Goal: Answer question/provide support: Share knowledge or assist other users

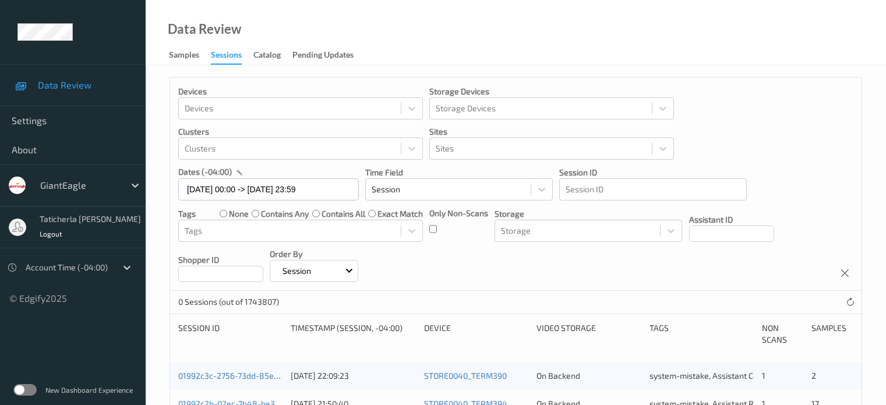
scroll to position [58, 0]
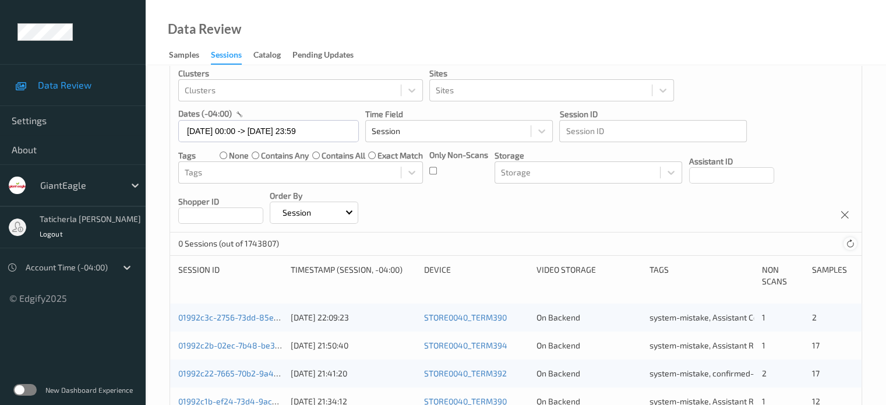
click at [848, 239] on icon at bounding box center [850, 243] width 9 height 9
click at [771, 241] on button "2" at bounding box center [772, 243] width 12 height 10
type input "*"
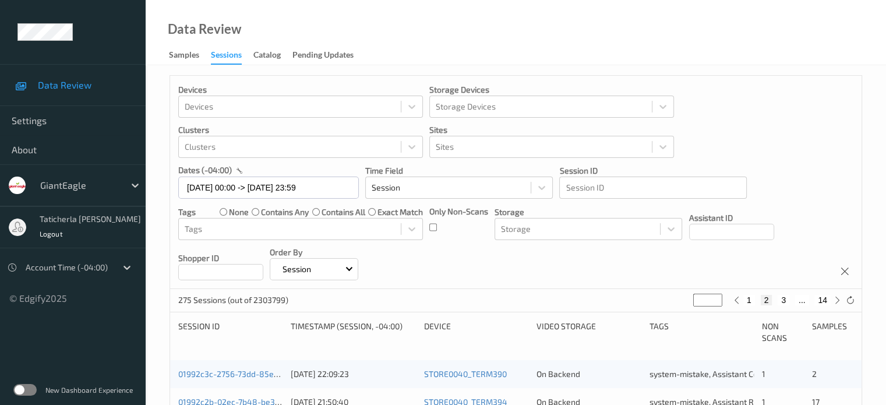
scroll to position [0, 0]
click at [784, 302] on button "3" at bounding box center [784, 302] width 12 height 10
type input "*"
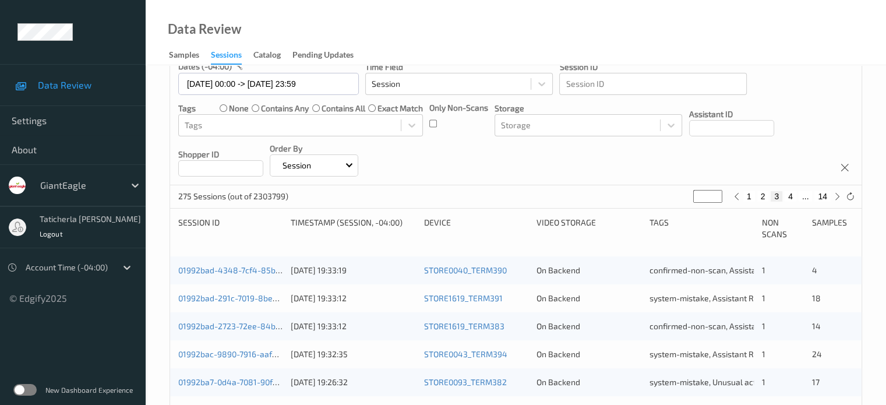
scroll to position [117, 0]
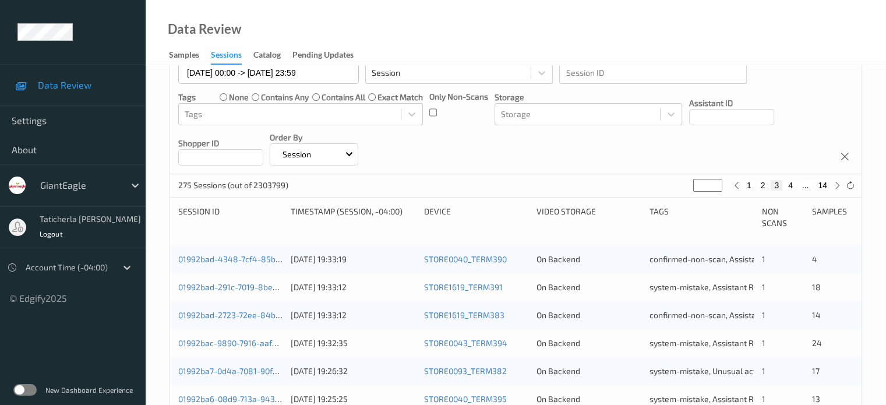
click at [793, 184] on button "4" at bounding box center [791, 185] width 12 height 10
type input "*"
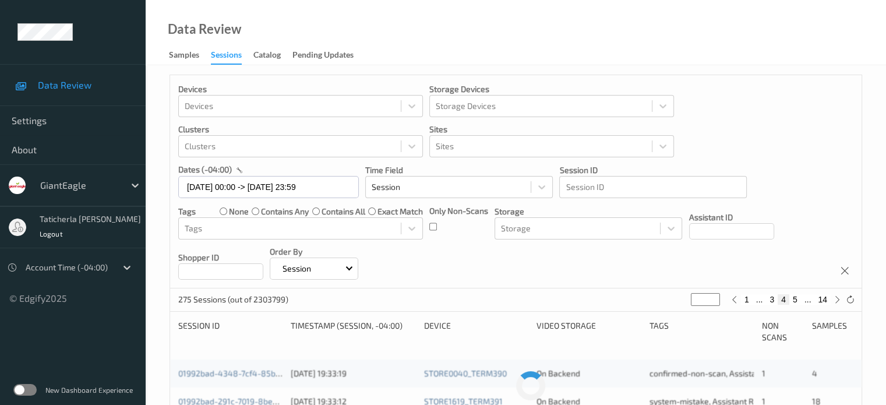
scroll to position [0, 0]
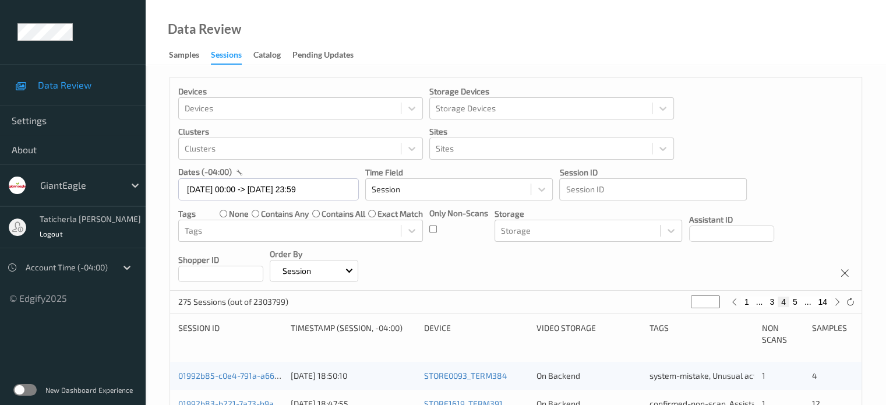
click at [797, 300] on button "5" at bounding box center [795, 302] width 12 height 10
type input "*"
click at [797, 300] on button "6" at bounding box center [795, 302] width 12 height 10
type input "*"
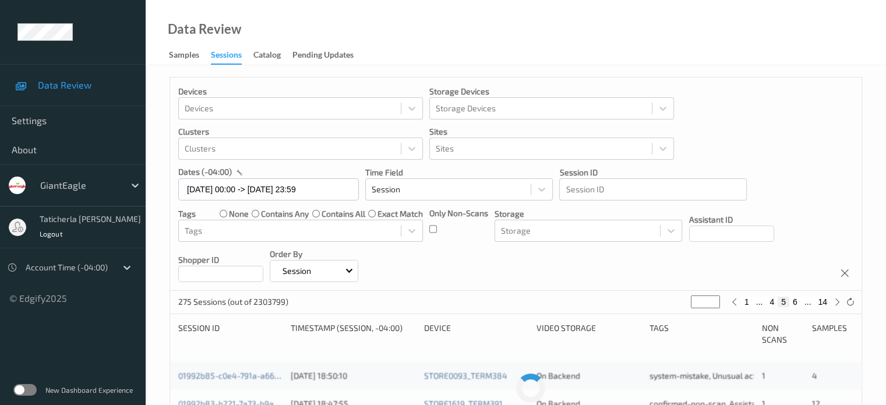
type input "*"
click at [797, 300] on button "7" at bounding box center [795, 302] width 12 height 10
type input "*"
click at [797, 300] on button "8" at bounding box center [795, 302] width 12 height 10
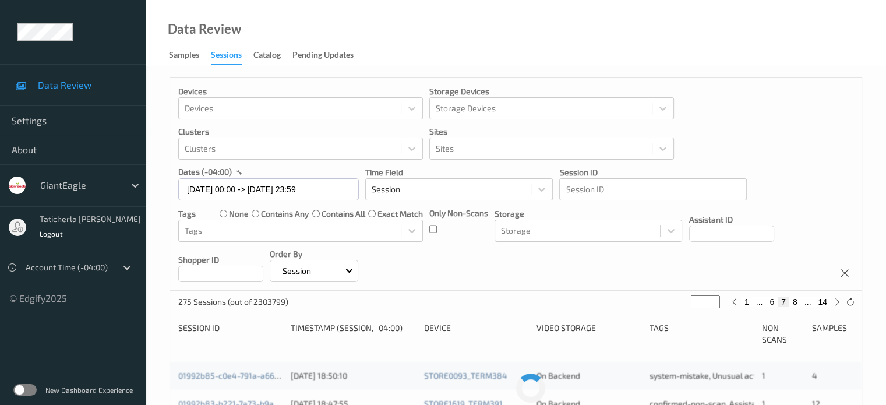
type input "*"
click at [797, 300] on button "9" at bounding box center [795, 302] width 12 height 10
type input "*"
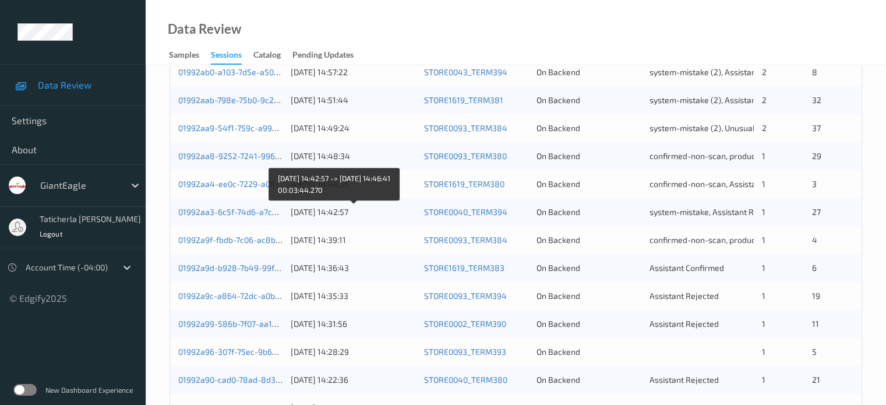
scroll to position [408, 0]
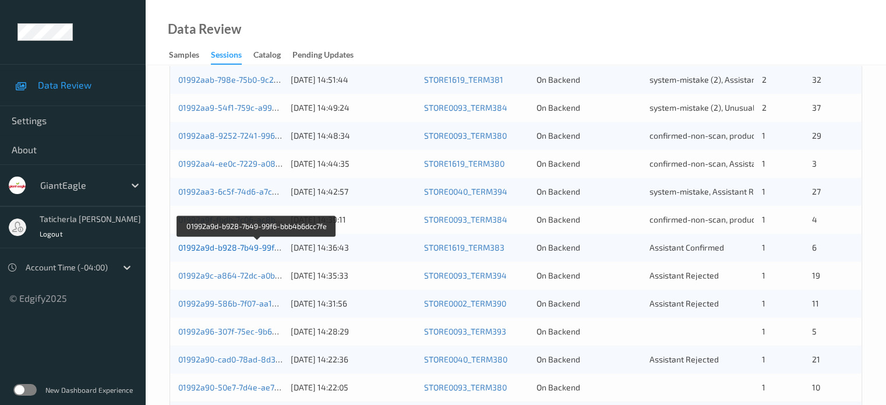
click at [239, 249] on link "01992a9d-b928-7b49-99f6-bbb4b6dcc7fe" at bounding box center [256, 247] width 157 height 10
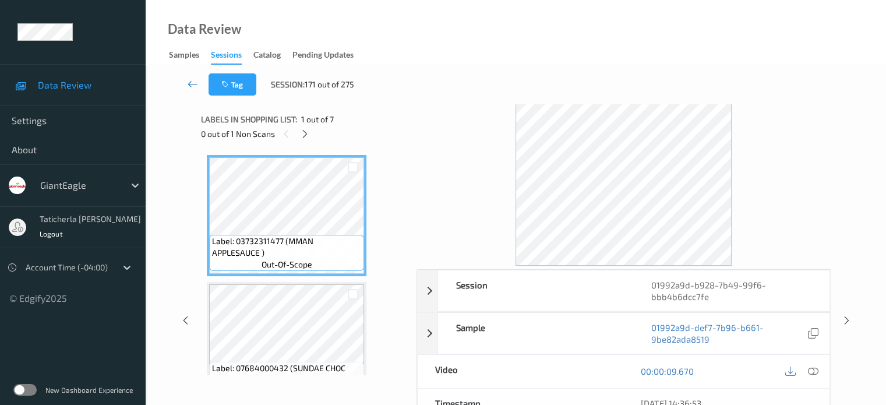
click at [191, 82] on icon at bounding box center [193, 84] width 10 height 12
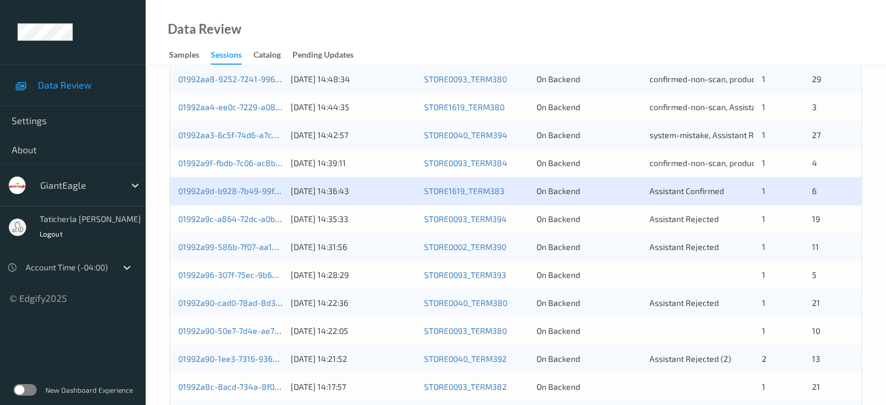
scroll to position [466, 0]
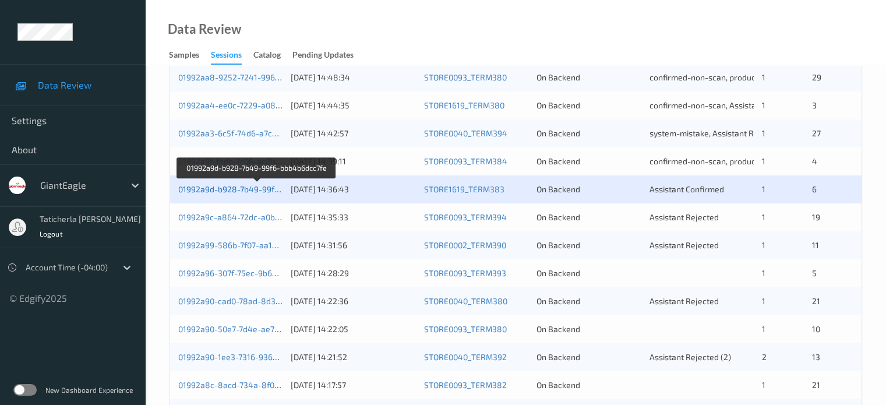
click at [242, 188] on link "01992a9d-b928-7b49-99f6-bbb4b6dcc7fe" at bounding box center [256, 189] width 157 height 10
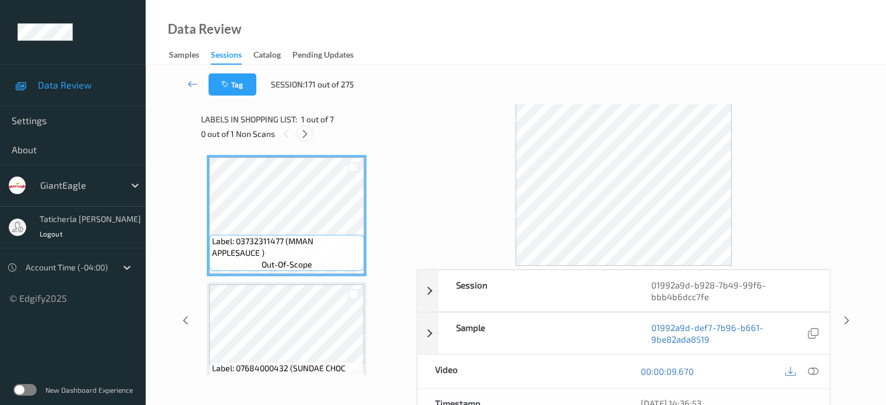
click at [304, 132] on icon at bounding box center [305, 134] width 10 height 10
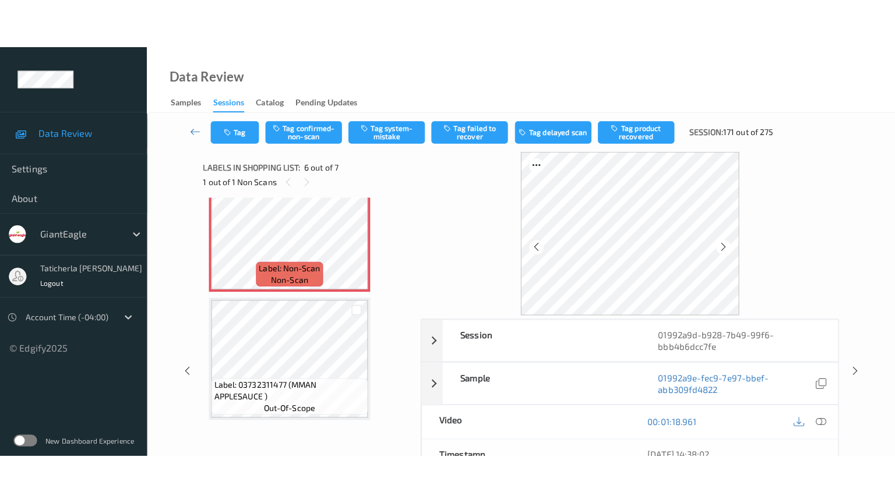
scroll to position [611, 0]
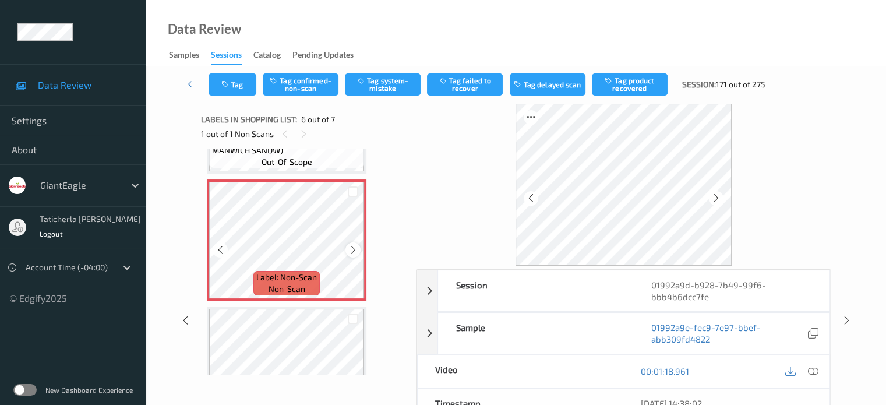
click at [351, 250] on icon at bounding box center [353, 250] width 10 height 10
click at [811, 369] on icon at bounding box center [813, 371] width 10 height 10
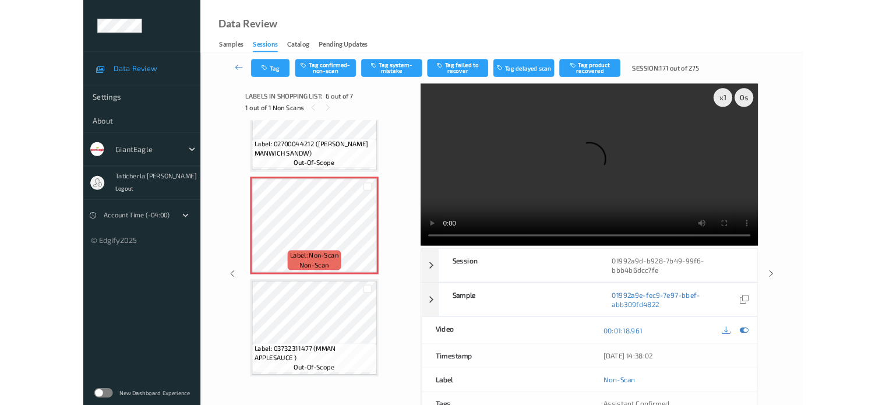
scroll to position [570, 0]
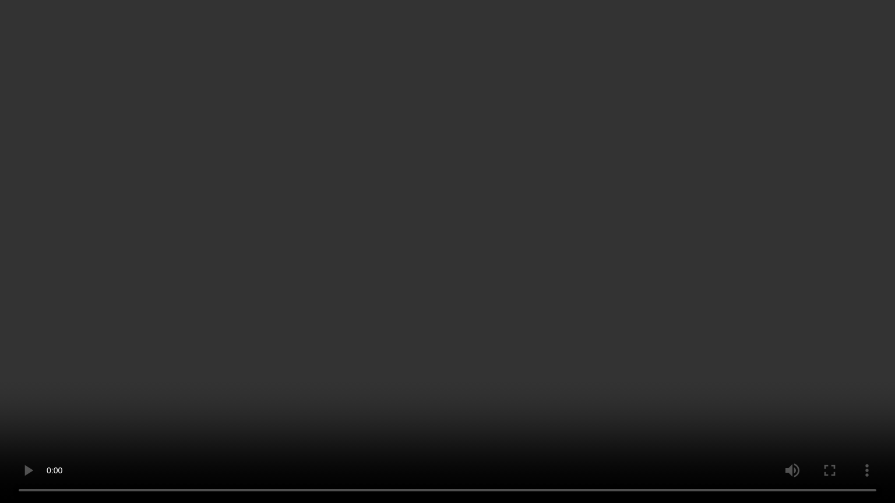
click at [426, 404] on video at bounding box center [447, 251] width 895 height 503
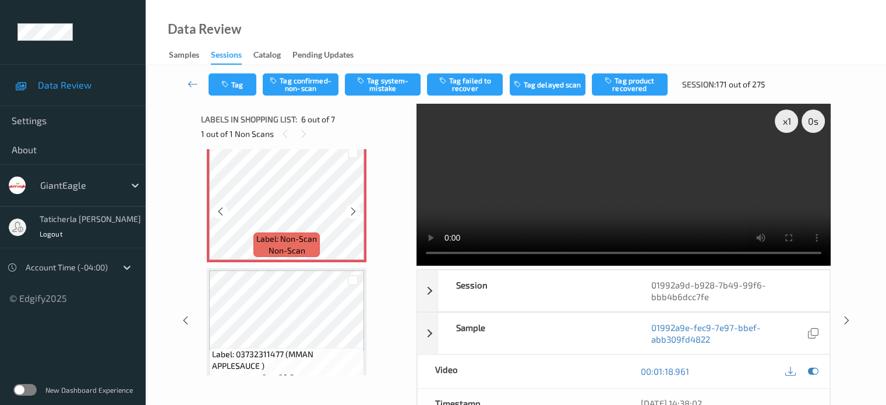
scroll to position [669, 0]
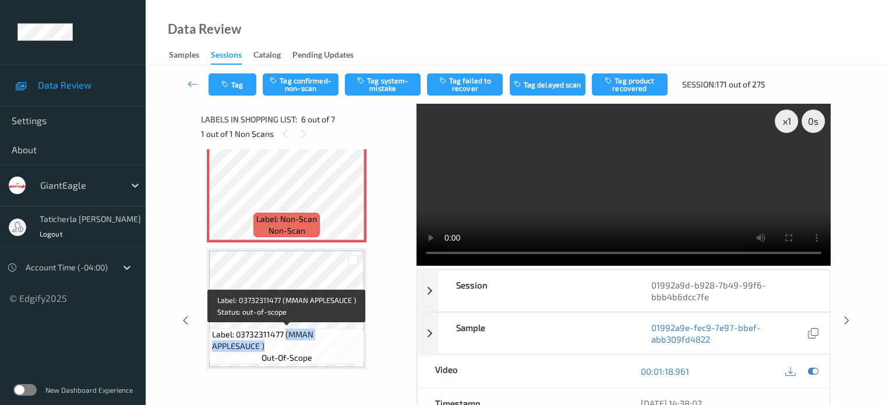
drag, startPoint x: 286, startPoint y: 334, endPoint x: 322, endPoint y: 341, distance: 36.8
click at [322, 341] on span "Label: 03732311477 (MMAN APPLESAUCE )" at bounding box center [286, 340] width 149 height 23
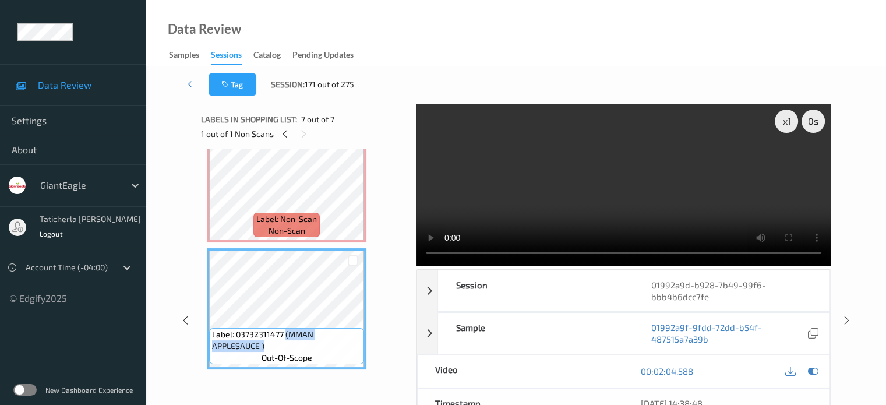
copy span "(MMAN APPLESAUCE )"
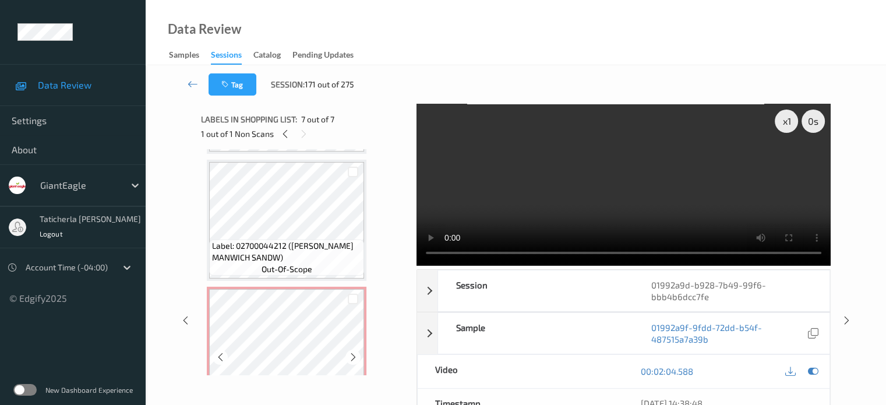
scroll to position [494, 0]
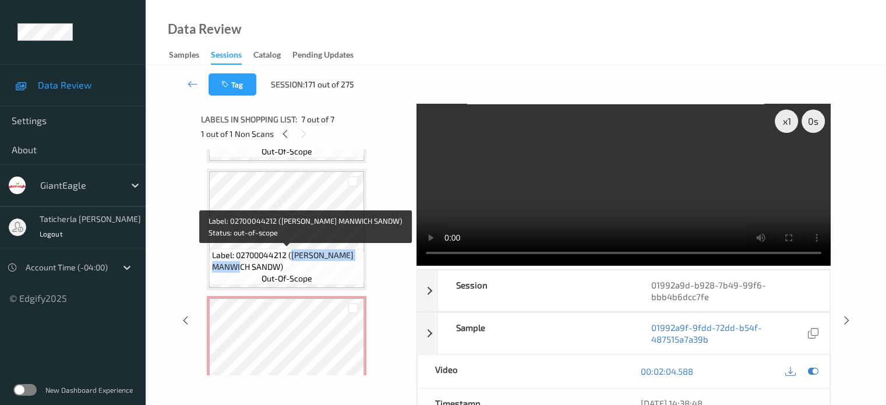
drag, startPoint x: 291, startPoint y: 256, endPoint x: 357, endPoint y: 269, distance: 66.5
click at [357, 269] on span "Label: 02700044212 ([PERSON_NAME] MANWICH SANDW)" at bounding box center [286, 260] width 149 height 23
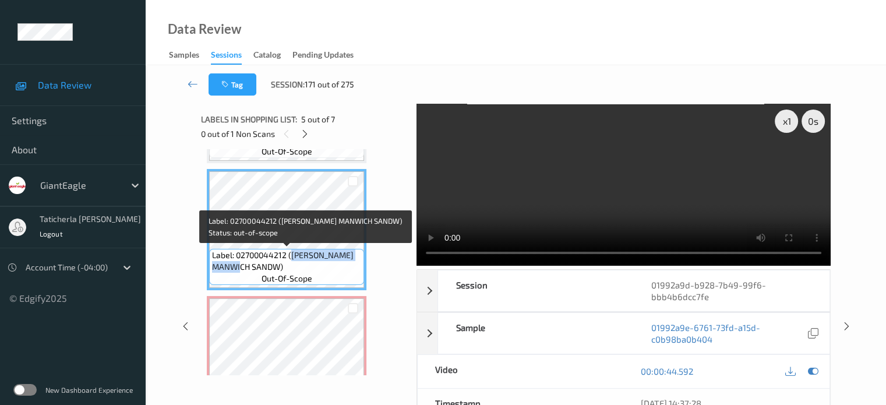
copy span "[PERSON_NAME] MANWICH SANDW)"
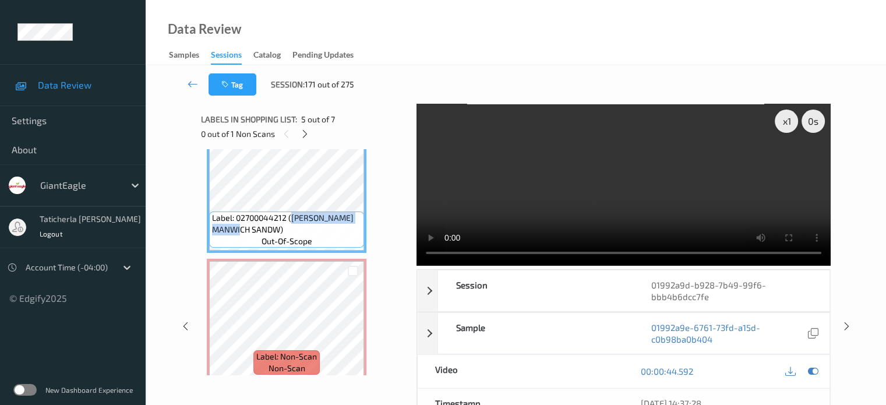
scroll to position [552, 0]
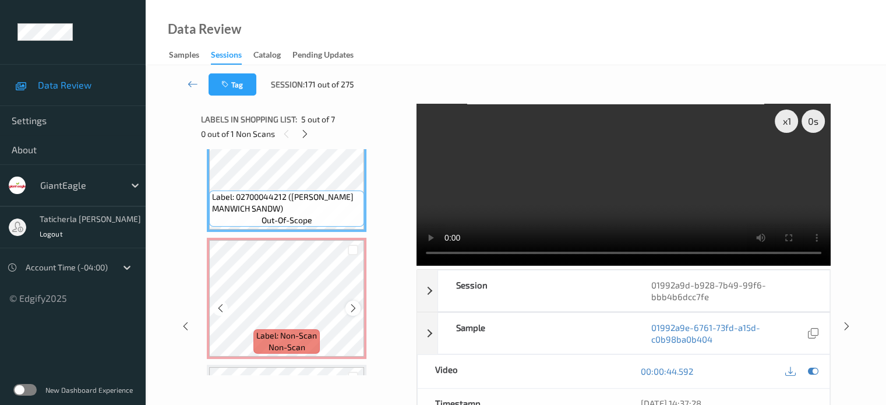
click at [354, 307] on icon at bounding box center [353, 308] width 10 height 10
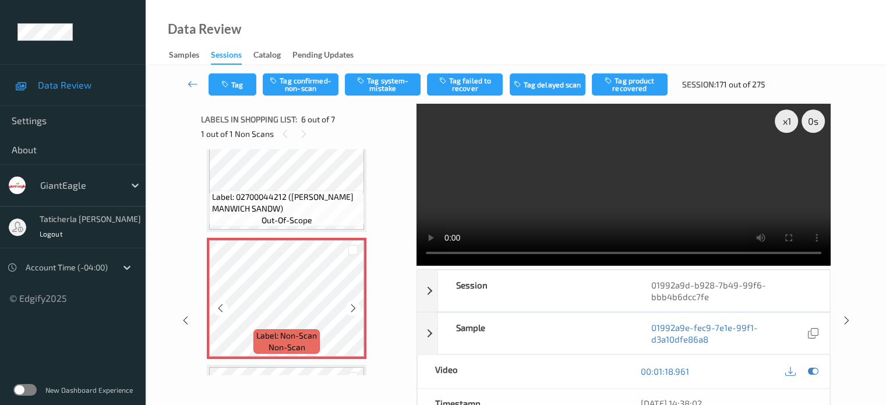
click at [354, 307] on icon at bounding box center [353, 308] width 10 height 10
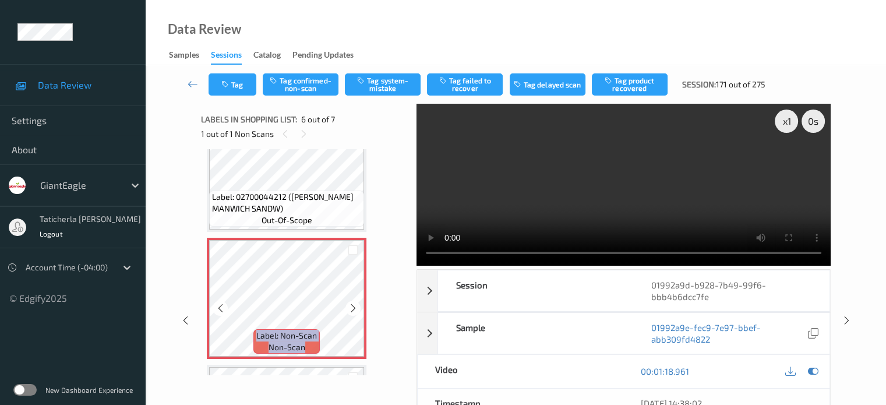
click at [354, 307] on icon at bounding box center [353, 308] width 10 height 10
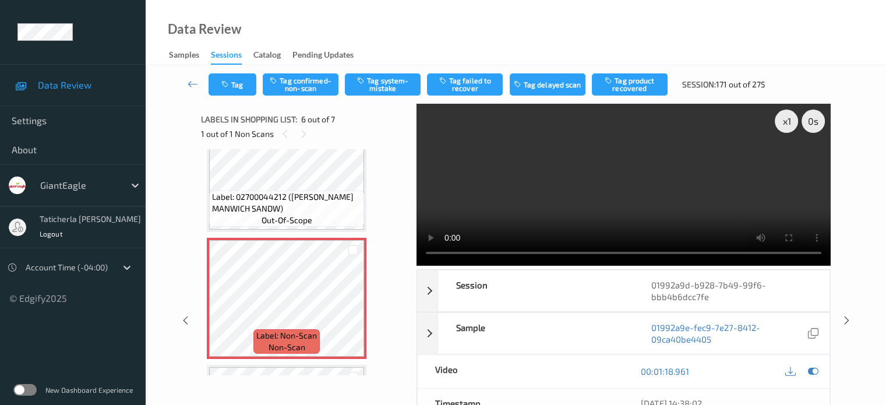
scroll to position [436, 0]
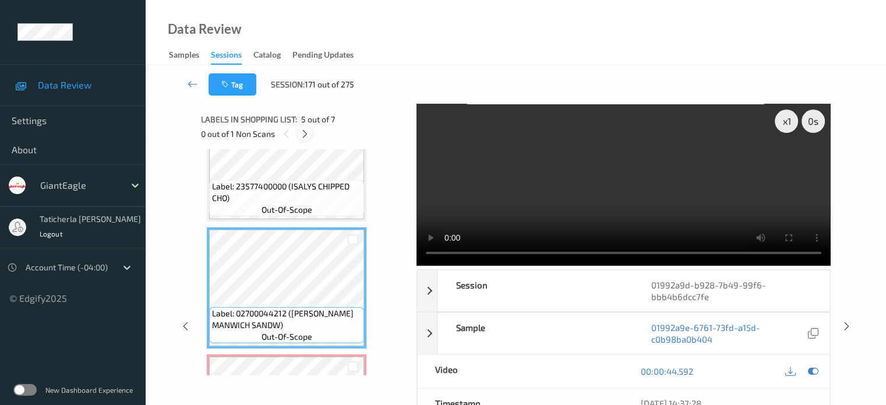
click at [308, 135] on icon at bounding box center [305, 134] width 10 height 10
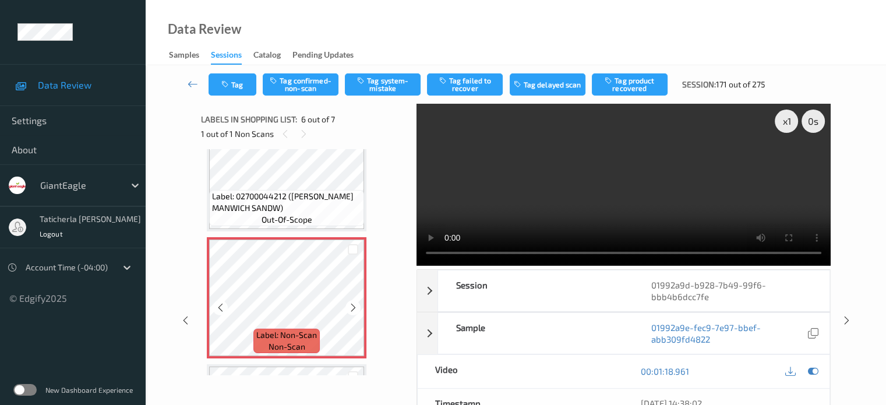
scroll to position [572, 0]
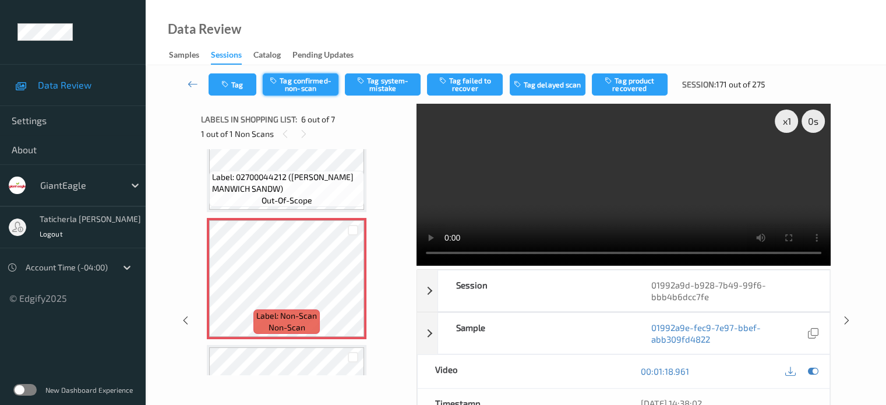
click at [302, 83] on button "Tag confirmed-non-scan" at bounding box center [301, 84] width 76 height 22
click at [469, 84] on button "Tag failed to recover" at bounding box center [465, 84] width 76 height 22
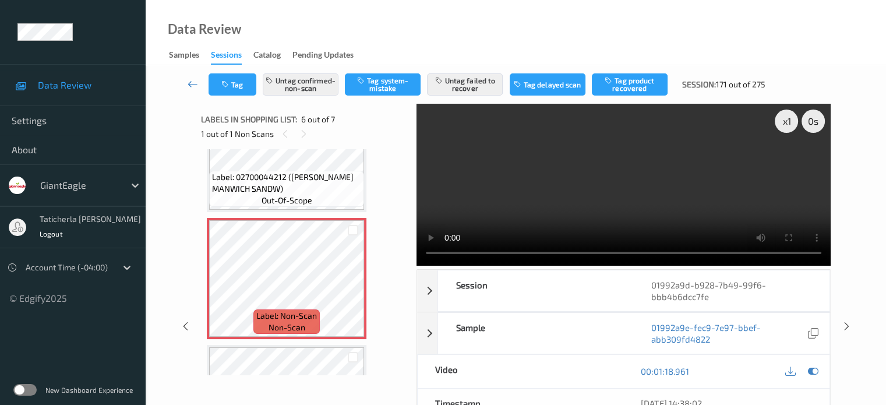
click at [193, 82] on icon at bounding box center [193, 84] width 10 height 12
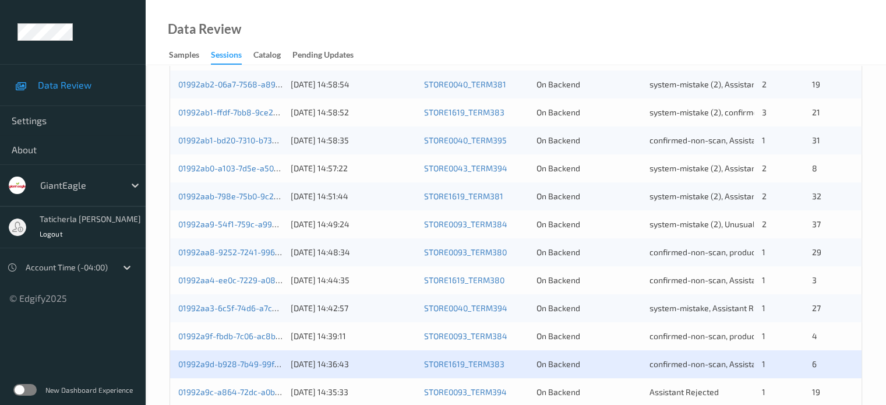
scroll to position [466, 0]
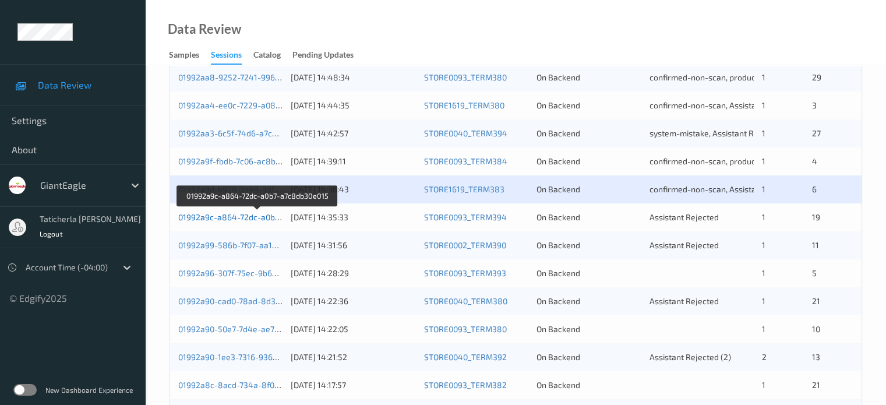
click at [241, 218] on link "01992a9c-a864-72dc-a0b7-a7c8db30e015" at bounding box center [257, 217] width 158 height 10
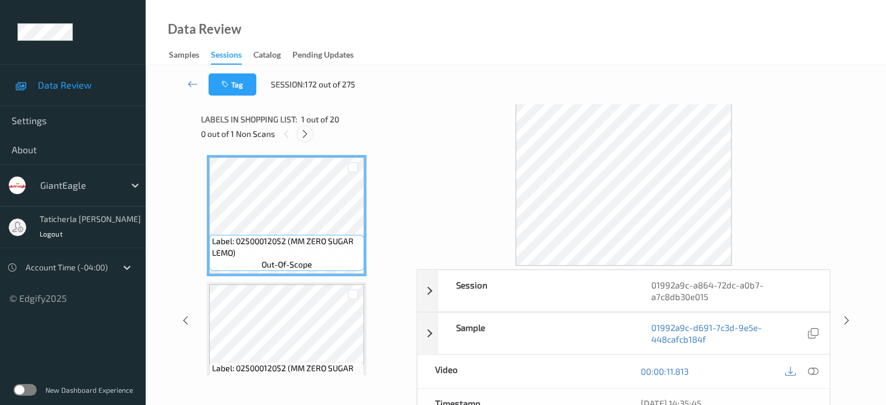
click at [306, 133] on icon at bounding box center [305, 134] width 10 height 10
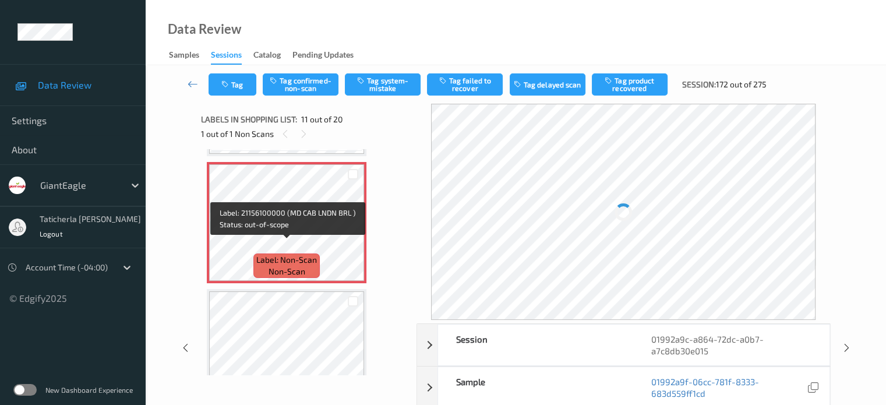
scroll to position [1265, 0]
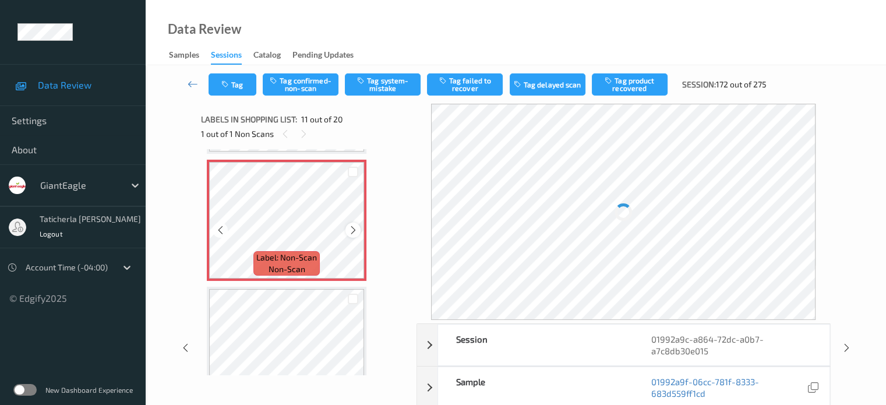
click at [352, 228] on icon at bounding box center [353, 230] width 10 height 10
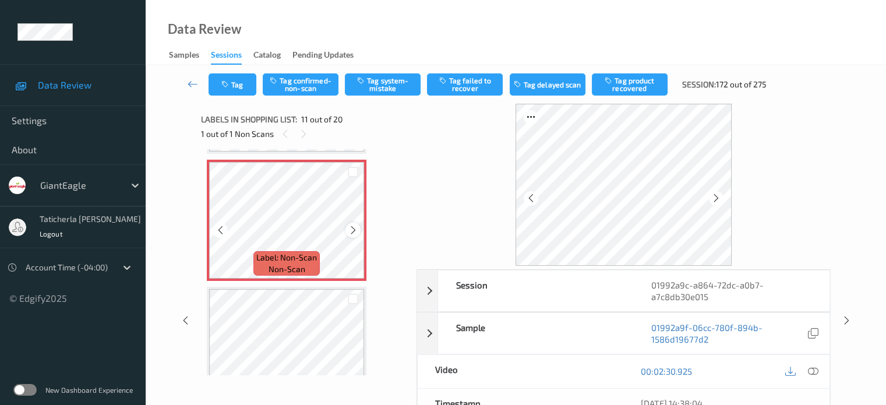
click at [351, 232] on icon at bounding box center [353, 230] width 10 height 10
click at [811, 368] on icon at bounding box center [813, 371] width 10 height 10
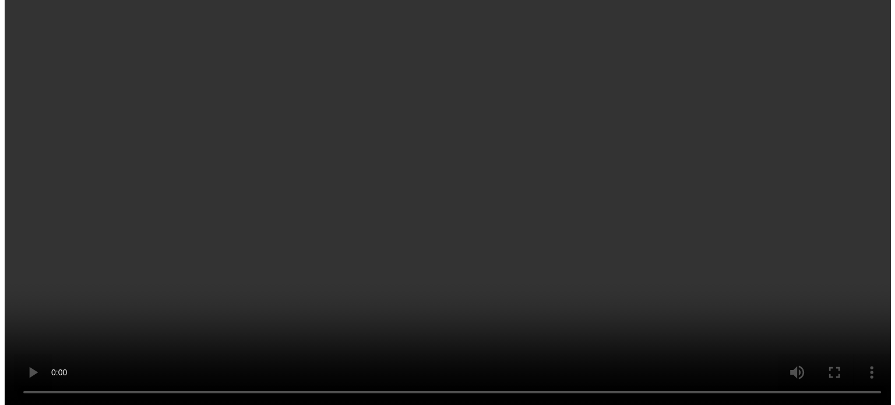
scroll to position [1149, 0]
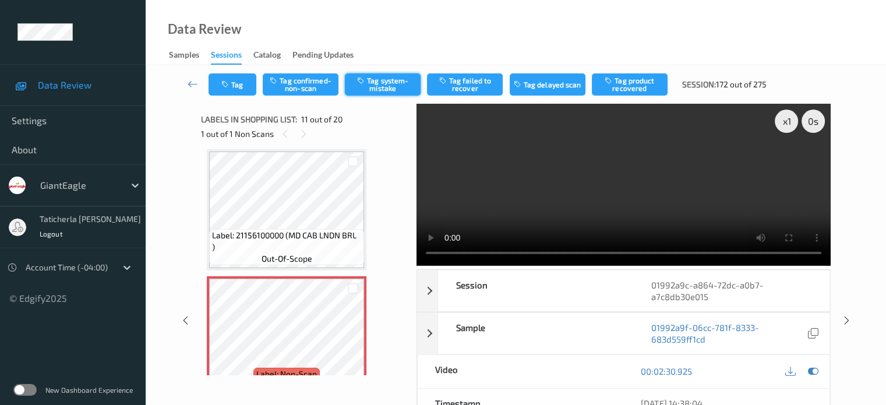
click at [382, 89] on button "Tag system-mistake" at bounding box center [383, 84] width 76 height 22
click at [237, 91] on button "Tag" at bounding box center [233, 84] width 48 height 22
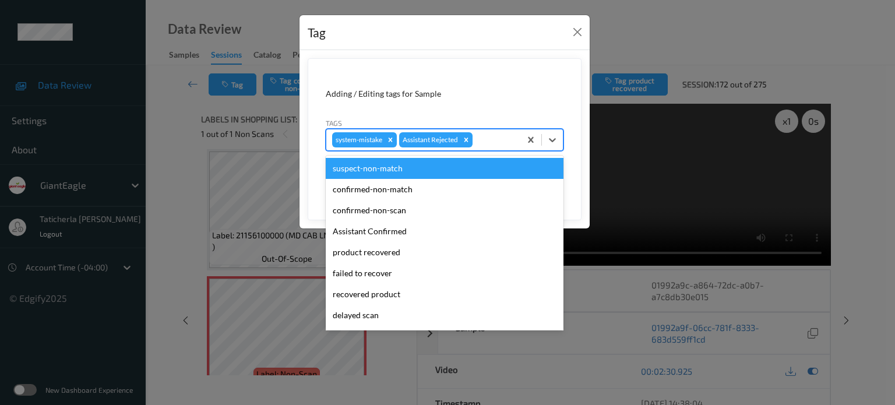
click at [495, 144] on div at bounding box center [495, 140] width 40 height 14
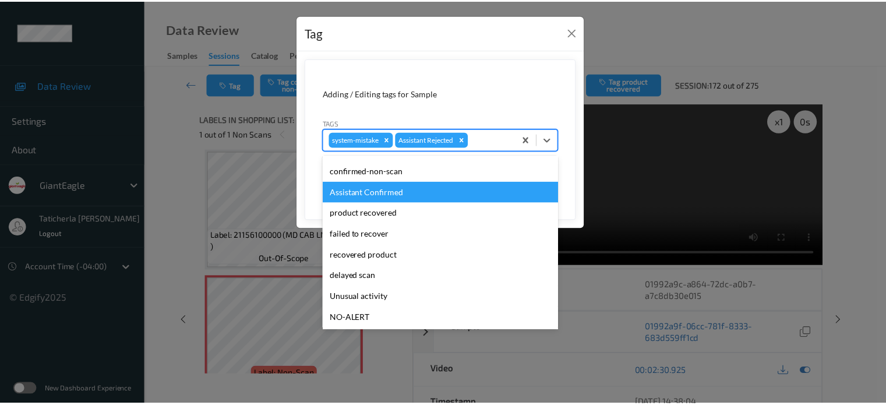
scroll to position [103, 0]
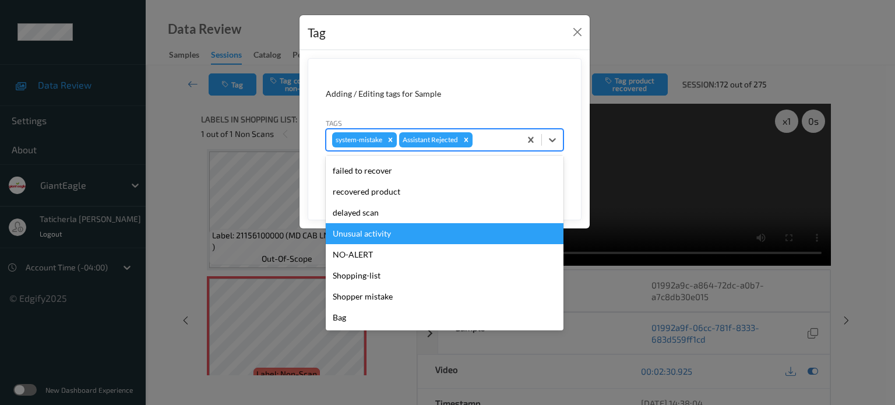
click at [397, 230] on div "Unusual activity" at bounding box center [445, 233] width 238 height 21
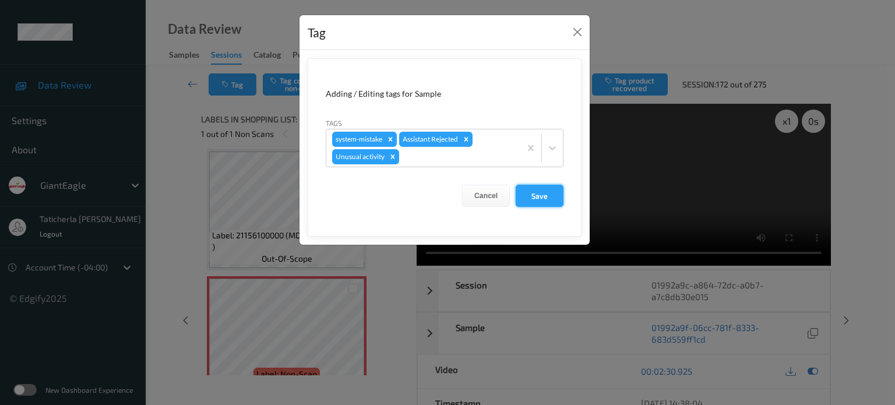
click at [552, 196] on button "Save" at bounding box center [540, 196] width 48 height 22
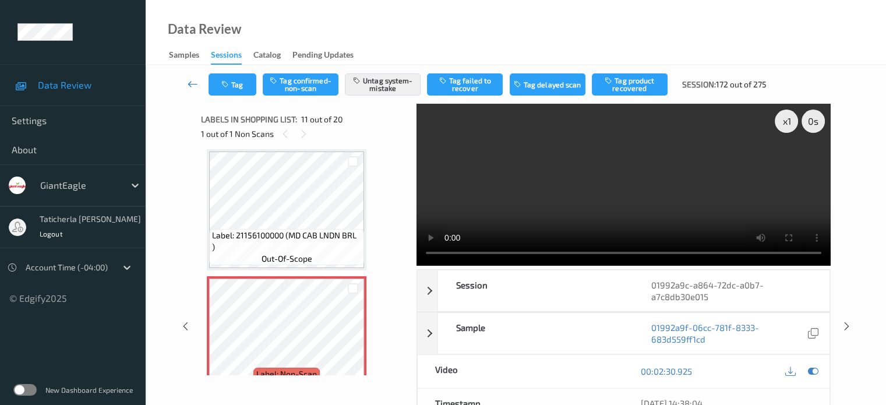
click at [191, 83] on icon at bounding box center [193, 84] width 10 height 12
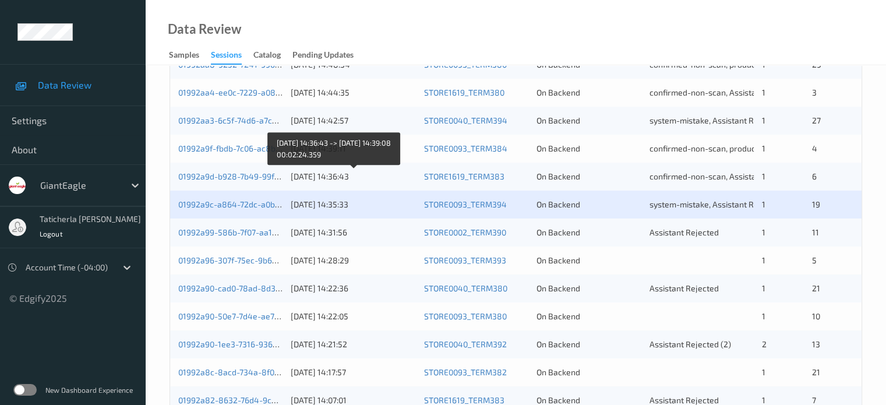
scroll to position [524, 0]
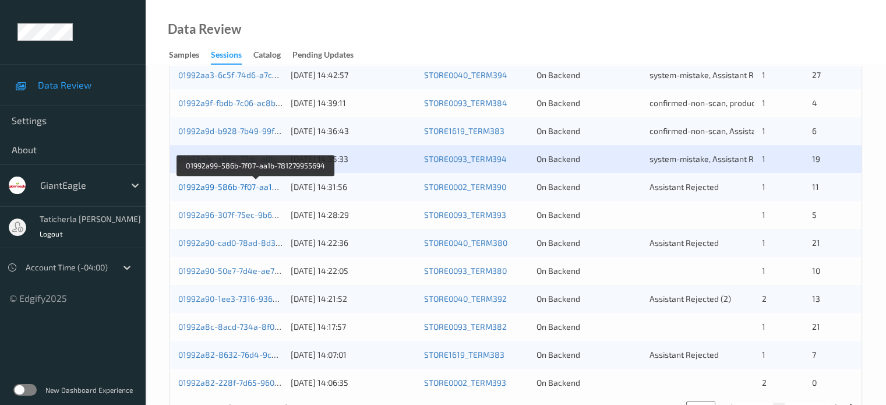
click at [228, 187] on link "01992a99-586b-7f07-aa1b-781279955694" at bounding box center [256, 187] width 156 height 10
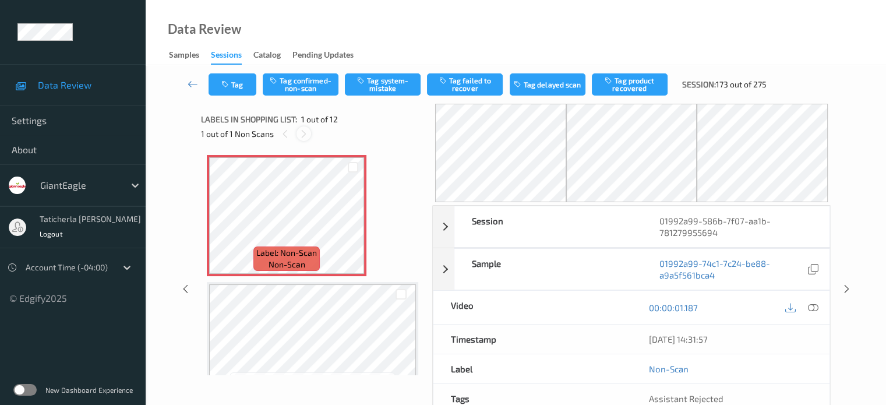
drag, startPoint x: 305, startPoint y: 128, endPoint x: 303, endPoint y: 134, distance: 6.8
click at [305, 129] on div at bounding box center [304, 133] width 15 height 15
click at [354, 223] on icon at bounding box center [353, 225] width 10 height 10
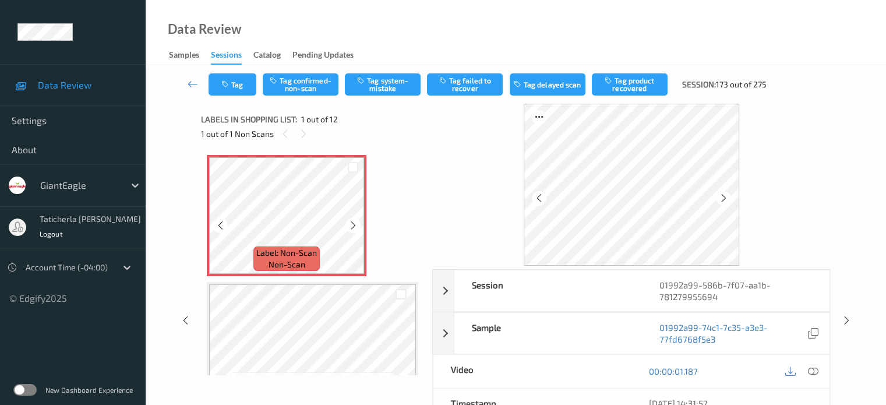
click at [354, 223] on icon at bounding box center [353, 225] width 10 height 10
click at [354, 224] on icon at bounding box center [353, 225] width 10 height 10
click at [810, 372] on icon at bounding box center [813, 371] width 10 height 10
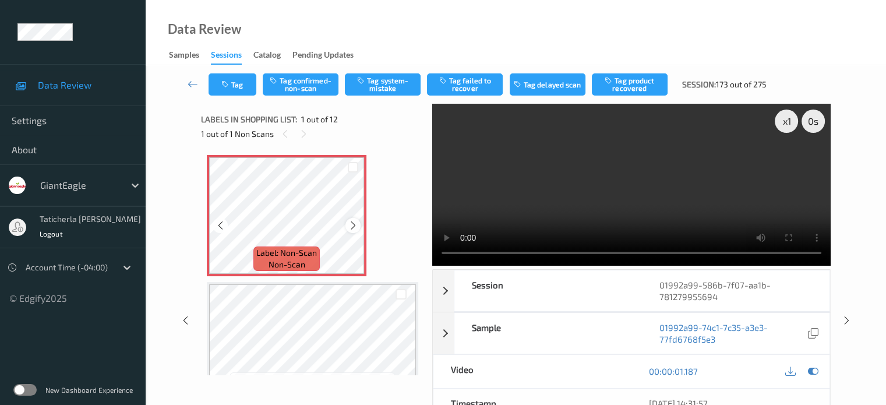
click at [356, 225] on icon at bounding box center [353, 225] width 10 height 10
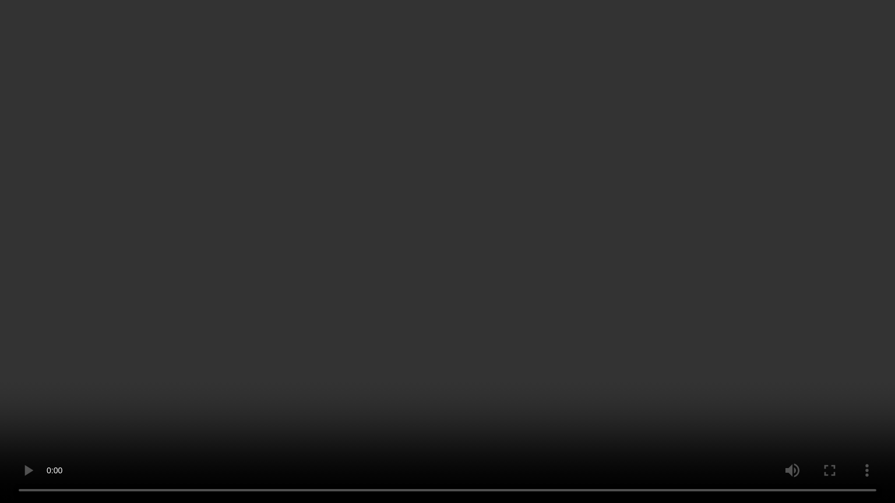
click at [771, 327] on video at bounding box center [447, 251] width 895 height 503
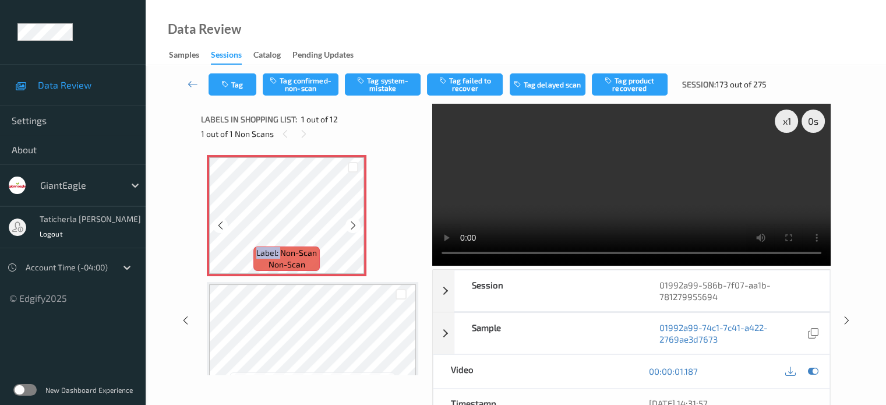
click at [284, 237] on div "Label: Non-Scan non-scan" at bounding box center [287, 215] width 160 height 121
click at [352, 225] on icon at bounding box center [353, 225] width 10 height 10
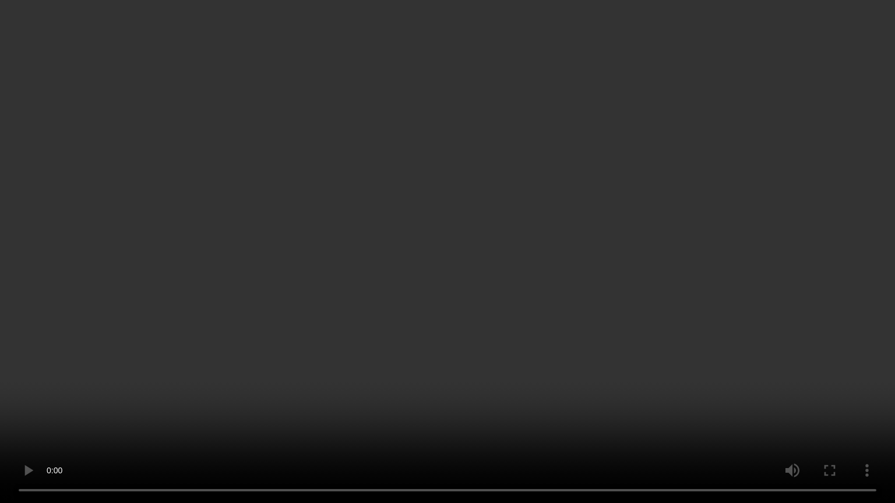
click at [20, 404] on video at bounding box center [447, 251] width 895 height 503
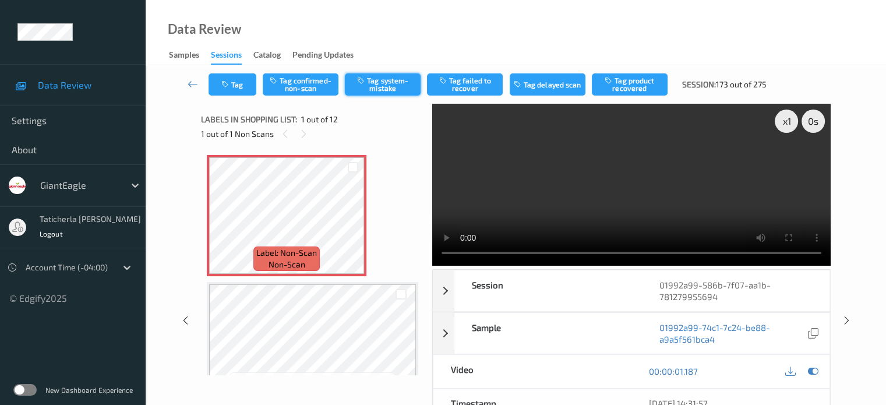
click at [383, 94] on button "Tag system-mistake" at bounding box center [383, 84] width 76 height 22
click at [196, 84] on icon at bounding box center [193, 84] width 10 height 12
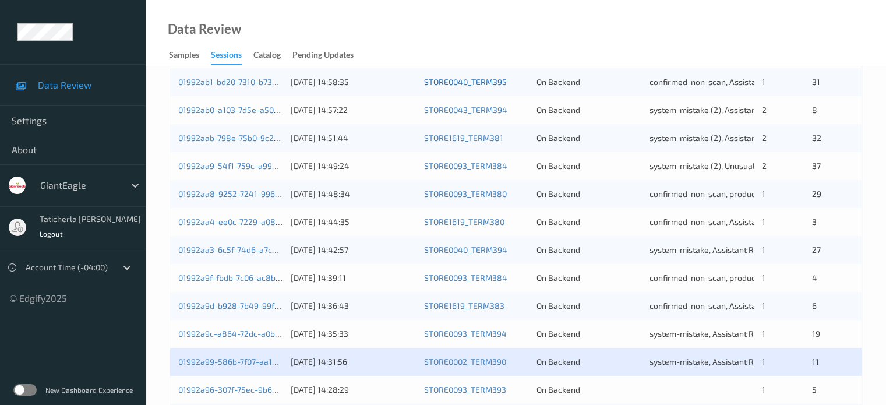
scroll to position [524, 0]
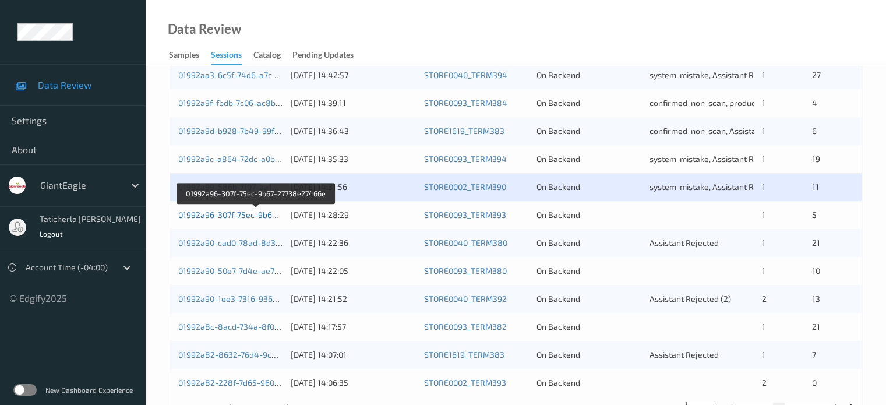
click at [228, 211] on link "01992a96-307f-75ec-9b67-27738e27466e" at bounding box center [256, 215] width 157 height 10
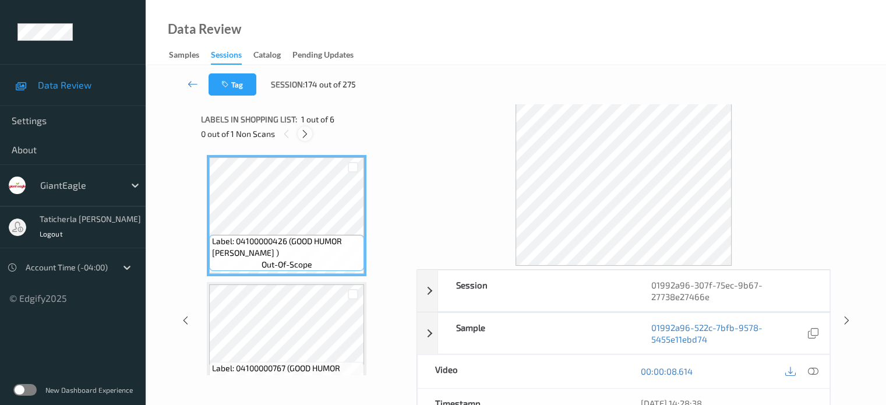
click at [310, 131] on div at bounding box center [305, 133] width 15 height 15
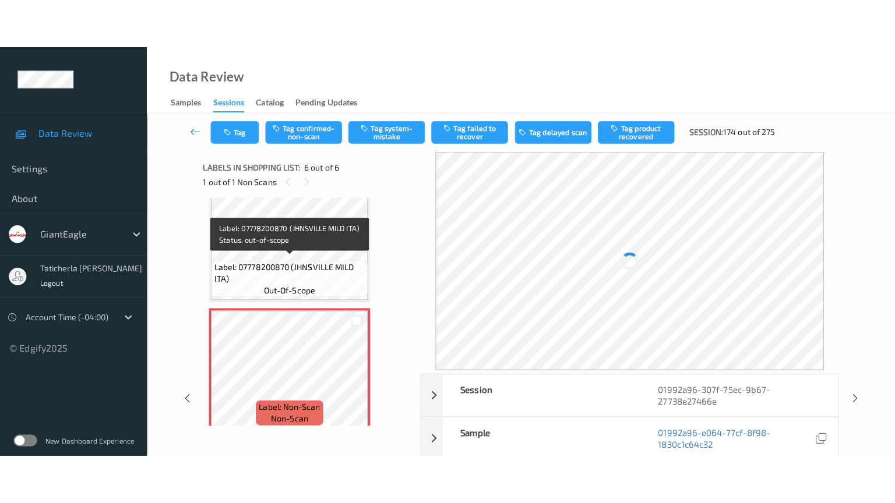
scroll to position [541, 0]
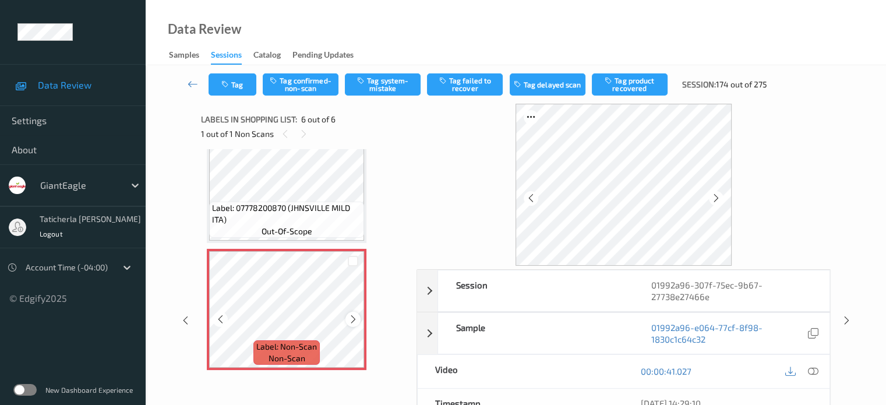
click at [347, 319] on div at bounding box center [352, 319] width 15 height 15
click at [351, 316] on icon at bounding box center [353, 319] width 10 height 10
drag, startPoint x: 810, startPoint y: 370, endPoint x: 728, endPoint y: 274, distance: 126.0
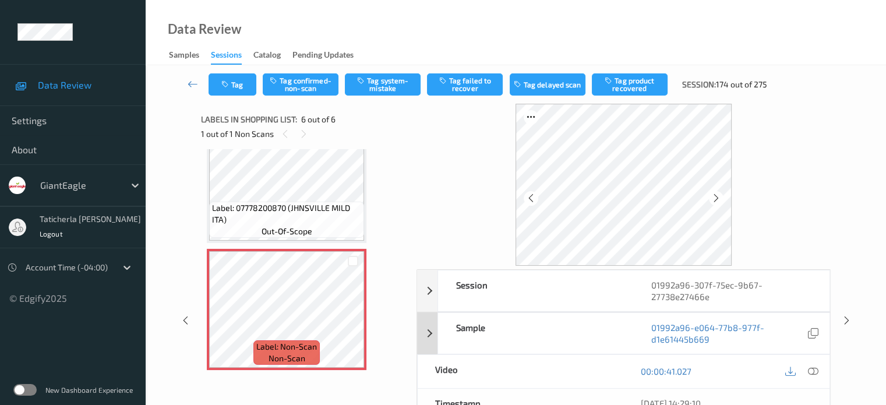
click at [810, 369] on icon at bounding box center [813, 371] width 10 height 10
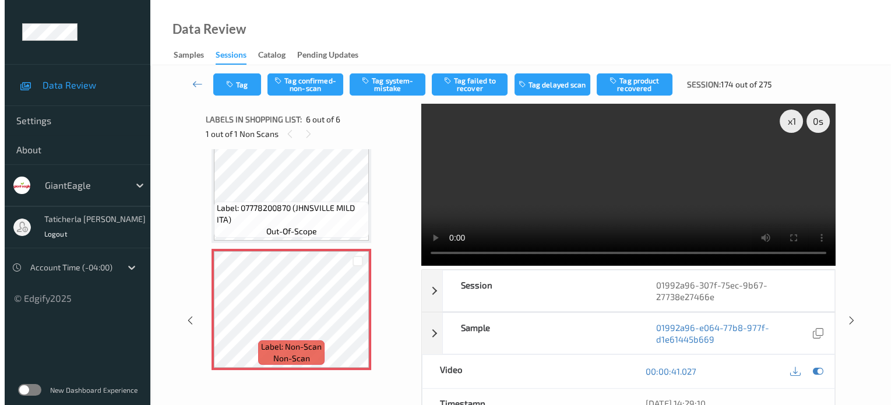
scroll to position [443, 0]
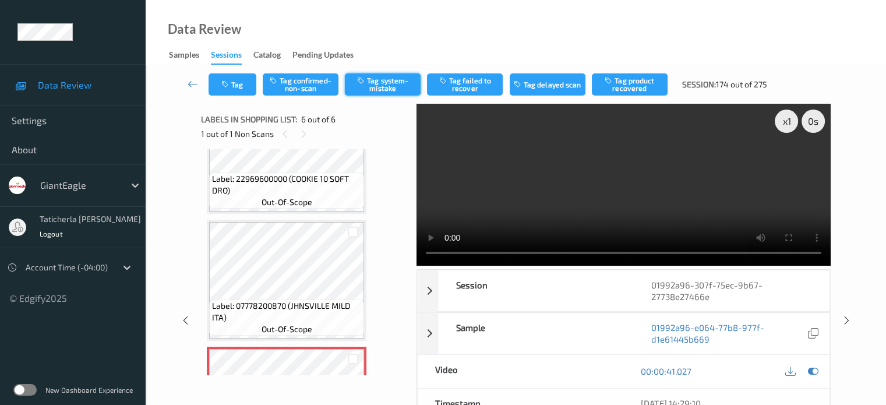
click at [399, 87] on button "Tag system-mistake" at bounding box center [383, 84] width 76 height 22
click at [233, 84] on button "Tag" at bounding box center [233, 84] width 48 height 22
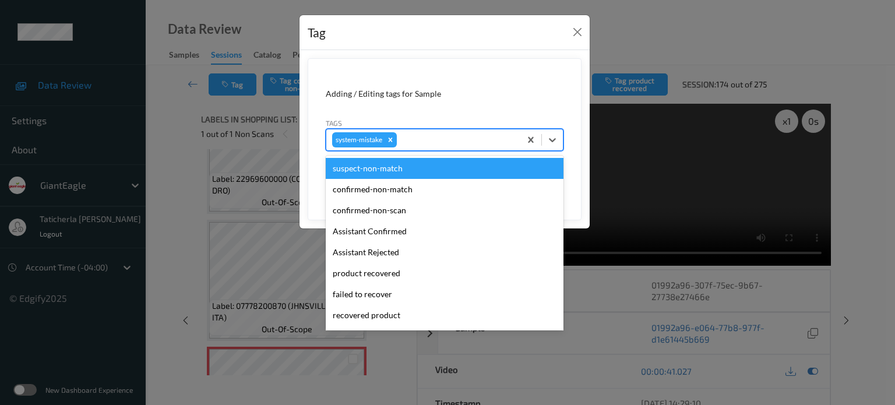
click at [425, 137] on div at bounding box center [456, 140] width 115 height 14
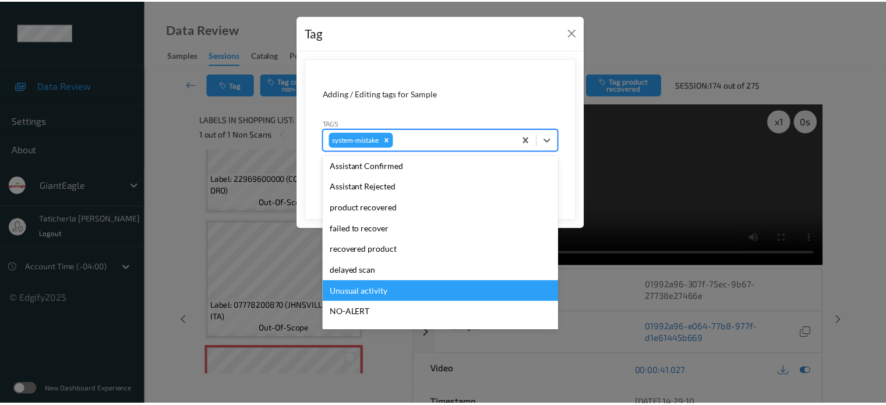
scroll to position [124, 0]
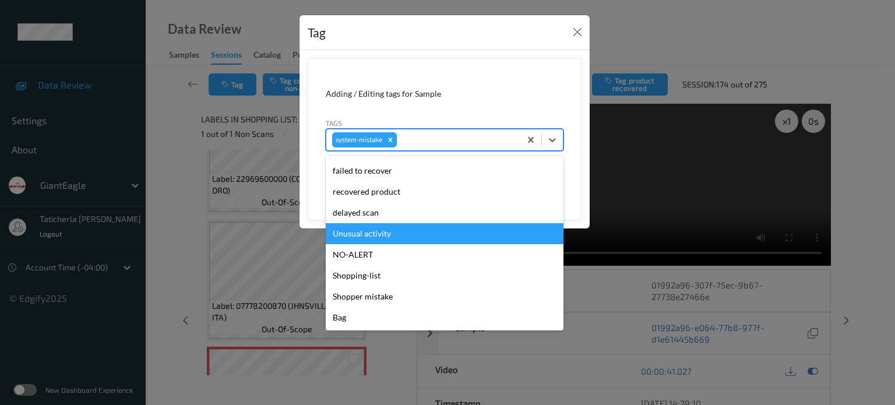
click at [396, 230] on div "Unusual activity" at bounding box center [445, 233] width 238 height 21
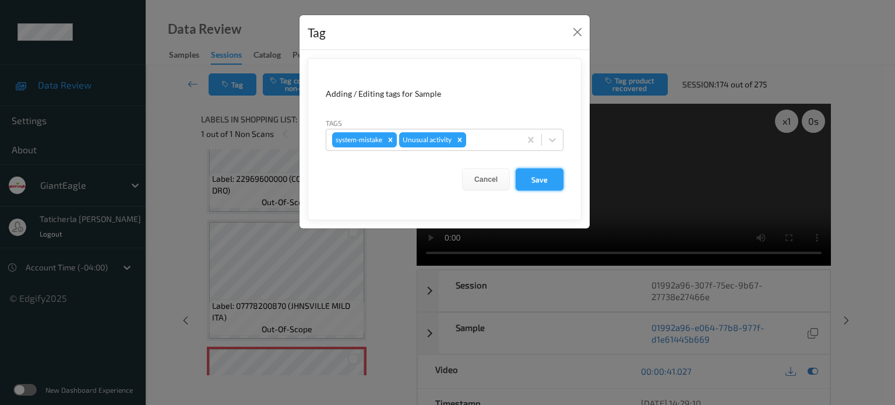
click at [538, 180] on button "Save" at bounding box center [540, 179] width 48 height 22
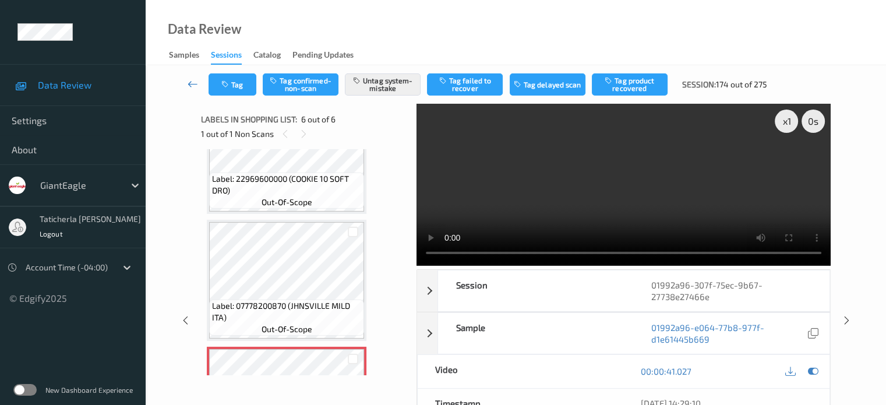
click at [196, 82] on icon at bounding box center [193, 84] width 10 height 12
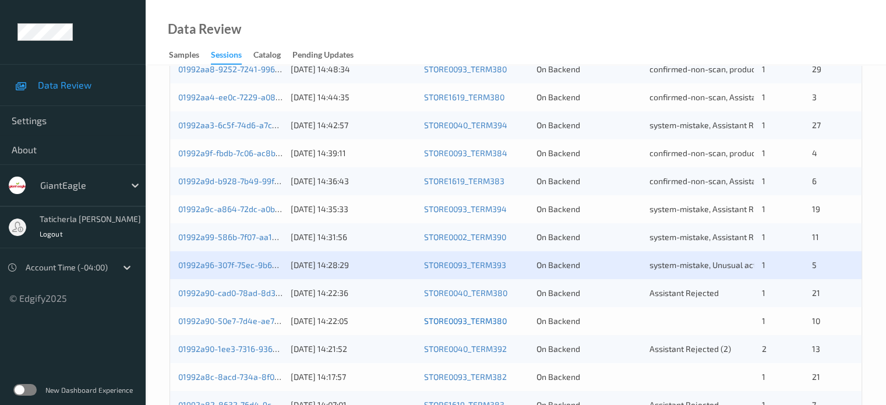
scroll to position [563, 0]
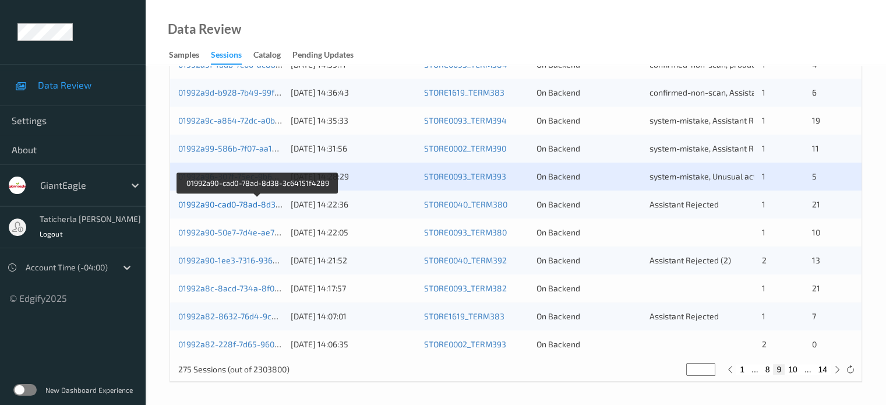
click at [254, 204] on link "01992a90-cad0-78ad-8d38-3c64151f4289" at bounding box center [257, 204] width 159 height 10
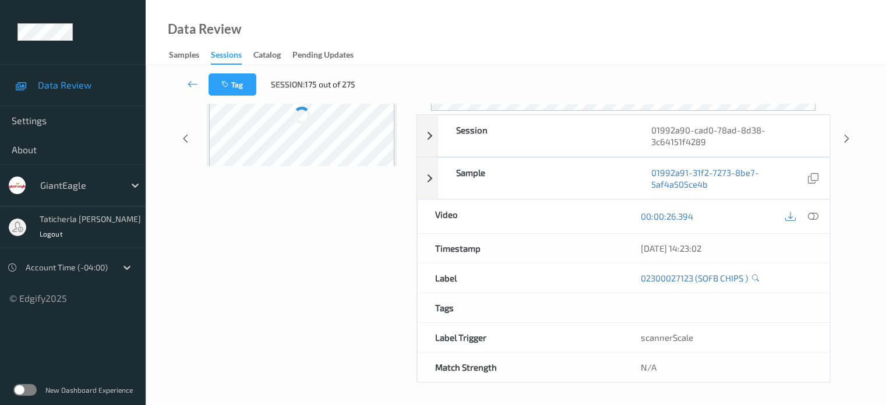
scroll to position [154, 0]
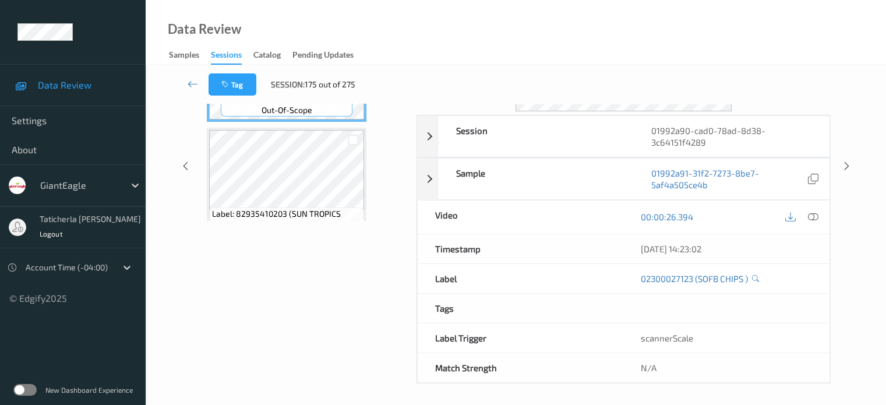
click at [335, 248] on div "Labels in shopping list: 1 out of 22 0 out of 1 Non Scans Label: 02300027123 (S…" at bounding box center [304, 166] width 207 height 434
click at [195, 80] on icon at bounding box center [193, 84] width 10 height 12
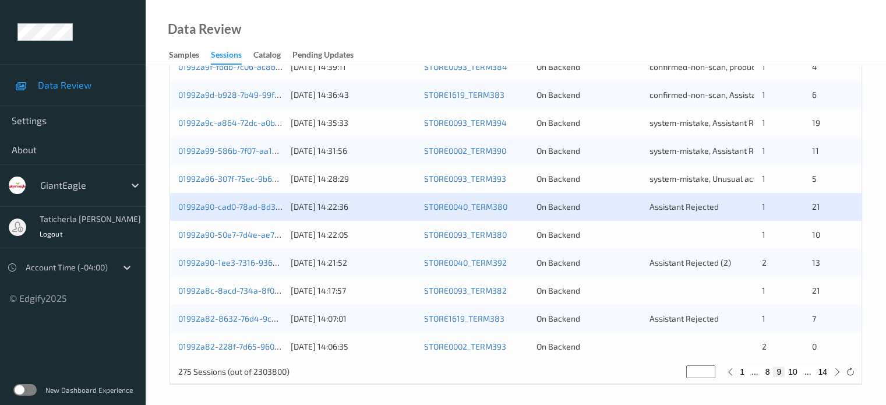
scroll to position [563, 0]
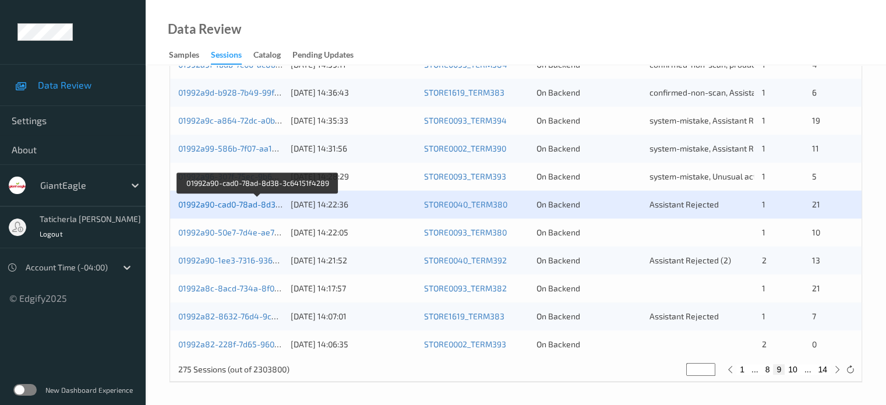
click at [227, 199] on link "01992a90-cad0-78ad-8d38-3c64151f4289" at bounding box center [257, 204] width 159 height 10
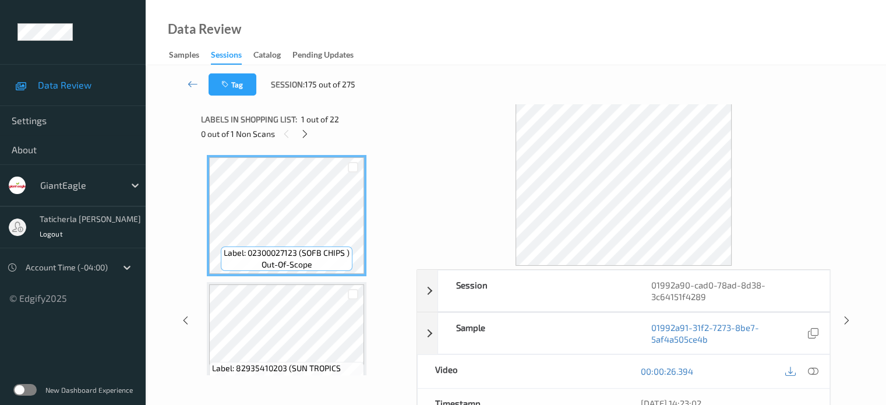
click at [312, 130] on div "0 out of 1 Non Scans" at bounding box center [304, 133] width 207 height 15
click at [306, 132] on icon at bounding box center [305, 134] width 10 height 10
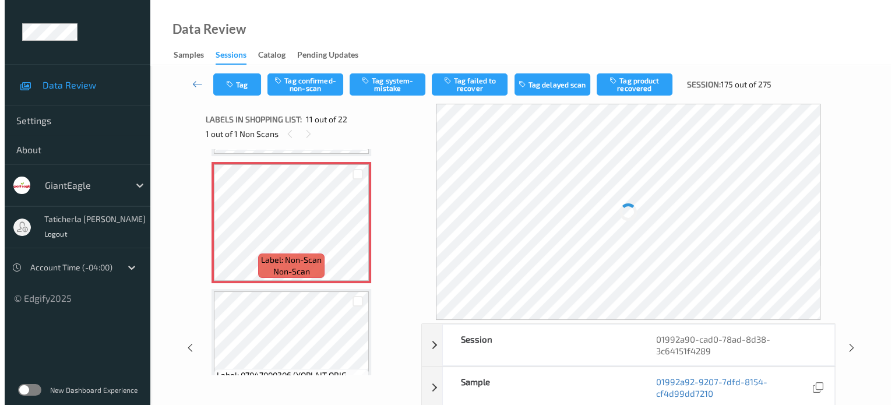
scroll to position [1265, 0]
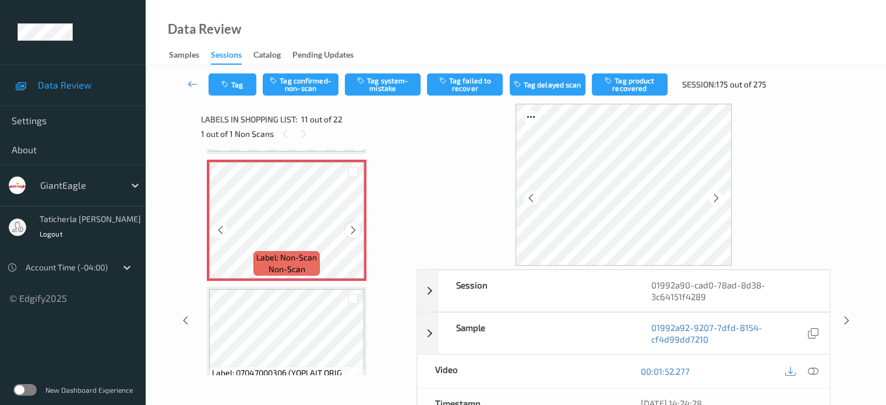
click at [354, 230] on icon at bounding box center [353, 230] width 10 height 10
click at [357, 226] on icon at bounding box center [353, 230] width 10 height 10
click at [354, 228] on icon at bounding box center [353, 230] width 10 height 10
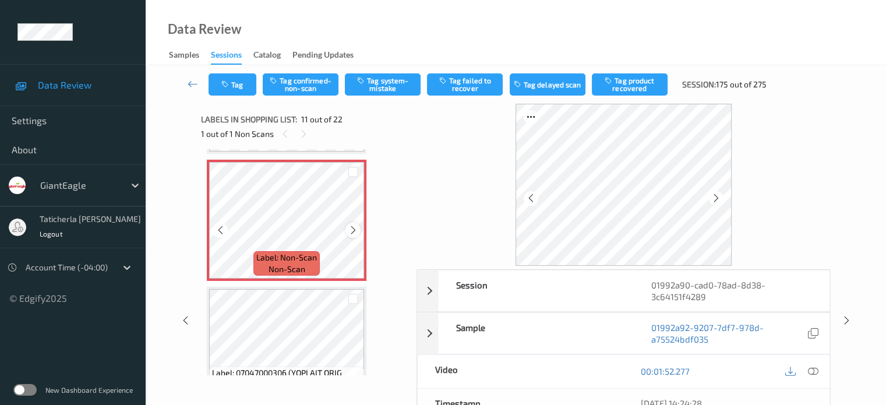
click at [357, 230] on icon at bounding box center [353, 230] width 10 height 10
click at [811, 368] on icon at bounding box center [813, 371] width 10 height 10
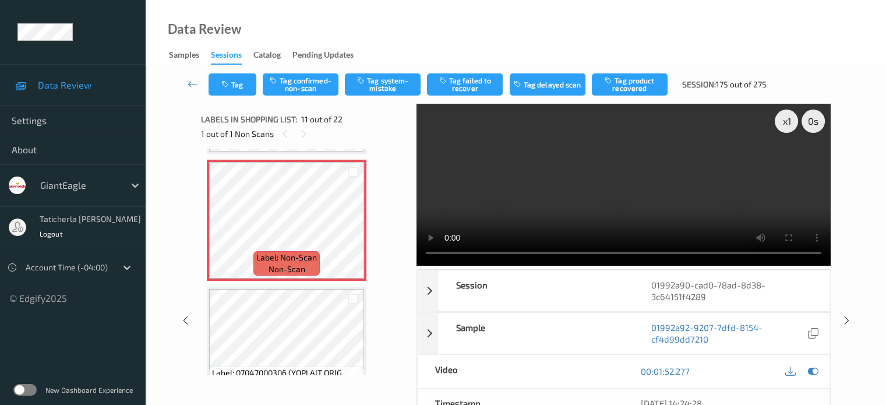
click at [788, 161] on video at bounding box center [624, 185] width 414 height 162
click at [389, 79] on button "Tag system-mistake" at bounding box center [383, 84] width 76 height 22
click at [231, 79] on button "Tag" at bounding box center [233, 84] width 48 height 22
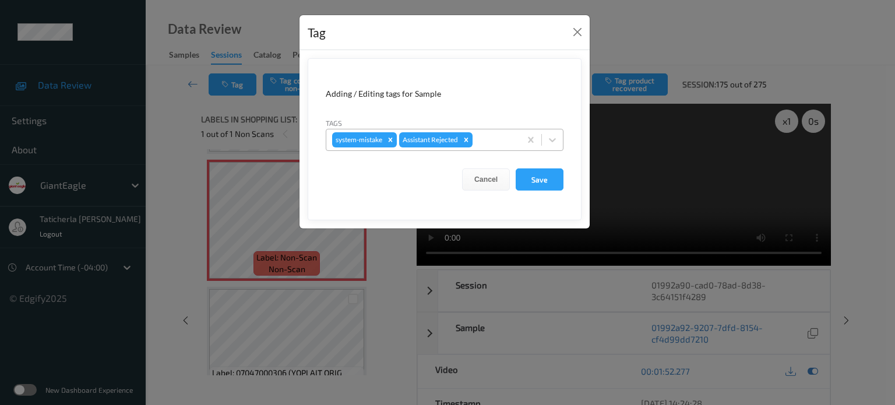
click at [493, 141] on div at bounding box center [495, 140] width 40 height 14
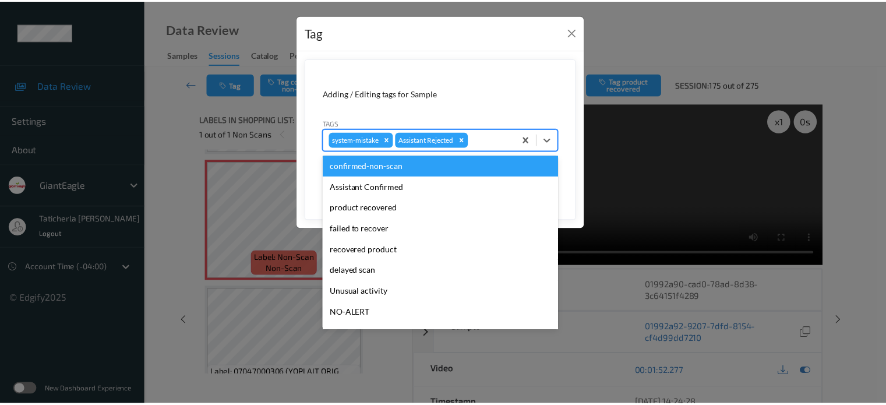
scroll to position [103, 0]
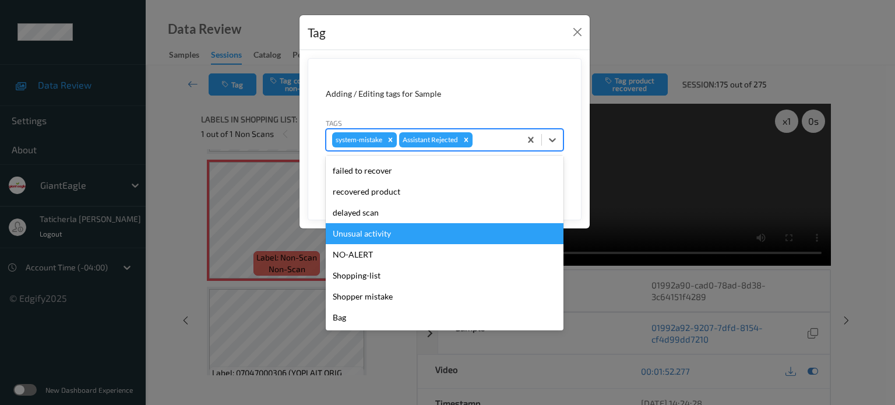
click at [456, 232] on div "Unusual activity" at bounding box center [445, 233] width 238 height 21
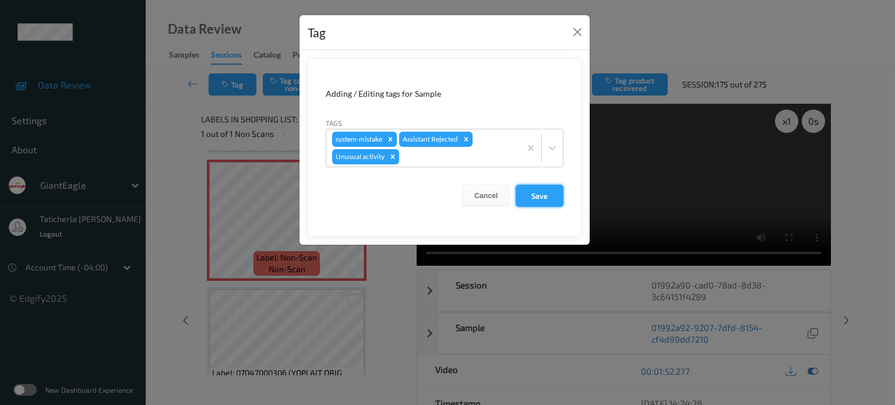
click at [545, 198] on button "Save" at bounding box center [540, 196] width 48 height 22
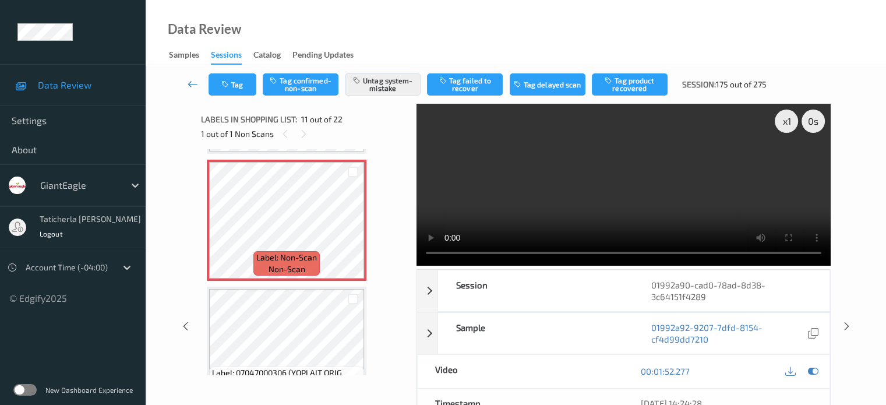
click at [185, 79] on link at bounding box center [193, 84] width 31 height 22
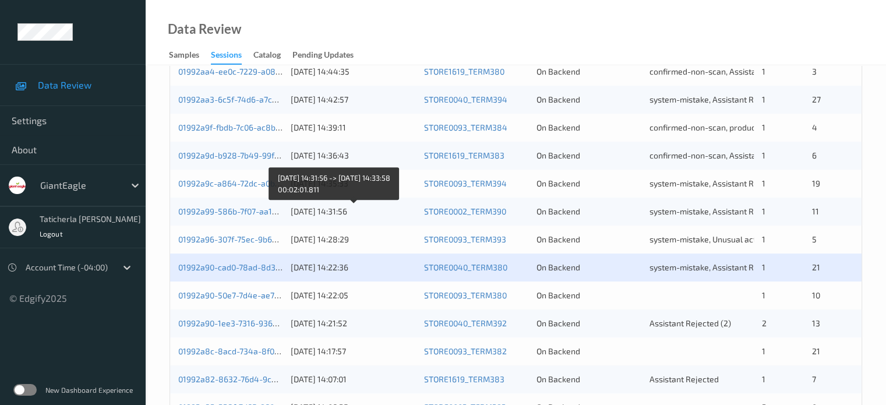
scroll to position [563, 0]
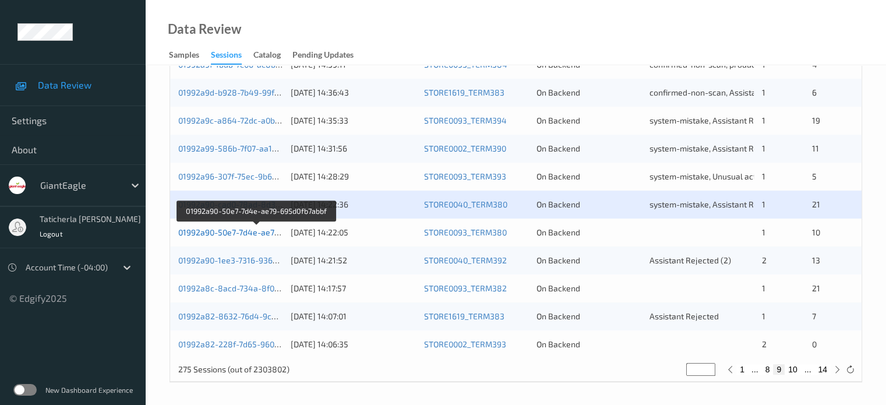
click at [236, 232] on link "01992a90-50e7-7d4e-ae79-695d0fb7abbf" at bounding box center [256, 232] width 156 height 10
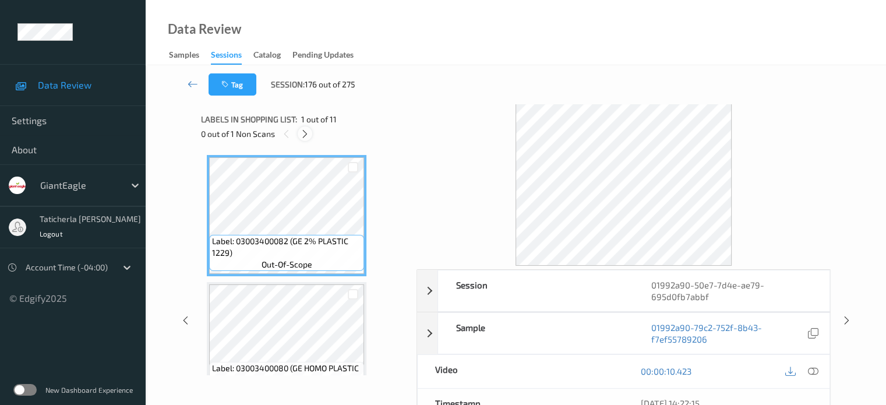
click at [305, 130] on icon at bounding box center [305, 134] width 10 height 10
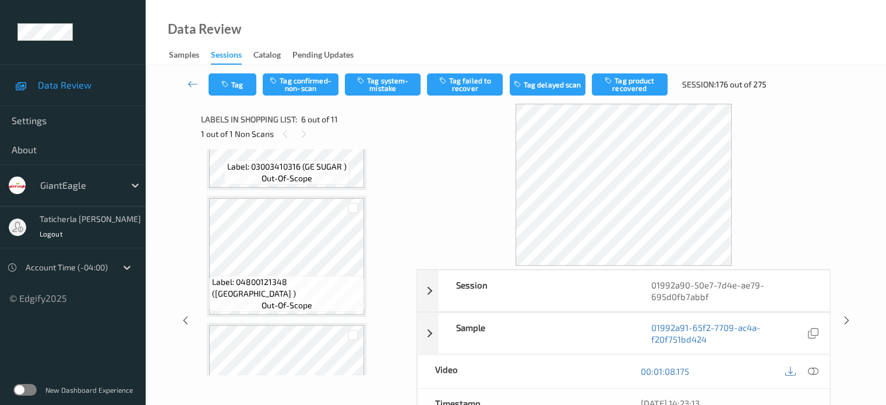
scroll to position [339, 0]
click at [303, 132] on icon at bounding box center [304, 134] width 10 height 10
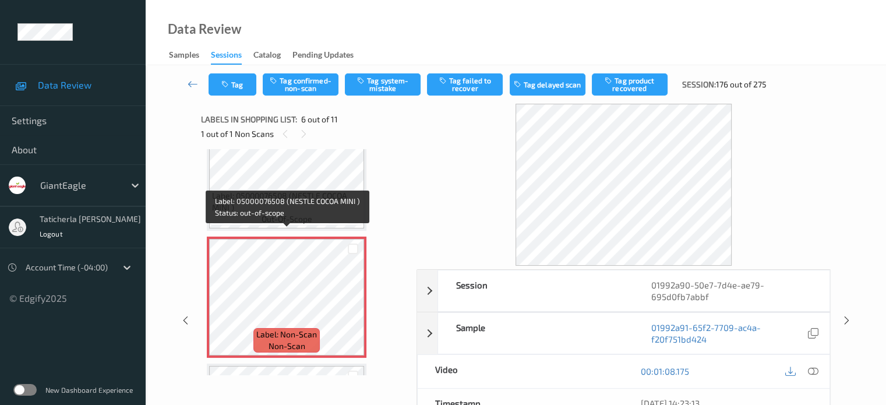
scroll to position [572, 0]
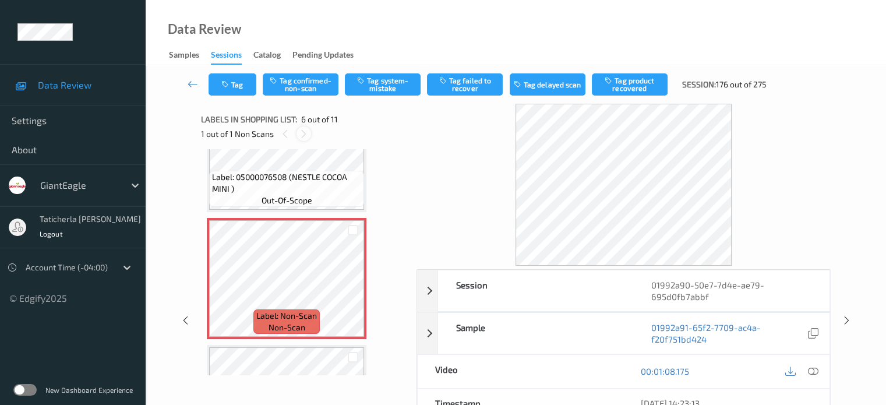
click at [302, 133] on icon at bounding box center [304, 134] width 10 height 10
click at [810, 368] on icon at bounding box center [813, 371] width 10 height 10
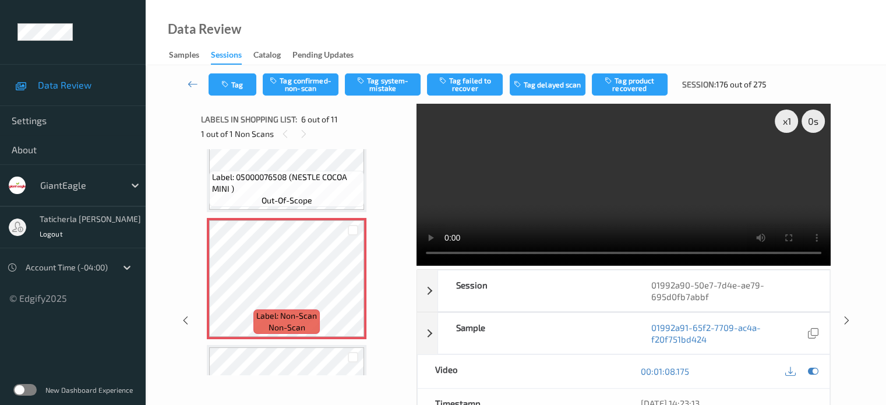
click at [791, 163] on video at bounding box center [624, 185] width 414 height 162
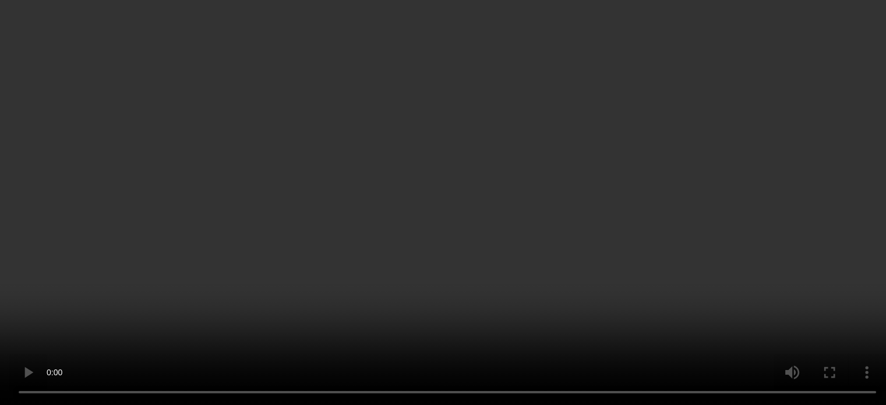
scroll to position [456, 0]
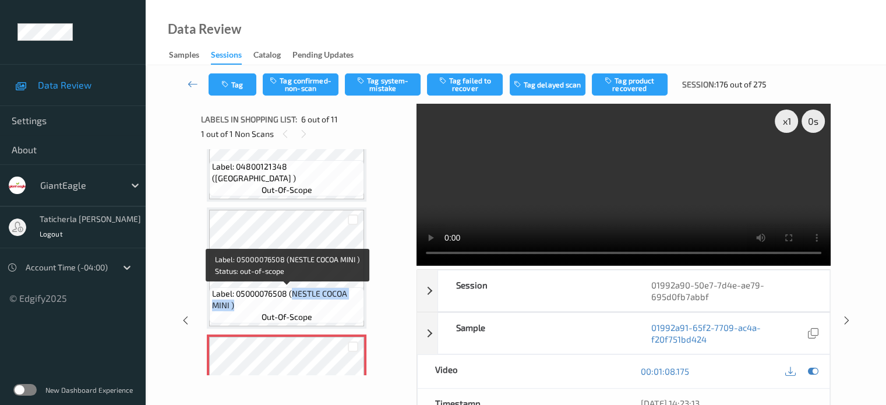
drag, startPoint x: 291, startPoint y: 294, endPoint x: 340, endPoint y: 315, distance: 53.5
click at [340, 315] on div "Label: 05000076508 (NESTLE COCOA MINI ) out-of-scope" at bounding box center [286, 305] width 155 height 36
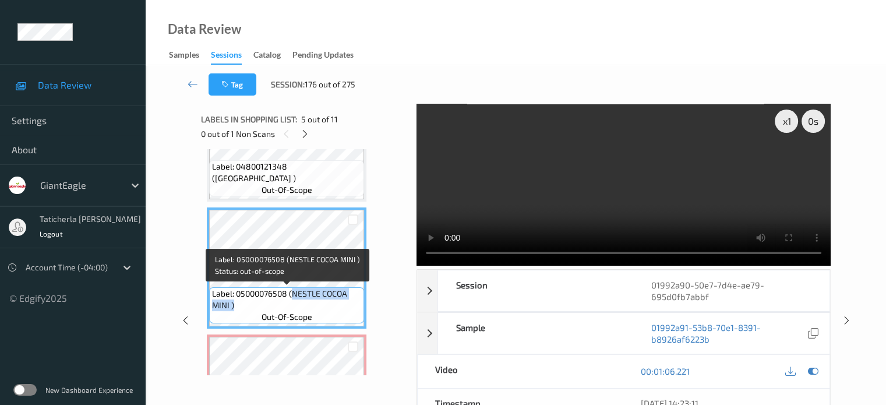
copy span "NESTLE COCOA MINI )"
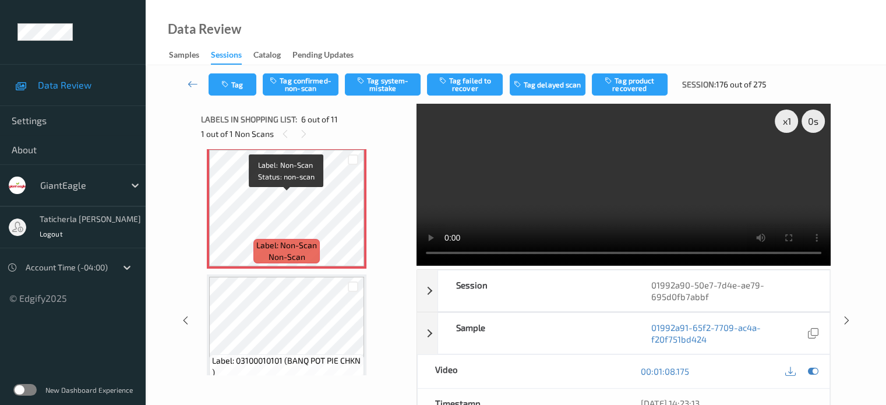
scroll to position [572, 0]
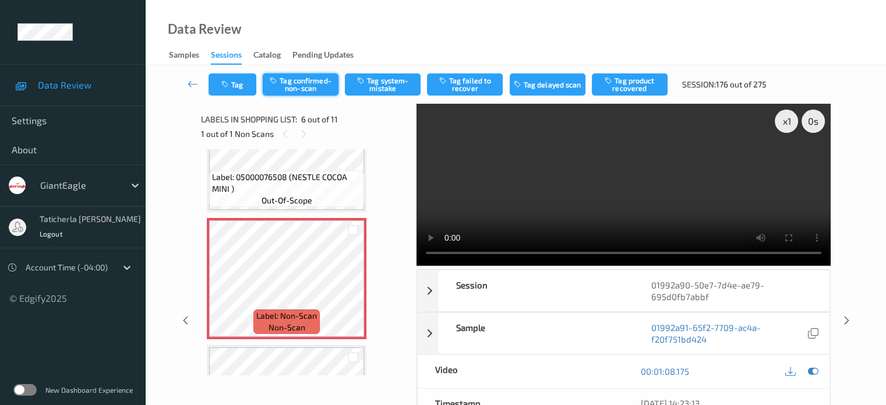
click at [315, 84] on button "Tag confirmed-non-scan" at bounding box center [301, 84] width 76 height 22
click at [490, 87] on button "Tag failed to recover" at bounding box center [465, 84] width 76 height 22
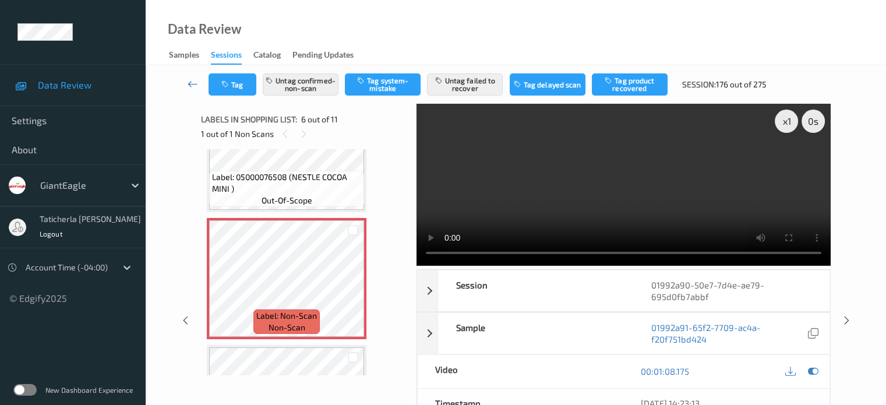
click at [191, 83] on icon at bounding box center [193, 84] width 10 height 12
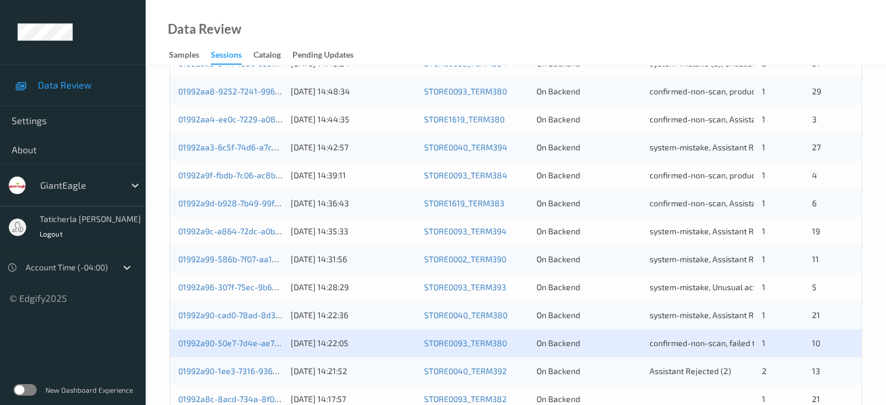
scroll to position [563, 0]
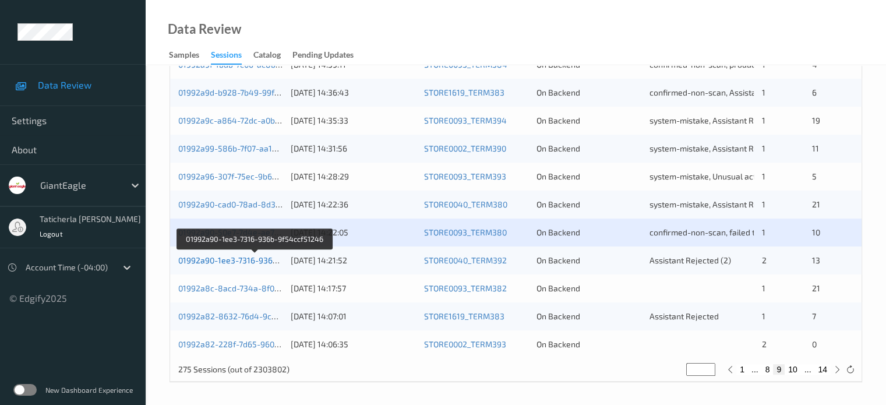
click at [218, 259] on link "01992a90-1ee3-7316-936b-9f54ccf51246" at bounding box center [255, 260] width 154 height 10
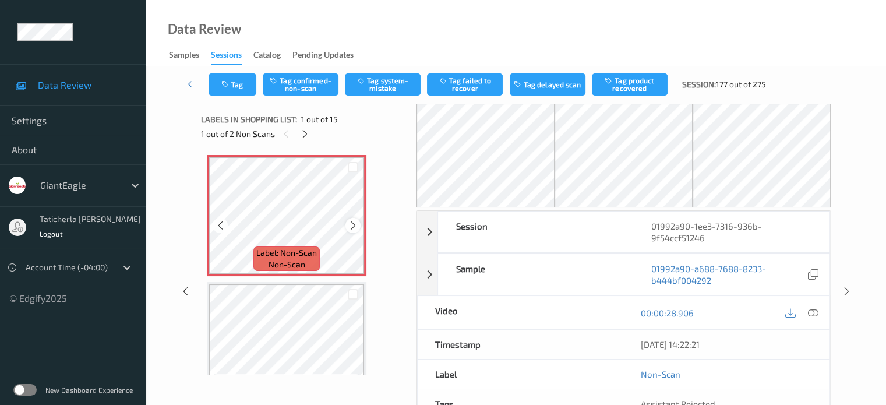
click at [351, 225] on icon at bounding box center [353, 225] width 10 height 10
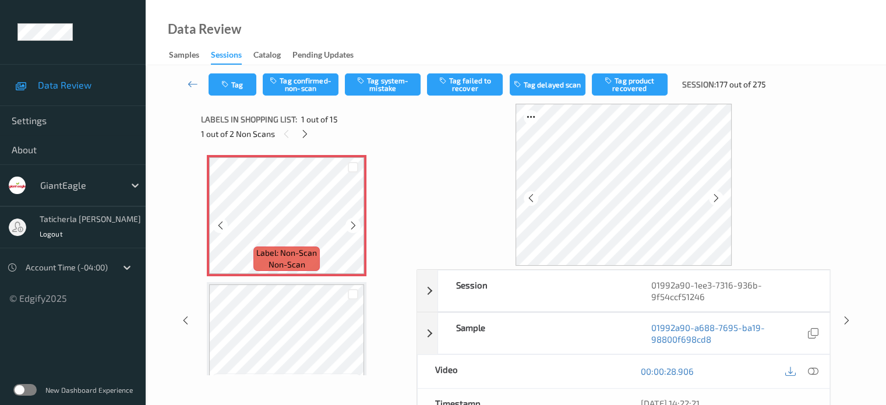
click at [351, 225] on icon at bounding box center [353, 225] width 10 height 10
click at [811, 369] on icon at bounding box center [813, 371] width 10 height 10
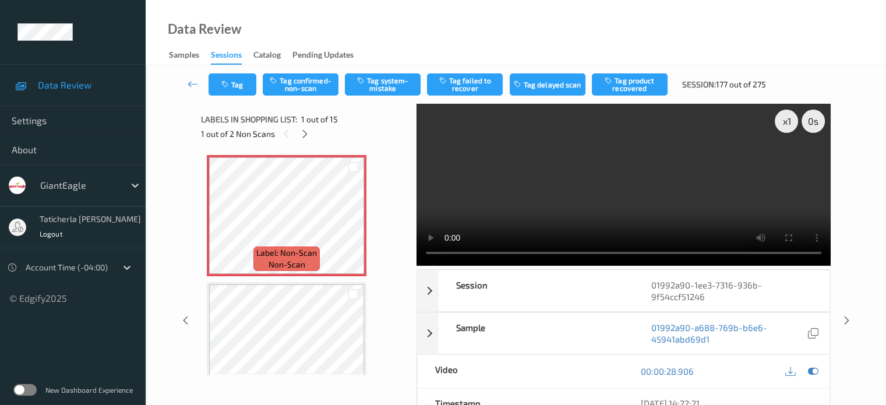
click at [792, 144] on video at bounding box center [624, 185] width 414 height 162
click at [389, 83] on button "Tag system-mistake" at bounding box center [383, 84] width 76 height 22
click at [236, 83] on button "Tag" at bounding box center [233, 84] width 48 height 22
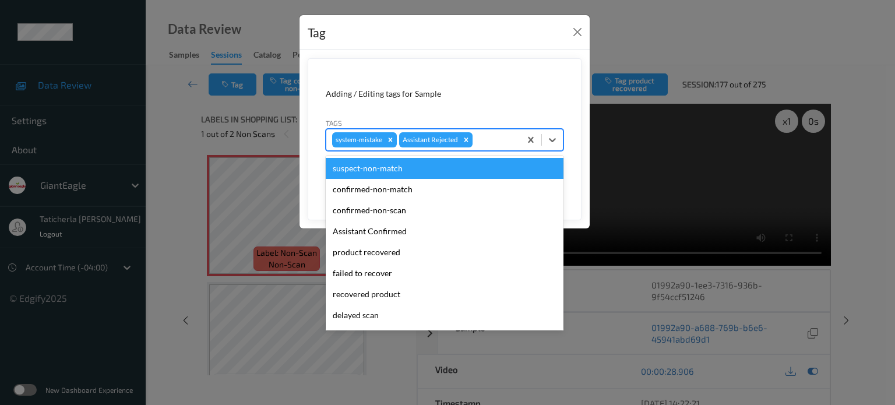
click at [489, 134] on div at bounding box center [495, 140] width 40 height 14
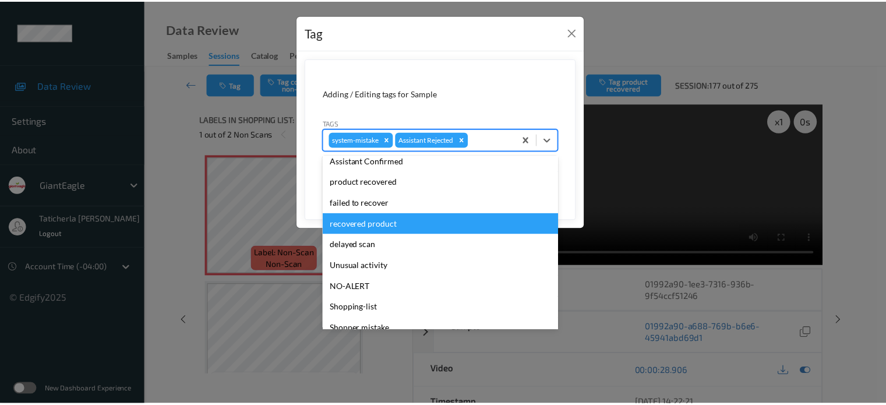
scroll to position [103, 0]
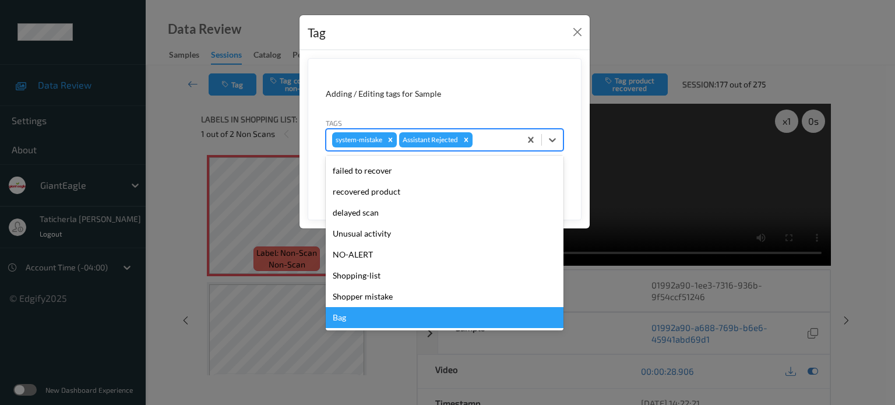
click at [350, 316] on div "Bag" at bounding box center [445, 317] width 238 height 21
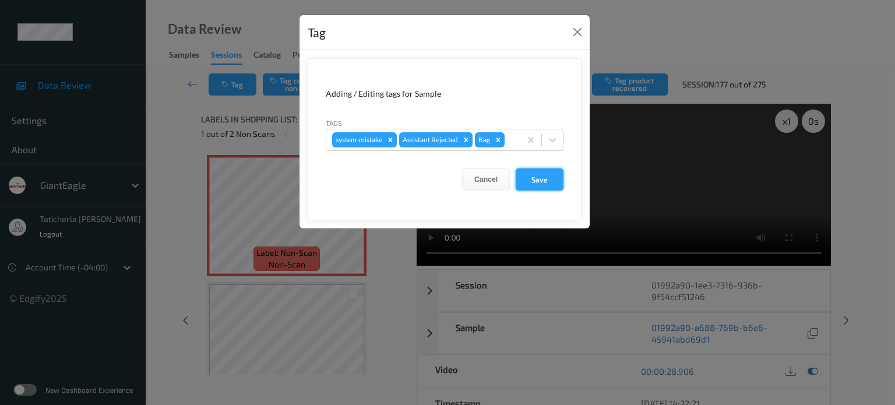
click at [550, 189] on button "Save" at bounding box center [540, 179] width 48 height 22
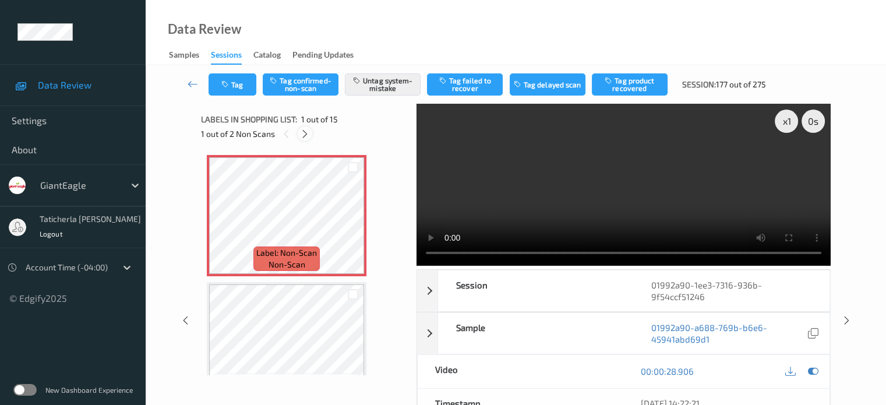
click at [303, 132] on icon at bounding box center [305, 134] width 10 height 10
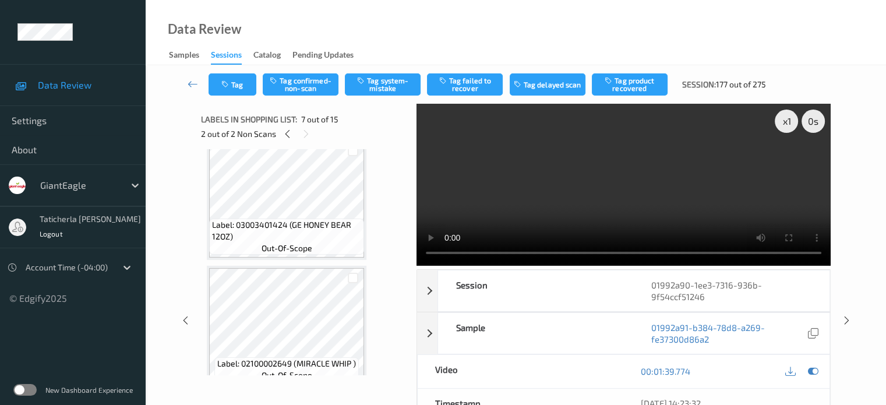
scroll to position [466, 0]
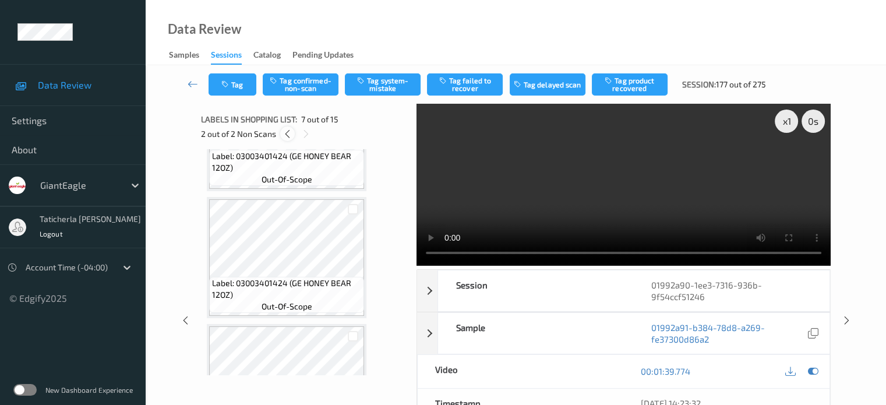
click at [294, 137] on div "2 out of 2 Non Scans" at bounding box center [304, 133] width 207 height 15
click at [289, 133] on icon at bounding box center [288, 134] width 10 height 10
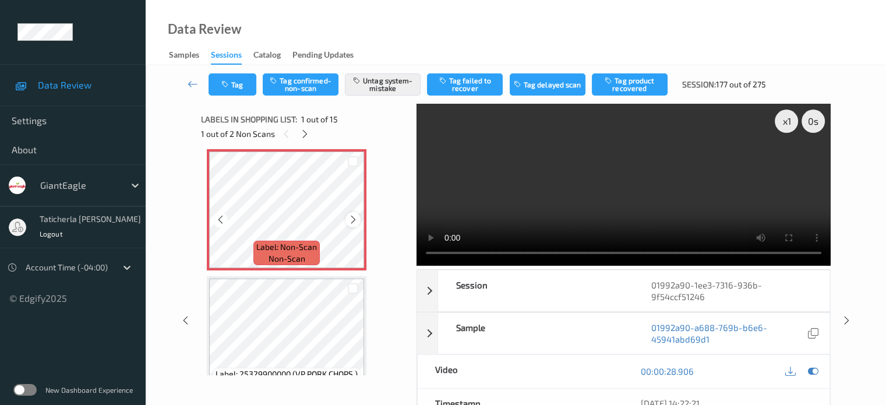
click at [351, 218] on icon at bounding box center [353, 219] width 10 height 10
click at [350, 218] on icon at bounding box center [353, 219] width 10 height 10
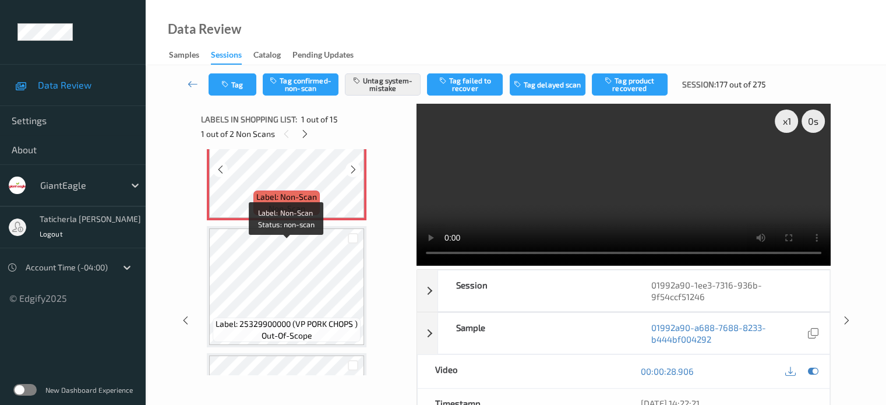
scroll to position [181, 0]
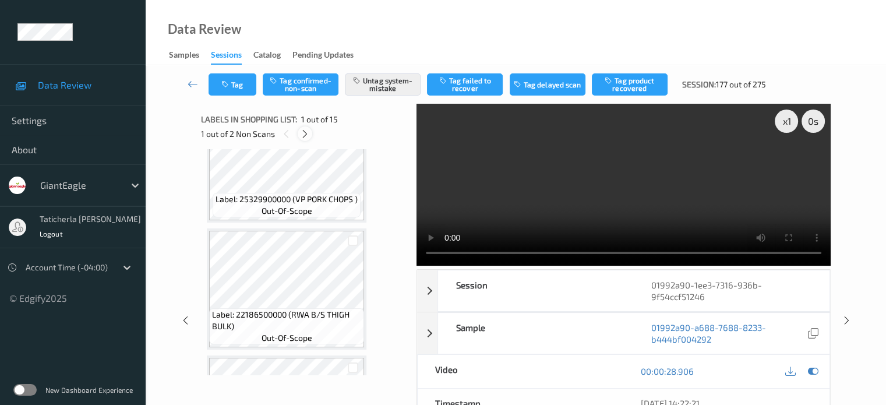
click at [307, 131] on icon at bounding box center [305, 134] width 10 height 10
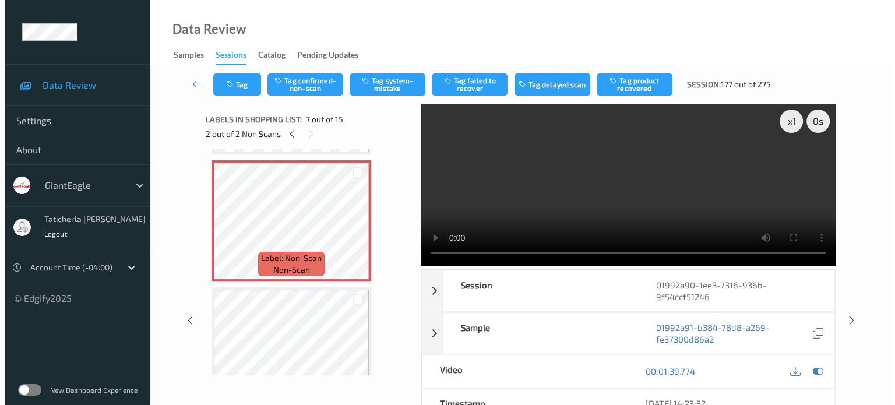
scroll to position [757, 0]
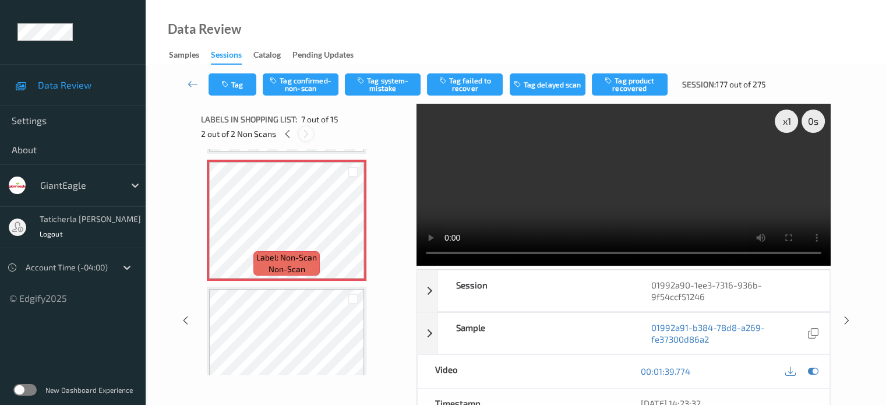
click at [303, 130] on icon at bounding box center [306, 134] width 10 height 10
click at [352, 227] on icon at bounding box center [353, 230] width 10 height 10
click at [378, 84] on button "Tag system-mistake" at bounding box center [383, 84] width 76 height 22
click at [246, 89] on button "Tag" at bounding box center [233, 84] width 48 height 22
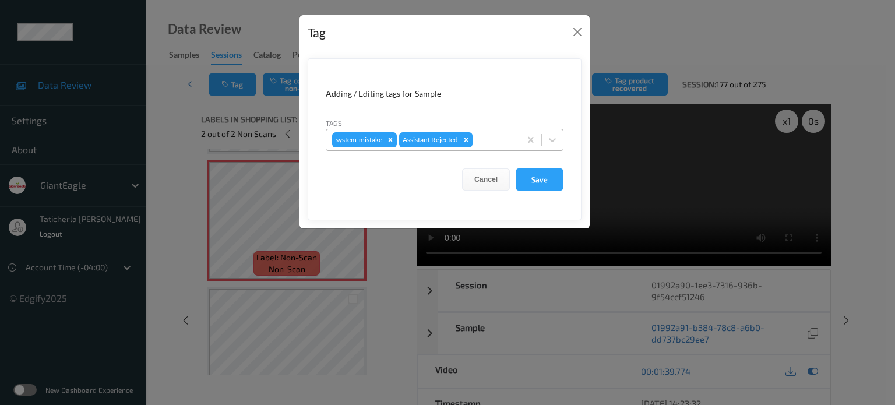
click at [488, 130] on div "system-mistake Assistant Rejected" at bounding box center [423, 140] width 194 height 20
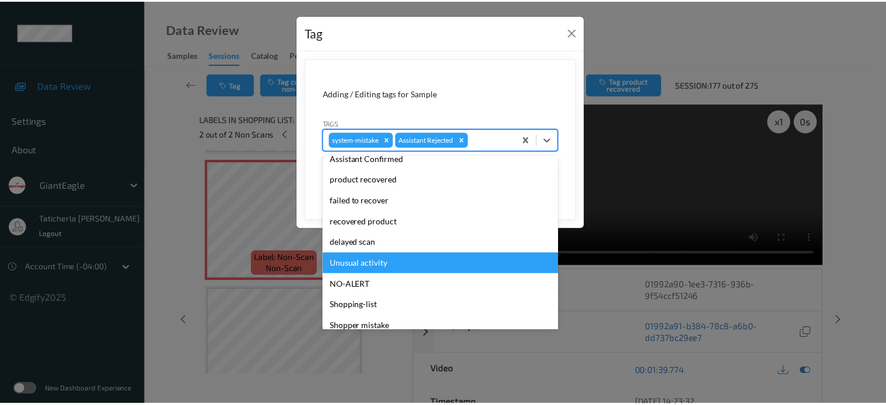
scroll to position [103, 0]
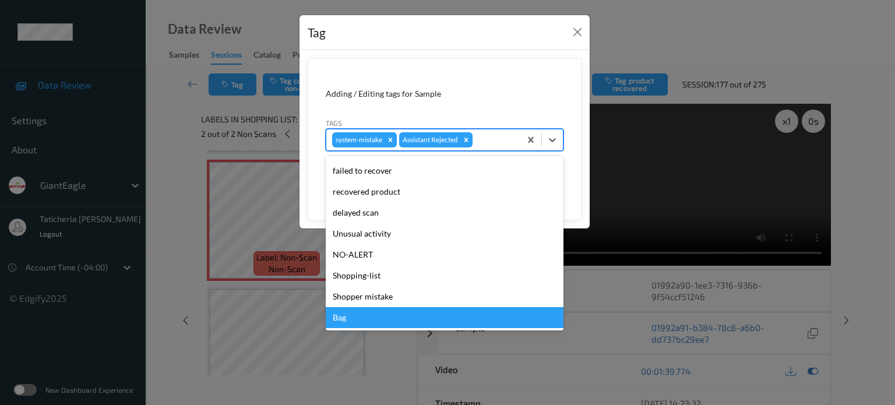
click at [359, 313] on div "Bag" at bounding box center [445, 317] width 238 height 21
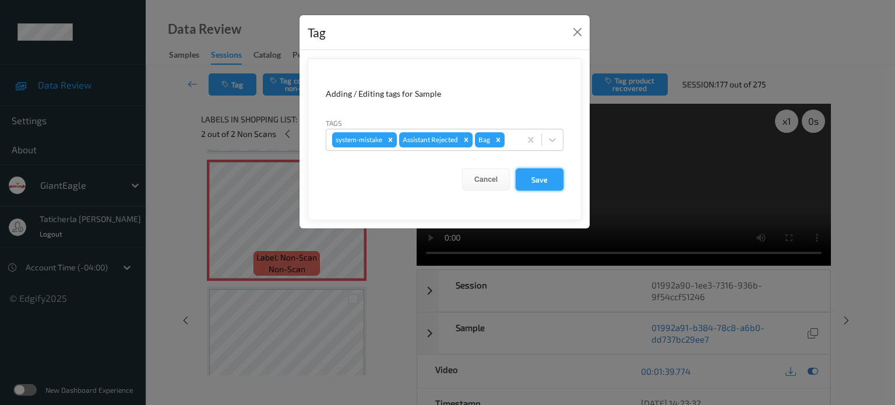
click at [536, 175] on button "Save" at bounding box center [540, 179] width 48 height 22
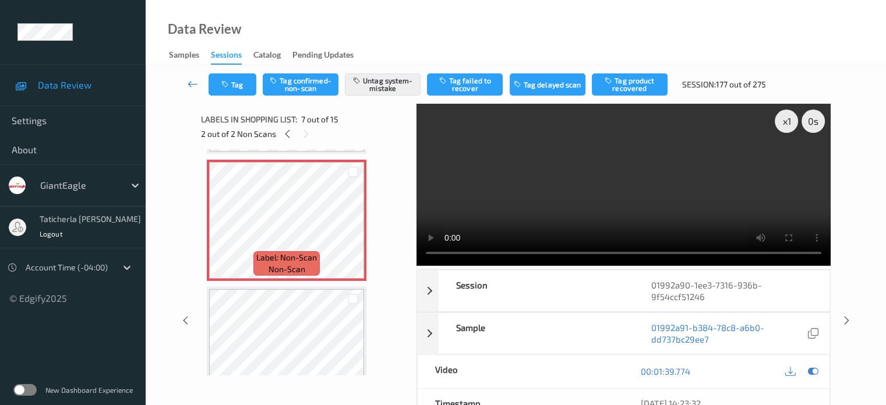
click at [189, 84] on icon at bounding box center [193, 84] width 10 height 12
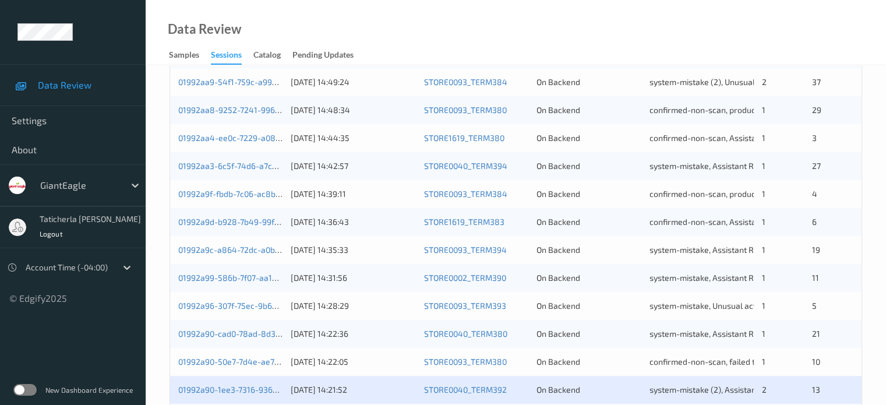
scroll to position [524, 0]
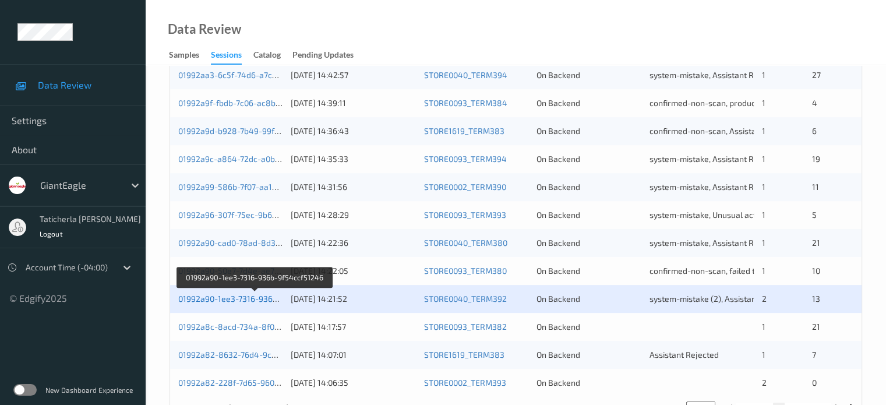
click at [216, 298] on link "01992a90-1ee3-7316-936b-9f54ccf51246" at bounding box center [255, 299] width 154 height 10
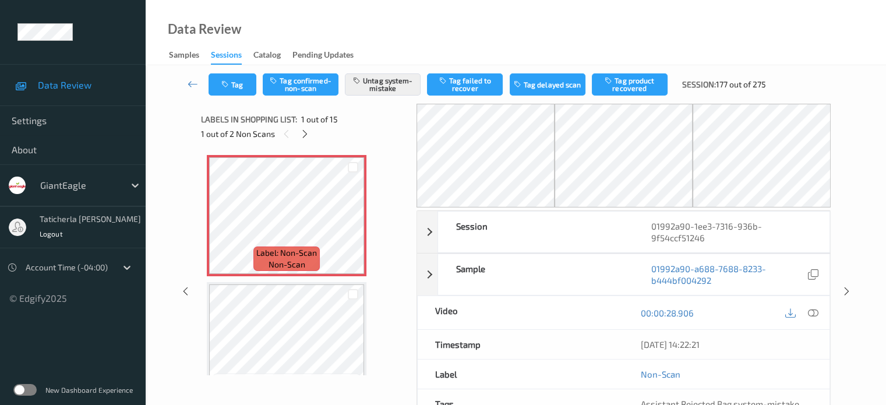
click at [276, 134] on div "1 out of 2 Non Scans" at bounding box center [304, 133] width 207 height 15
click at [283, 136] on icon at bounding box center [286, 134] width 10 height 10
click at [304, 130] on icon at bounding box center [305, 134] width 10 height 10
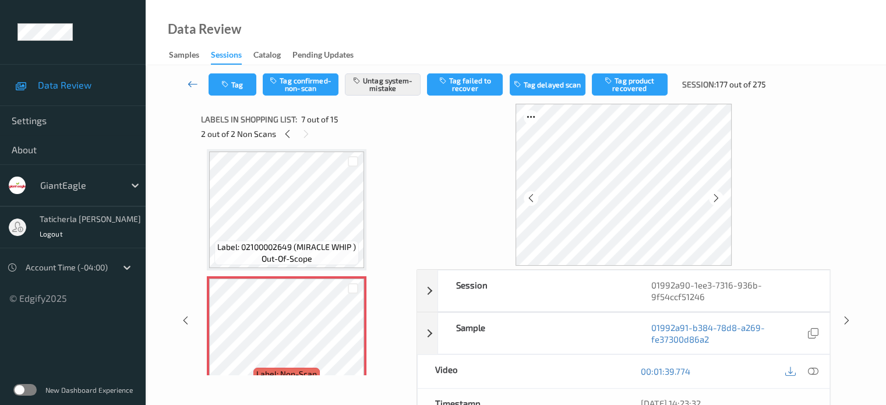
click at [195, 87] on icon at bounding box center [193, 84] width 10 height 12
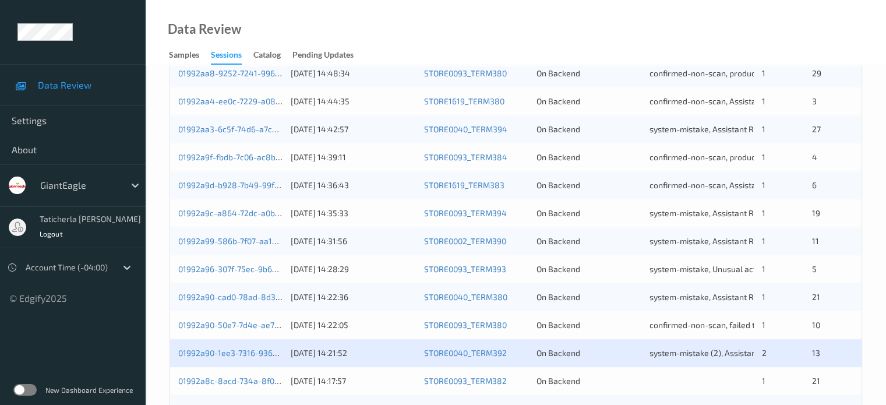
scroll to position [563, 0]
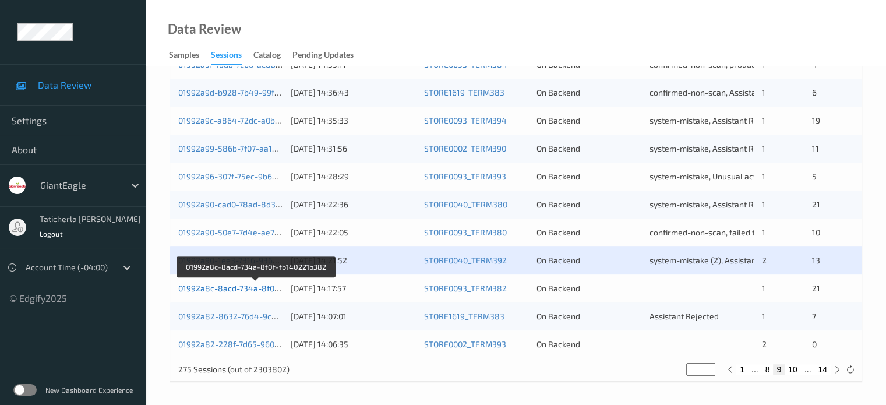
click at [226, 291] on link "01992a8c-8acd-734a-8f0f-fb140221b382" at bounding box center [256, 288] width 156 height 10
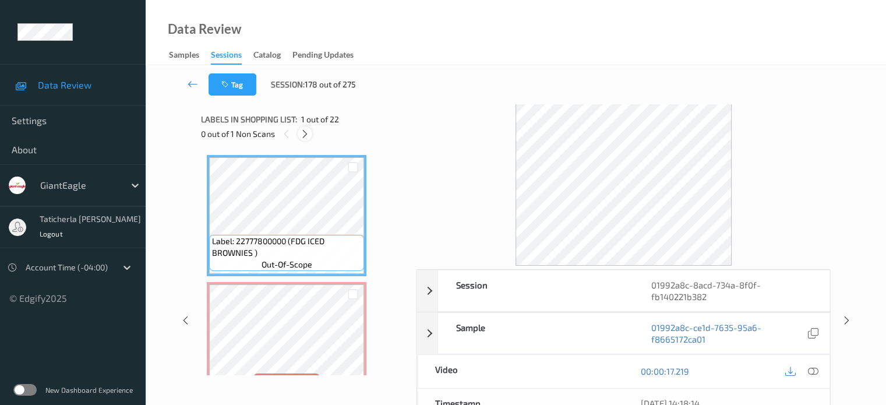
click at [303, 130] on icon at bounding box center [305, 134] width 10 height 10
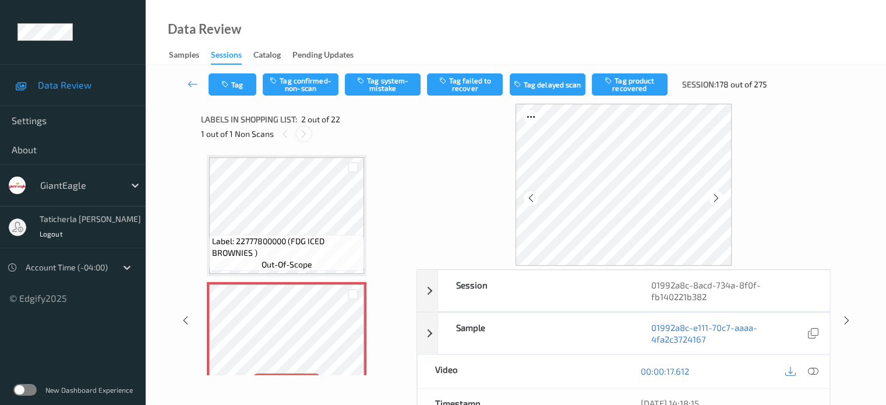
click at [303, 132] on icon at bounding box center [304, 134] width 10 height 10
click at [303, 129] on icon at bounding box center [304, 134] width 10 height 10
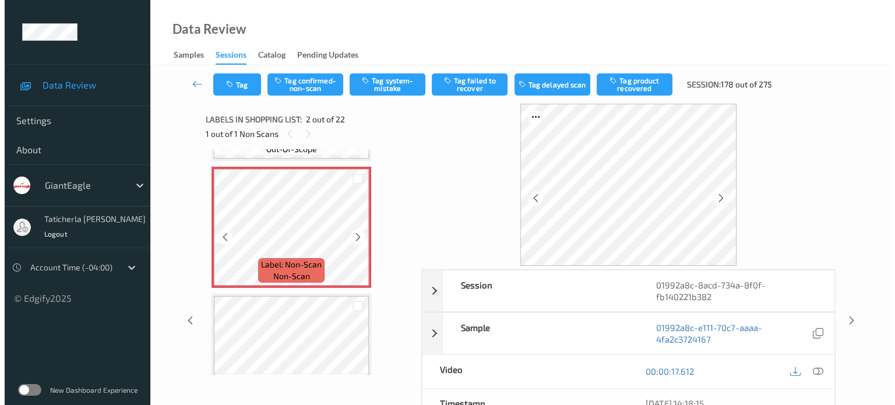
scroll to position [117, 0]
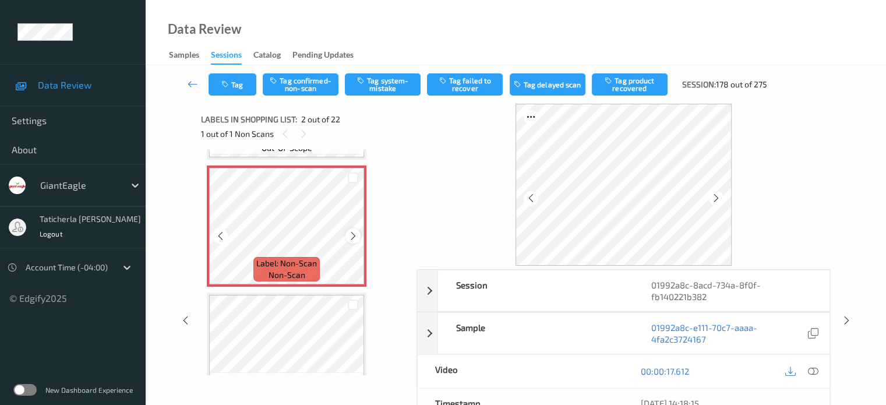
click at [357, 233] on icon at bounding box center [353, 236] width 10 height 10
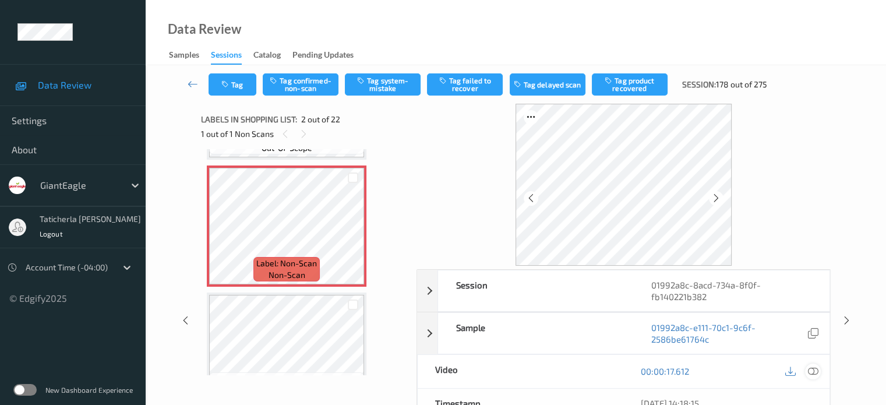
click at [813, 368] on icon at bounding box center [813, 371] width 10 height 10
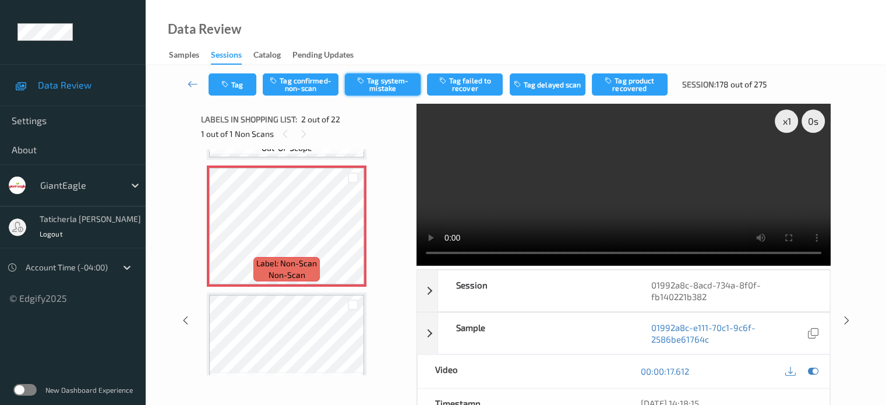
click at [392, 87] on button "Tag system-mistake" at bounding box center [383, 84] width 76 height 22
click at [226, 81] on icon "button" at bounding box center [226, 84] width 10 height 8
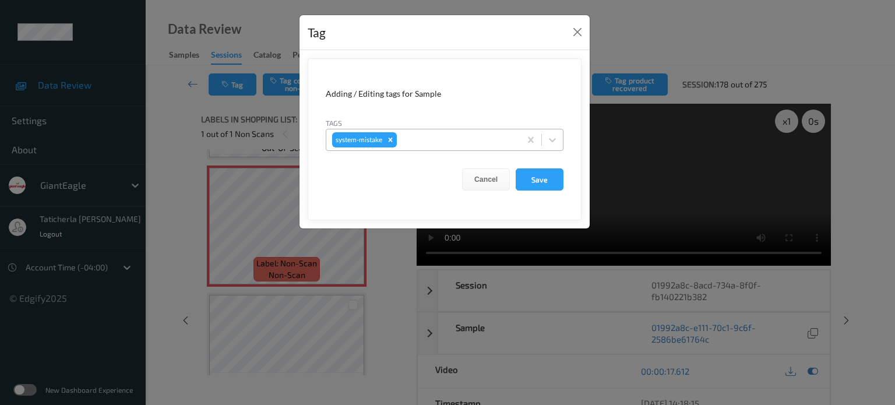
click at [415, 138] on div at bounding box center [456, 140] width 115 height 14
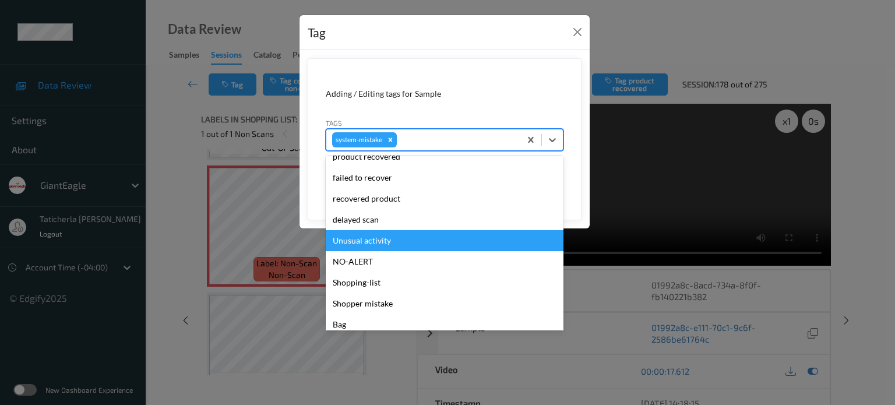
drag, startPoint x: 379, startPoint y: 233, endPoint x: 405, endPoint y: 234, distance: 26.2
click at [379, 234] on div "Unusual activity" at bounding box center [445, 240] width 238 height 21
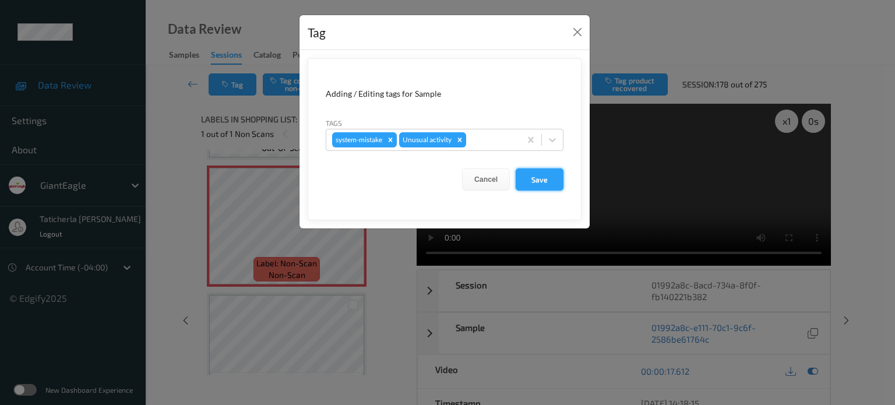
click at [553, 179] on button "Save" at bounding box center [540, 179] width 48 height 22
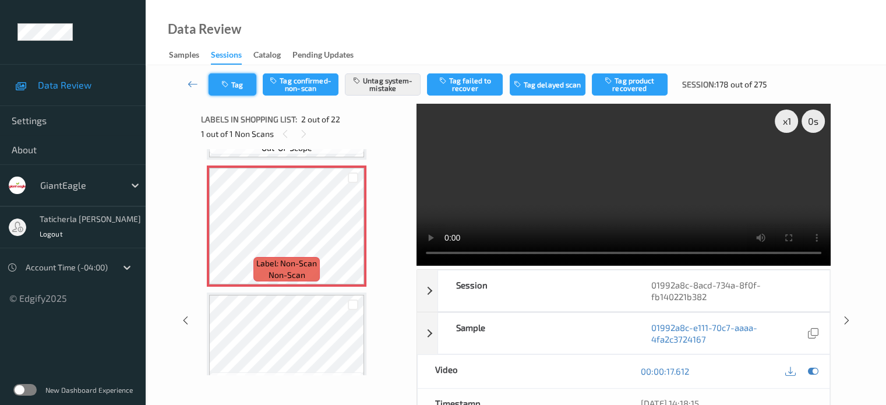
click at [235, 90] on button "Tag" at bounding box center [233, 84] width 48 height 22
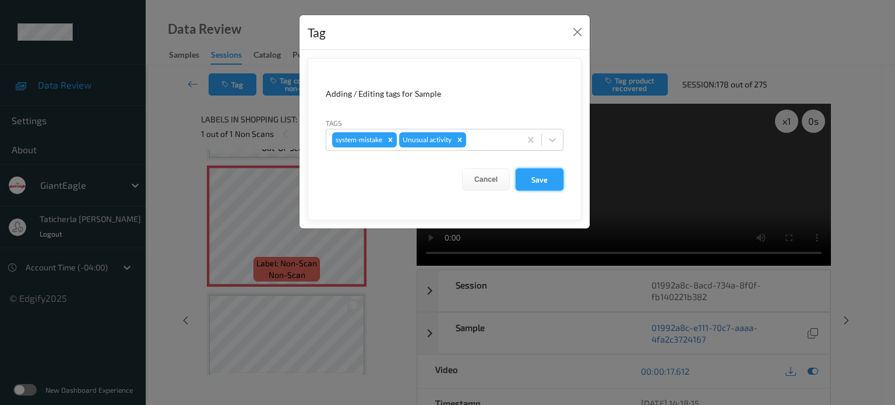
click at [542, 174] on button "Save" at bounding box center [540, 179] width 48 height 22
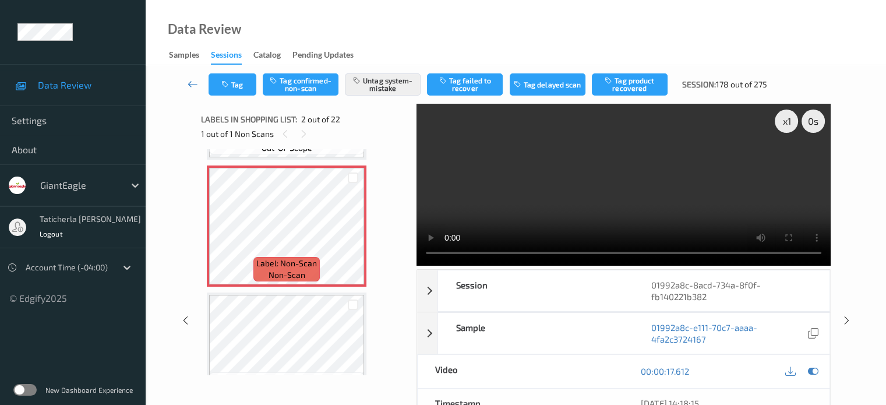
click at [193, 82] on icon at bounding box center [193, 84] width 10 height 12
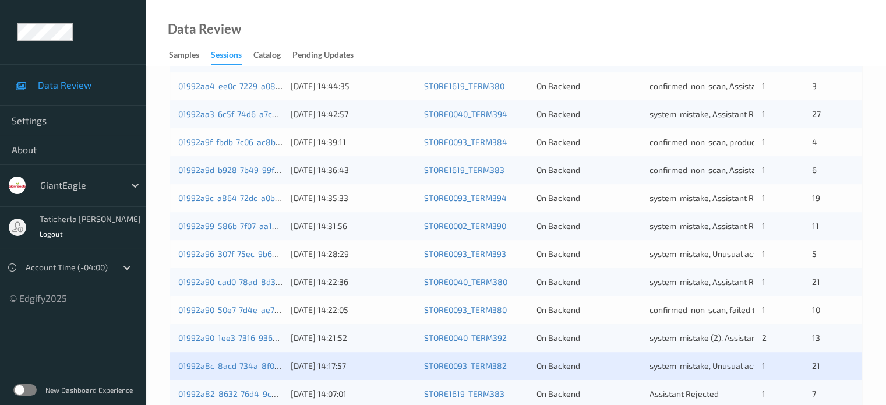
scroll to position [563, 0]
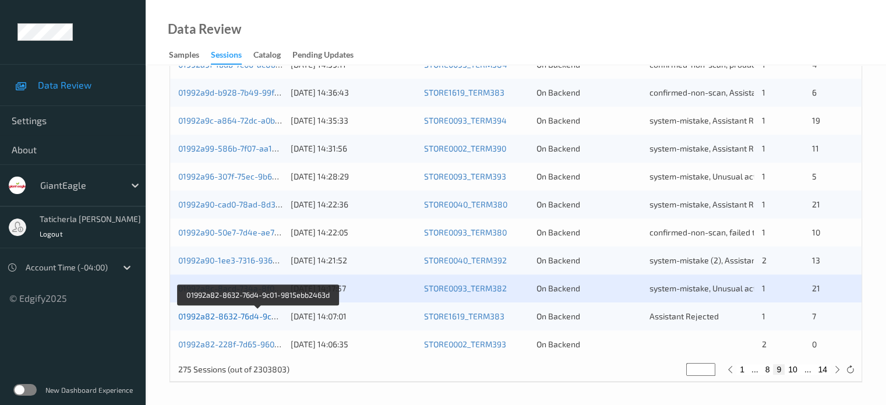
click at [245, 319] on link "01992a82-8632-76d4-9c01-9815ebb2463d" at bounding box center [258, 316] width 161 height 10
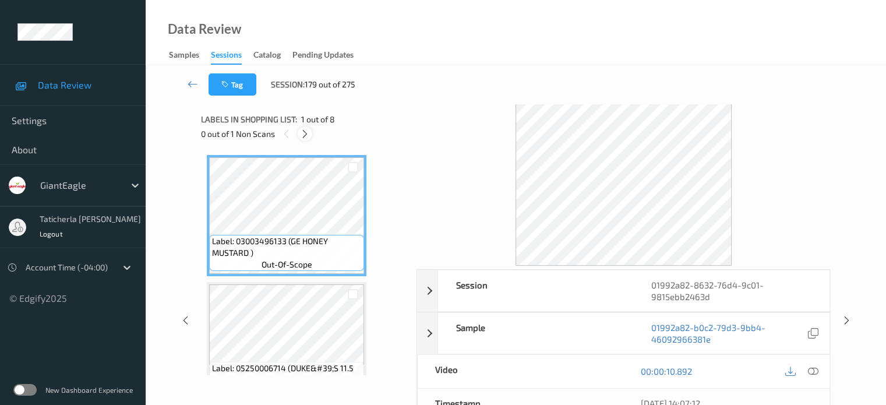
click at [308, 134] on icon at bounding box center [305, 134] width 10 height 10
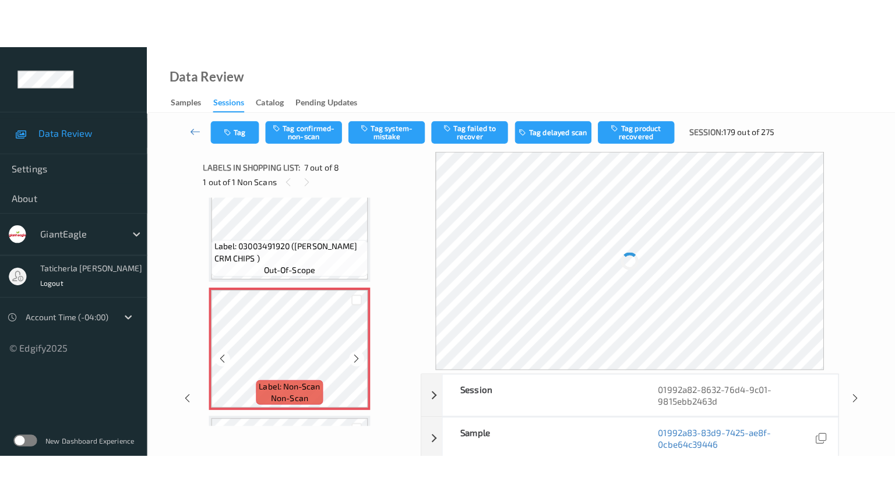
scroll to position [757, 0]
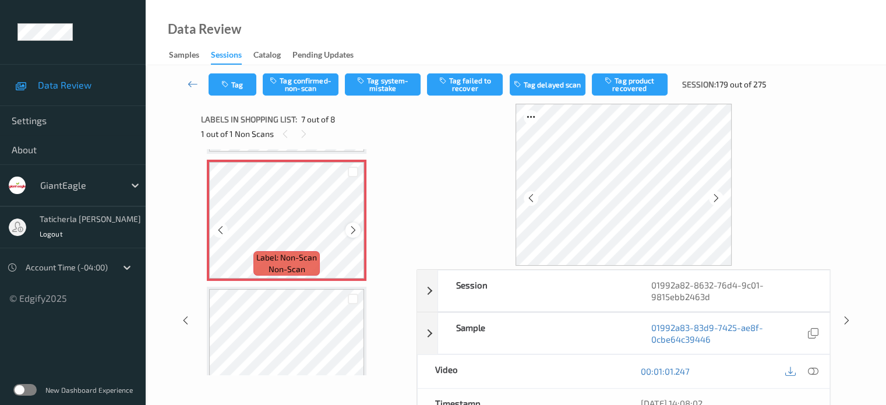
click at [355, 230] on icon at bounding box center [353, 230] width 10 height 10
click at [811, 371] on icon at bounding box center [813, 371] width 10 height 10
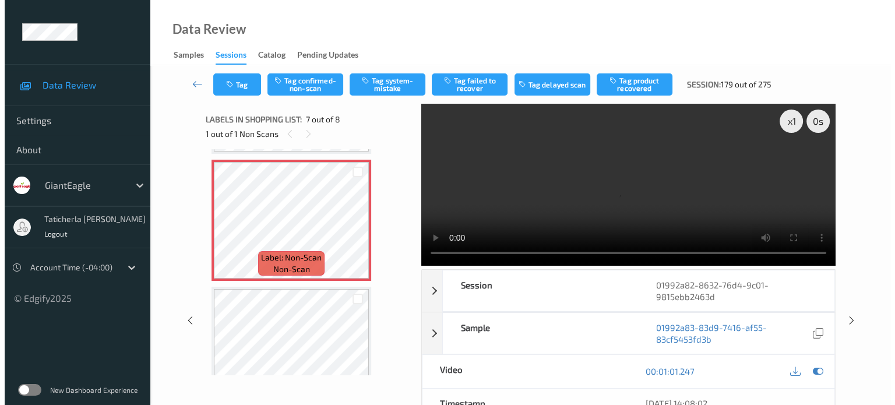
scroll to position [697, 0]
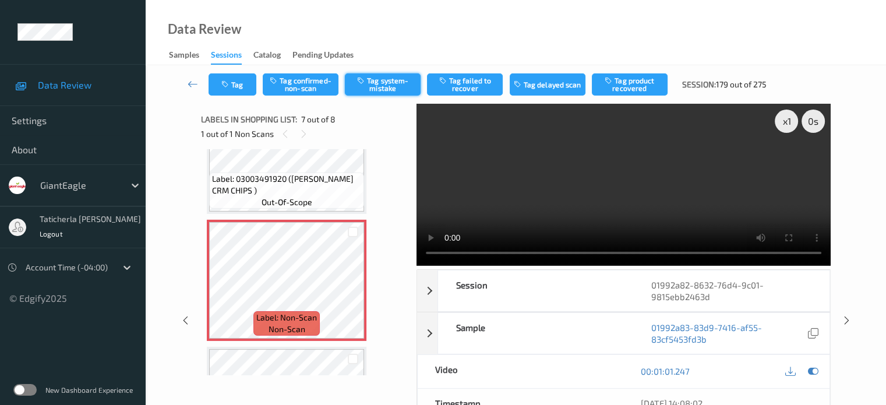
click at [408, 80] on button "Tag system-mistake" at bounding box center [383, 84] width 76 height 22
click at [233, 94] on button "Tag" at bounding box center [233, 84] width 48 height 22
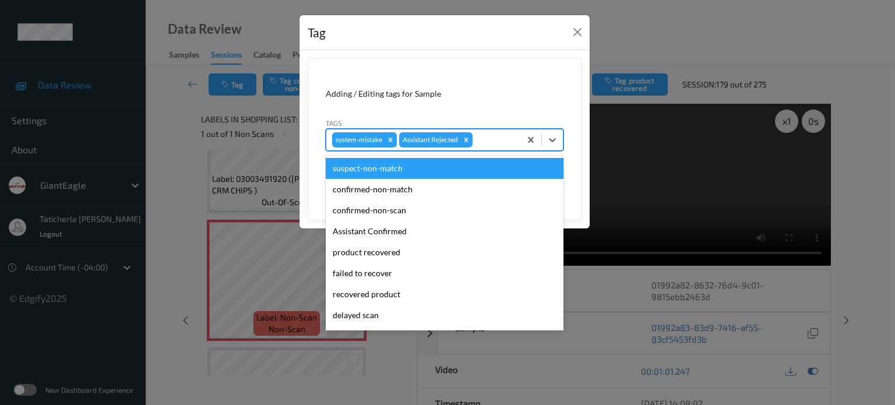
click at [486, 133] on div at bounding box center [495, 140] width 40 height 14
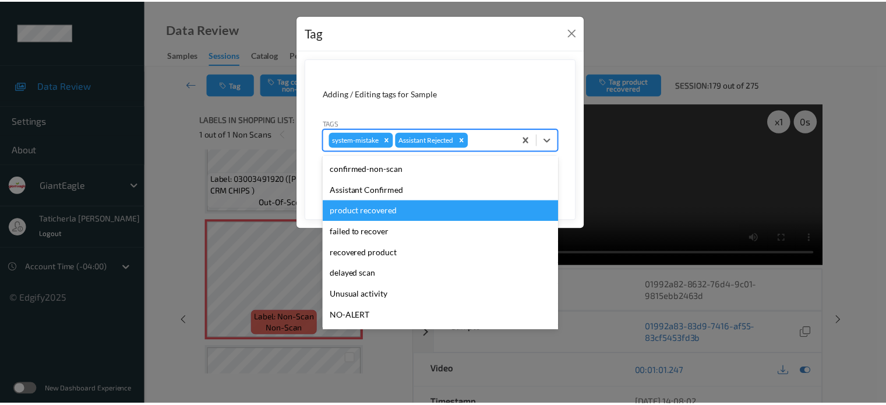
scroll to position [58, 0]
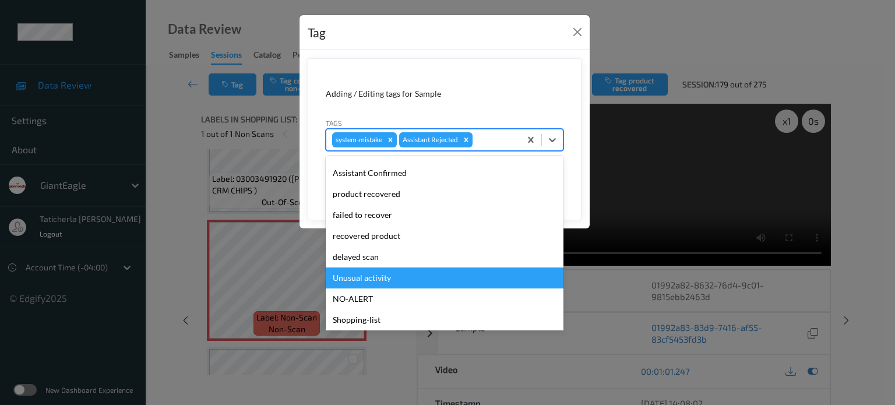
click at [380, 277] on div "Unusual activity" at bounding box center [445, 277] width 238 height 21
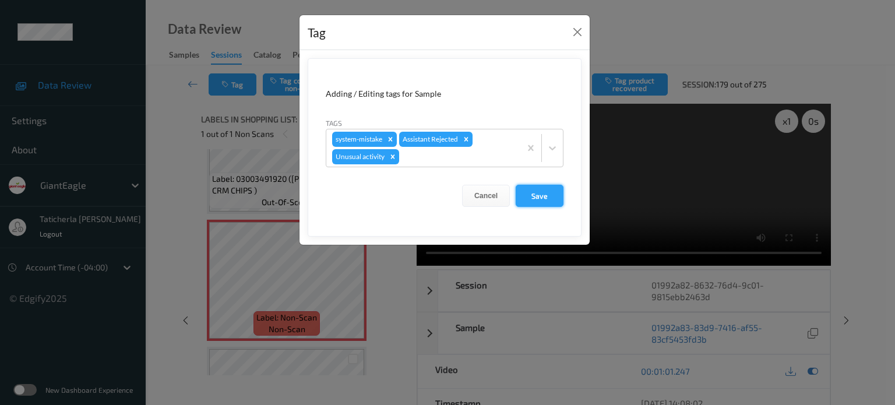
click at [541, 192] on button "Save" at bounding box center [540, 196] width 48 height 22
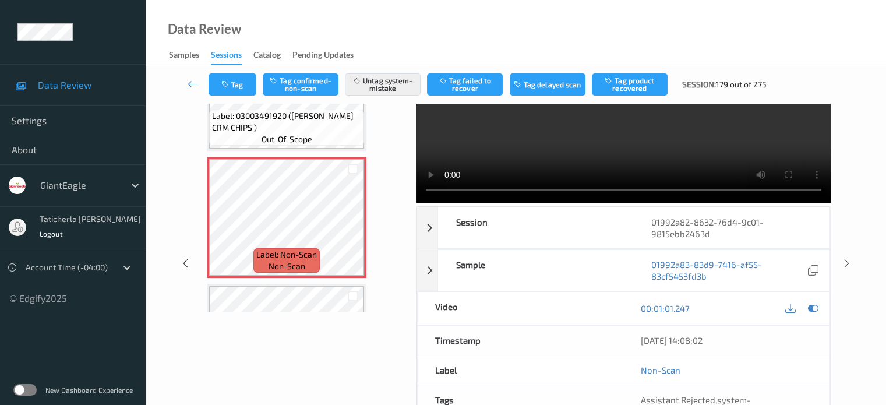
scroll to position [50, 0]
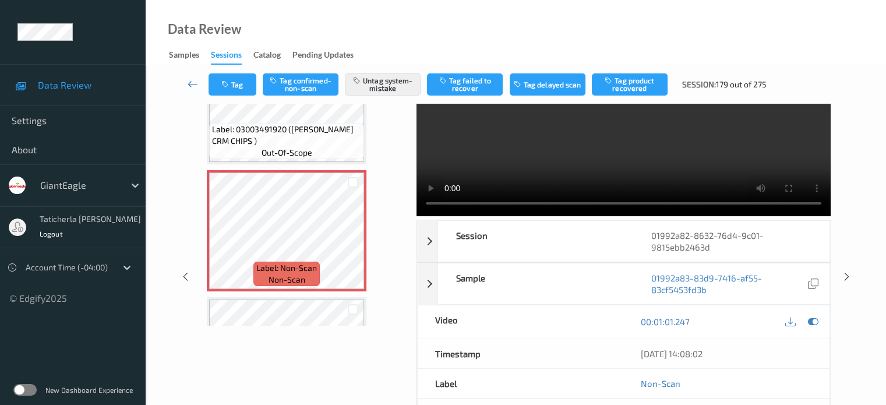
click at [196, 81] on icon at bounding box center [193, 84] width 10 height 12
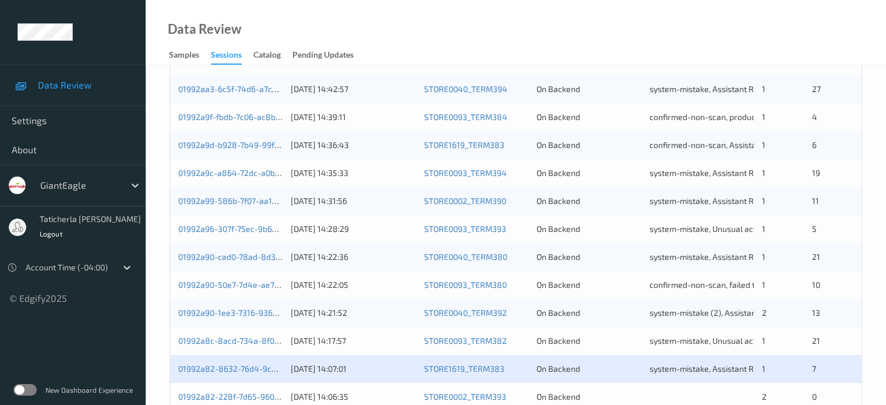
scroll to position [563, 0]
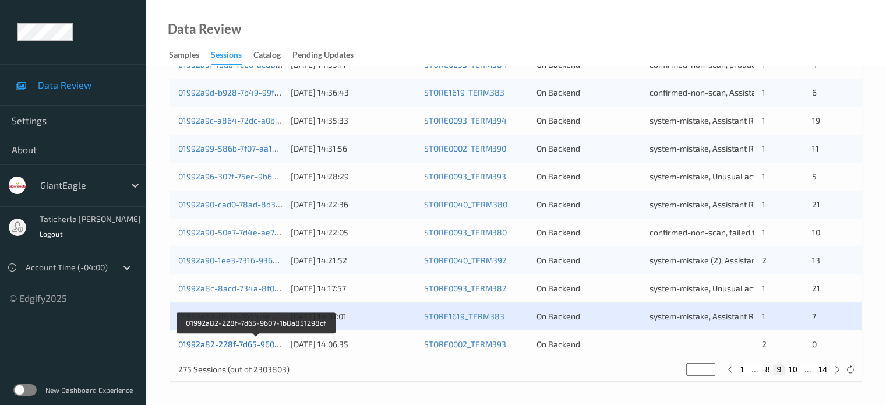
click at [225, 347] on link "01992a82-228f-7d65-9607-1b8a851298cf" at bounding box center [256, 344] width 157 height 10
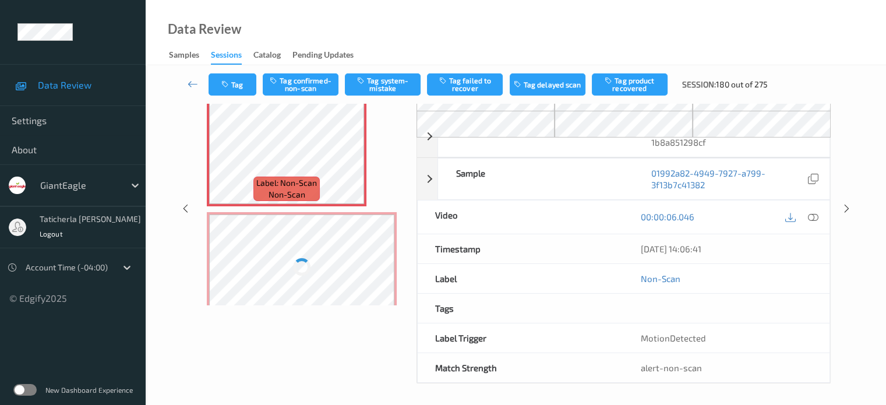
scroll to position [96, 0]
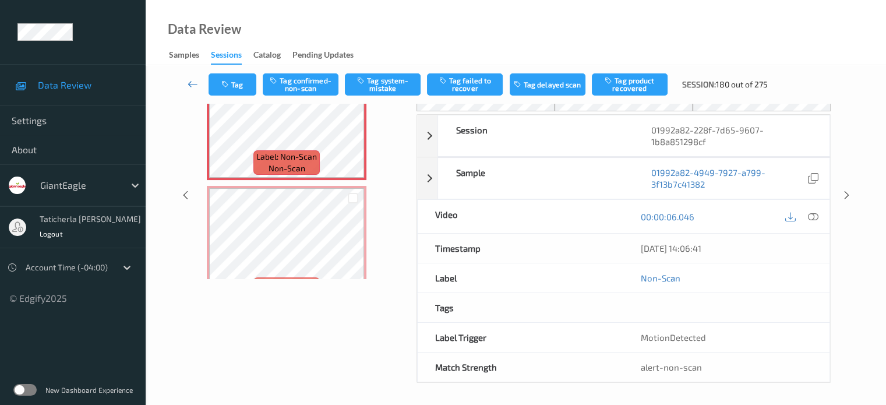
click at [192, 84] on icon at bounding box center [193, 84] width 10 height 12
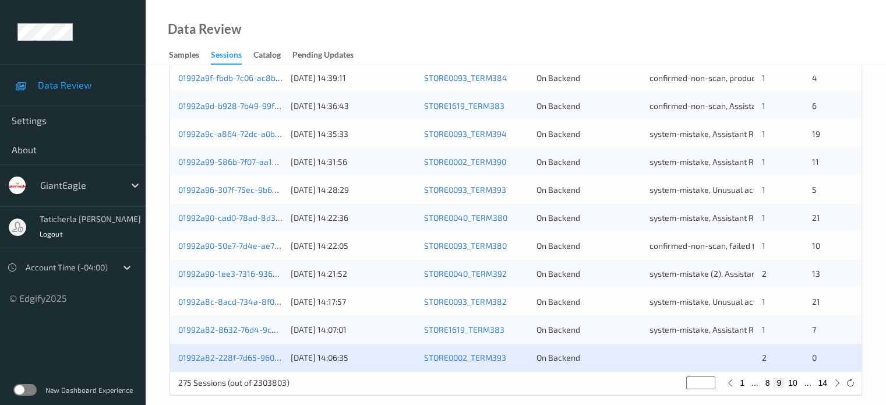
scroll to position [563, 0]
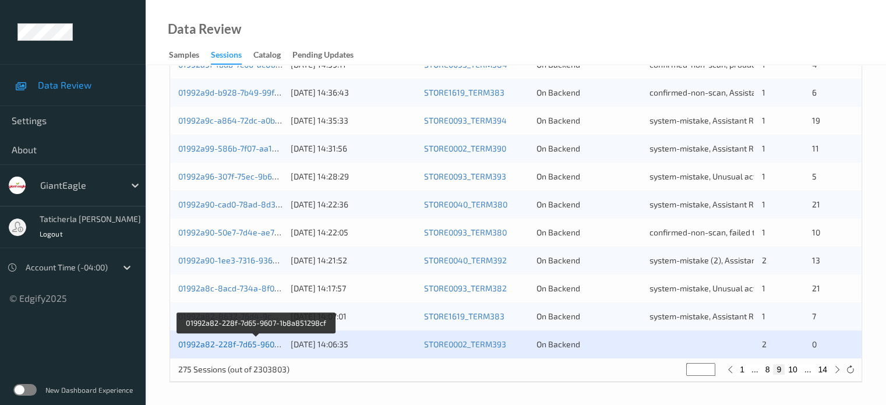
click at [209, 344] on link "01992a82-228f-7d65-9607-1b8a851298cf" at bounding box center [256, 344] width 157 height 10
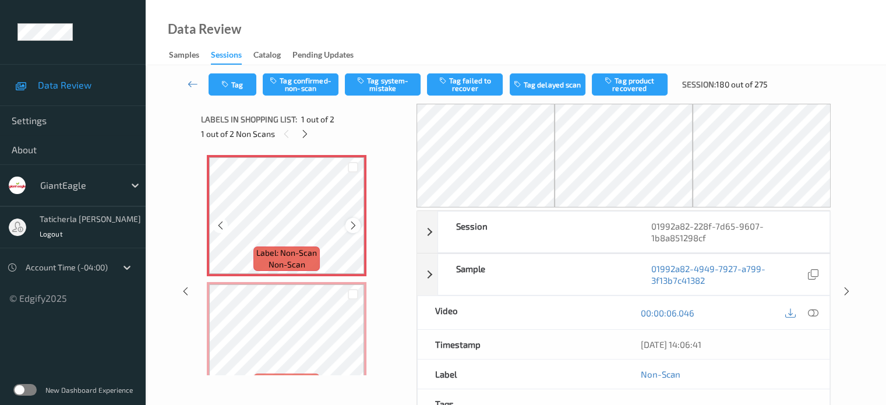
click at [352, 223] on icon at bounding box center [353, 225] width 10 height 10
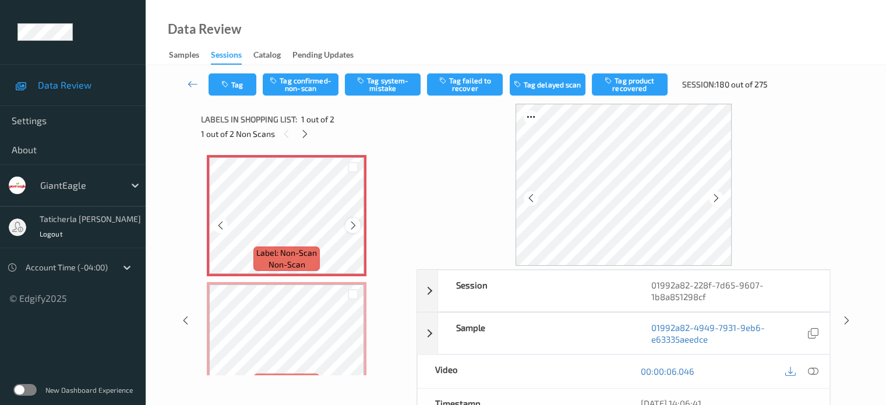
click at [352, 221] on icon at bounding box center [353, 225] width 10 height 10
click at [811, 370] on icon at bounding box center [813, 371] width 10 height 10
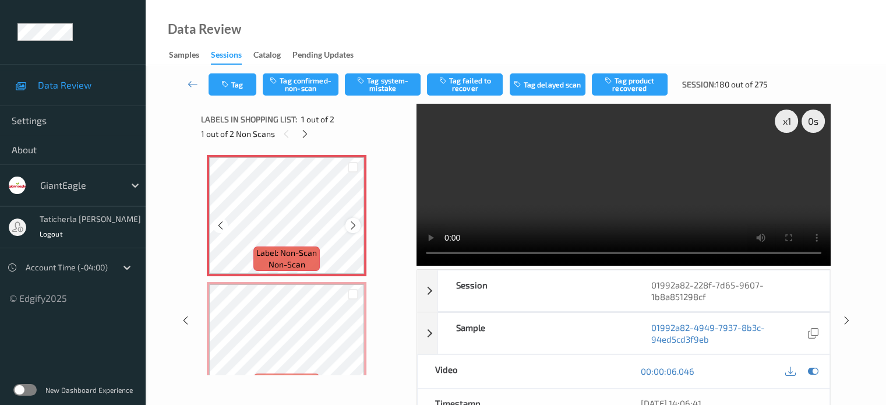
click at [356, 221] on icon at bounding box center [353, 225] width 10 height 10
drag, startPoint x: 389, startPoint y: 79, endPoint x: 380, endPoint y: 83, distance: 9.4
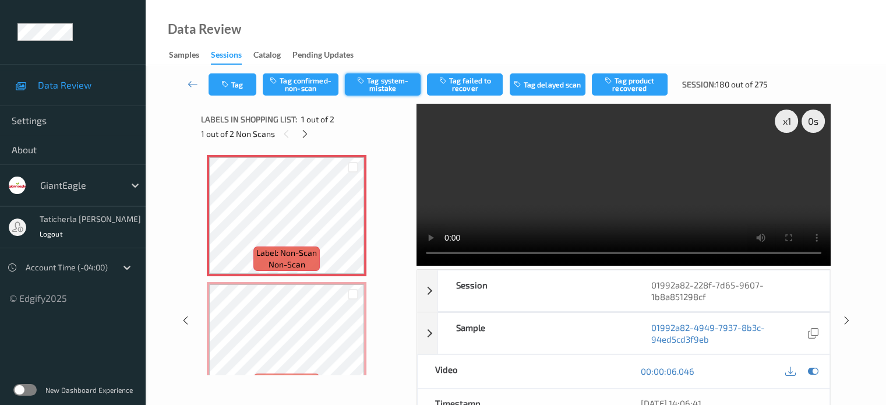
click at [383, 82] on button "Tag system-mistake" at bounding box center [383, 84] width 76 height 22
click at [233, 80] on button "Tag" at bounding box center [233, 84] width 48 height 22
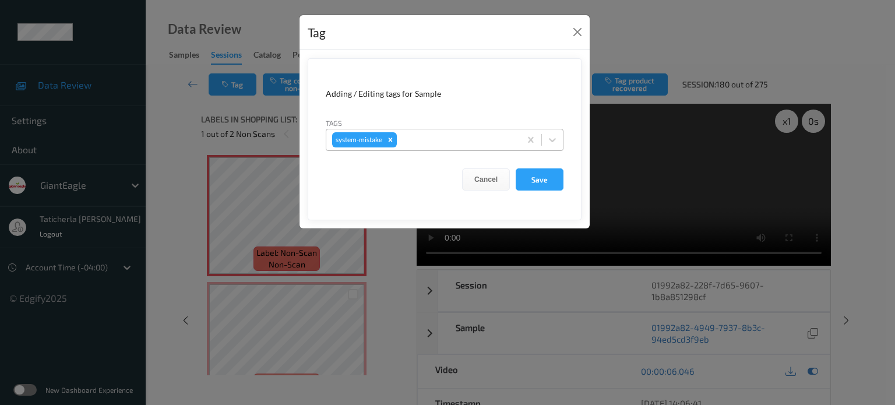
click at [410, 133] on div at bounding box center [456, 140] width 115 height 14
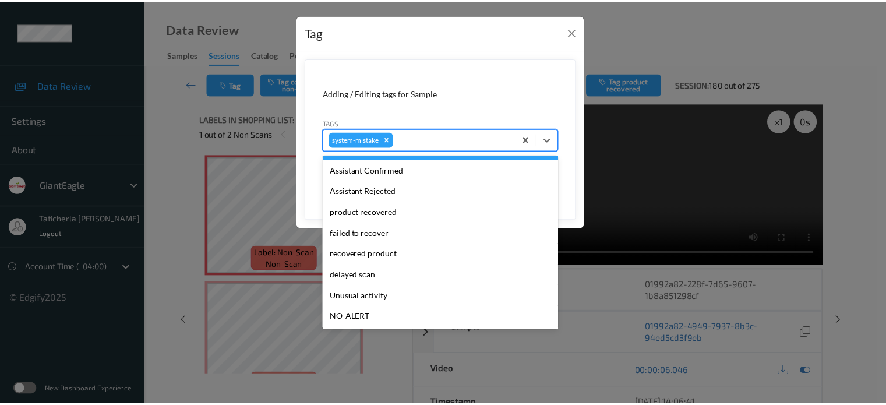
scroll to position [124, 0]
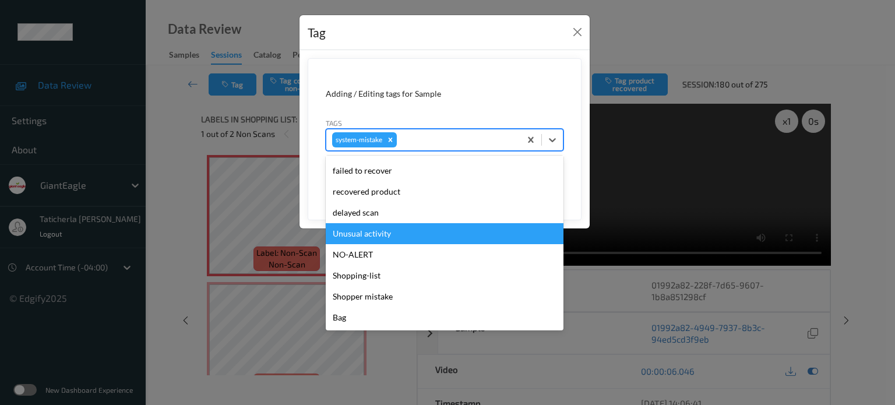
click at [392, 230] on div "Unusual activity" at bounding box center [445, 233] width 238 height 21
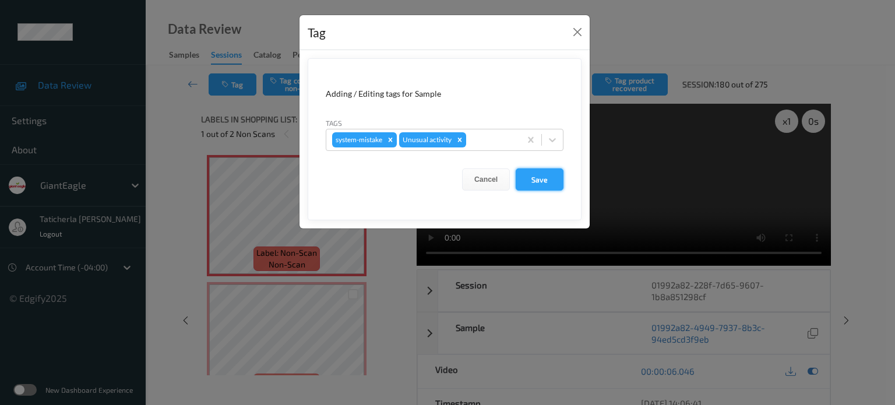
click at [551, 178] on button "Save" at bounding box center [540, 179] width 48 height 22
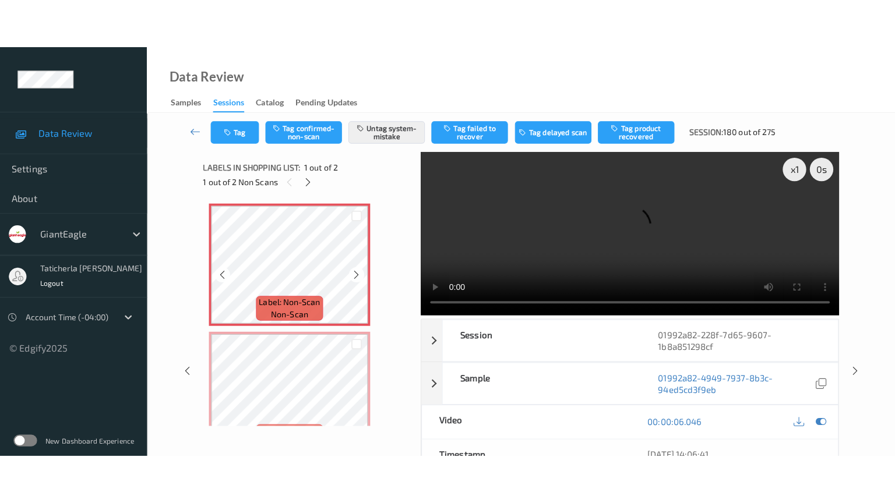
scroll to position [33, 0]
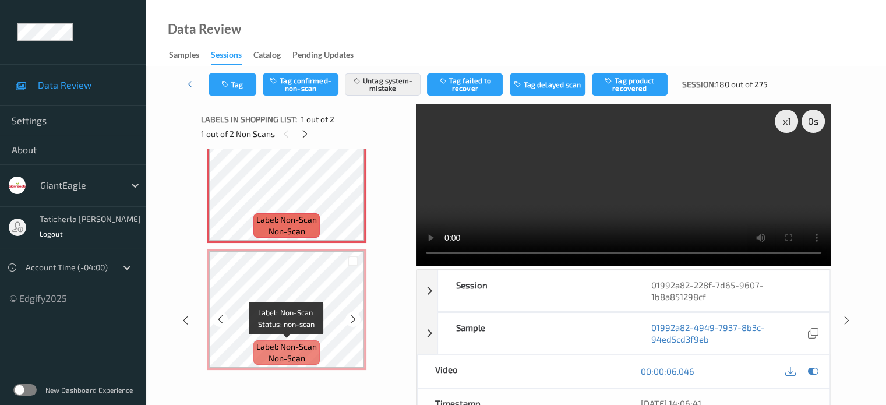
click at [312, 341] on span "Label: Non-Scan" at bounding box center [286, 347] width 61 height 12
click at [352, 325] on div at bounding box center [352, 319] width 15 height 15
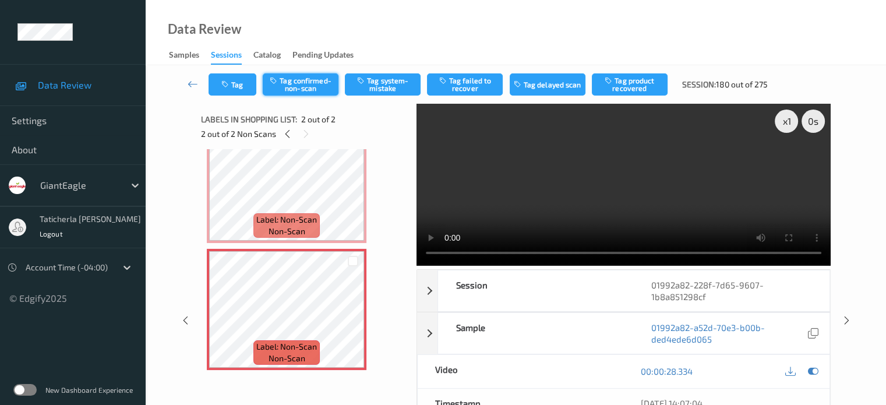
click at [315, 80] on button "Tag confirmed-non-scan" at bounding box center [301, 84] width 76 height 22
click at [193, 80] on icon at bounding box center [193, 84] width 10 height 12
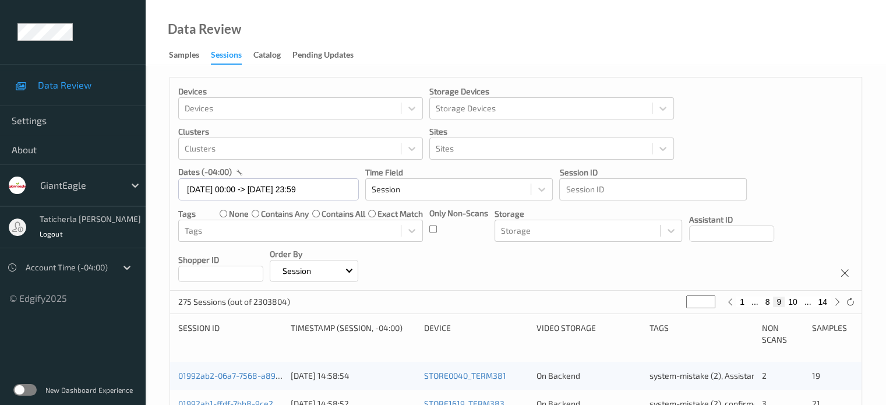
scroll to position [58, 0]
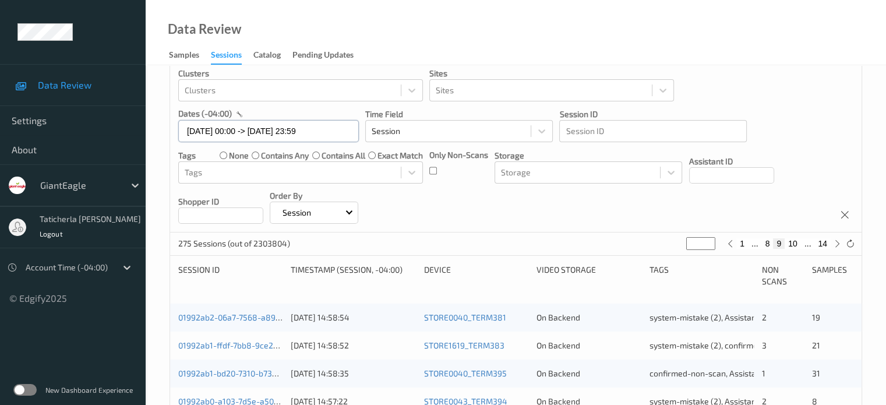
click at [333, 126] on input "[DATE] 00:00 -> [DATE] 23:59" at bounding box center [268, 131] width 181 height 22
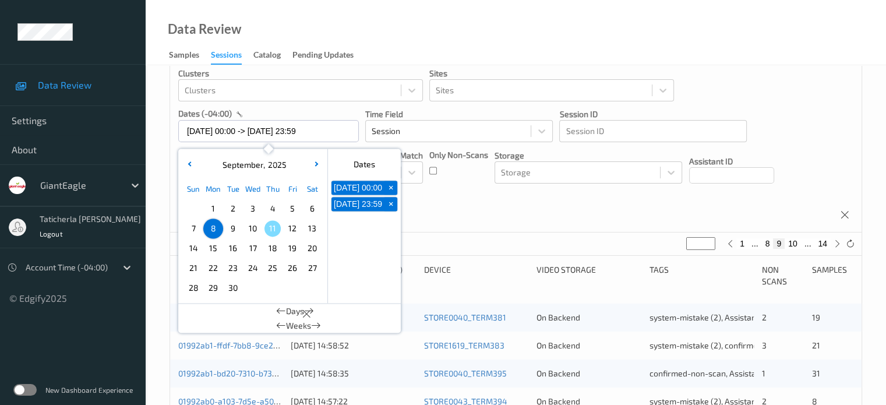
click at [233, 229] on span "9" at bounding box center [233, 228] width 16 height 16
type input "[DATE] 00:00"
type input "*"
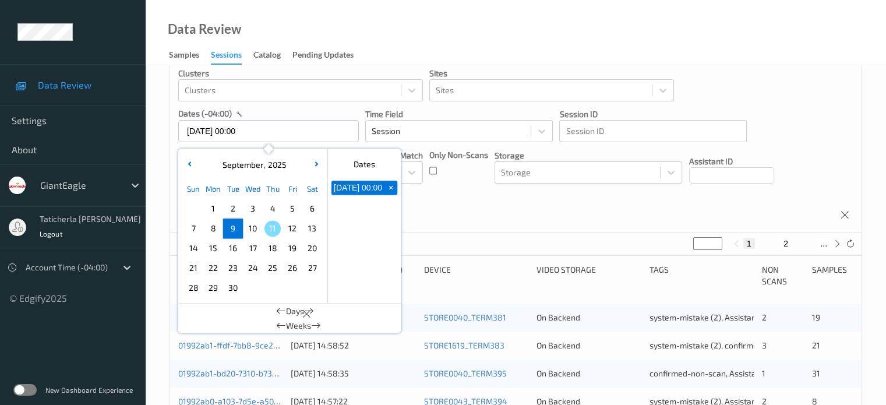
scroll to position [0, 0]
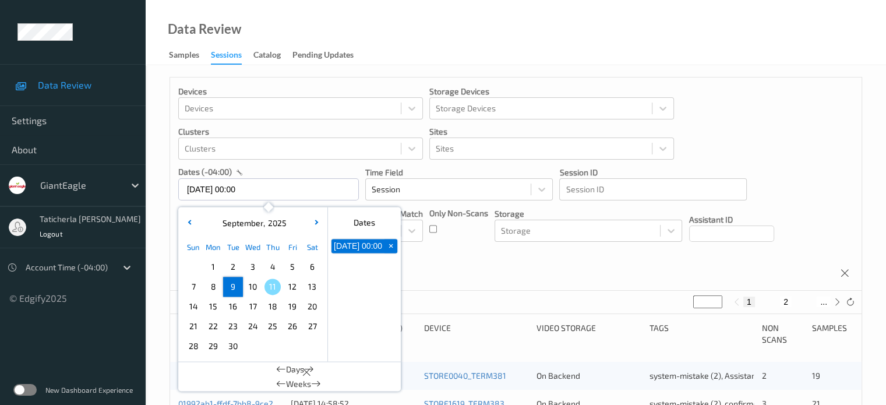
click at [233, 229] on div "[DATE] Sun Mon Tue Wed Thu Fri Sat 1 2 3 4 5 6 7 8 9 10 11 12 13 14 15 16 17 18…" at bounding box center [253, 284] width 150 height 154
click at [230, 290] on span "9" at bounding box center [233, 286] width 16 height 16
type input "[DATE] 00:00 -> [DATE] 23:59"
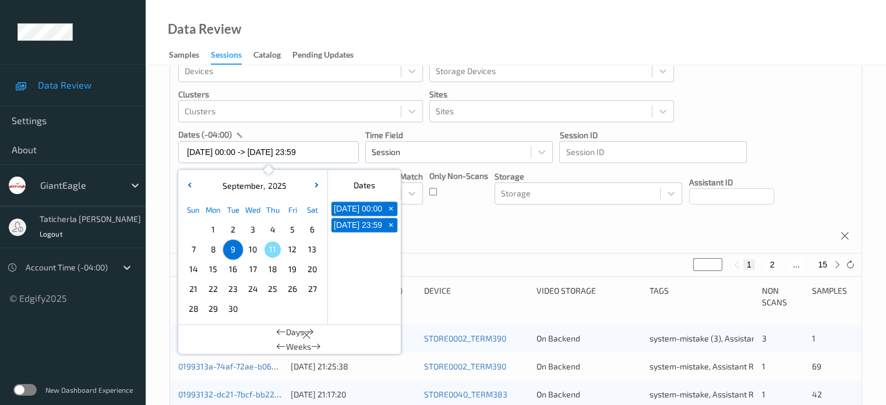
scroll to position [58, 0]
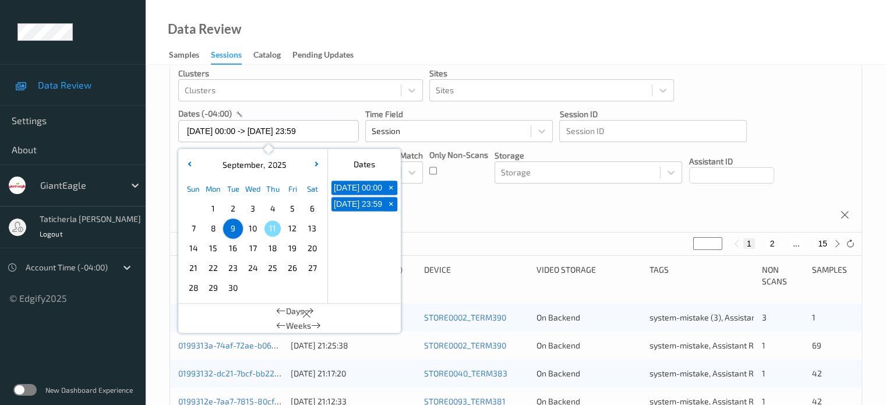
click at [773, 242] on button "2" at bounding box center [772, 243] width 12 height 10
type input "*"
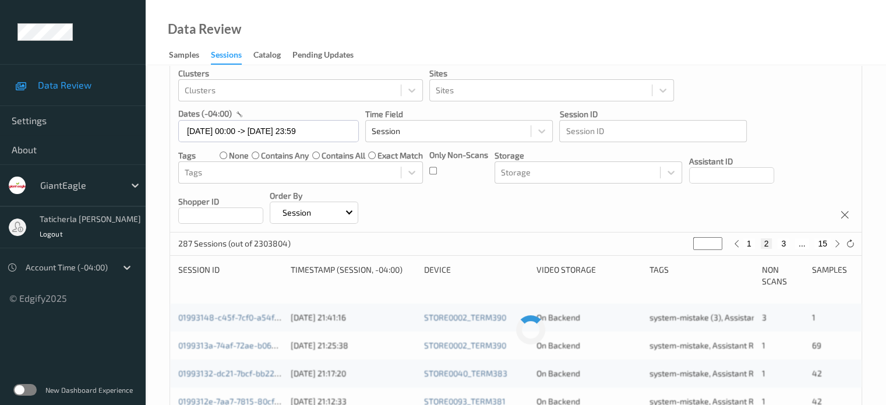
scroll to position [0, 0]
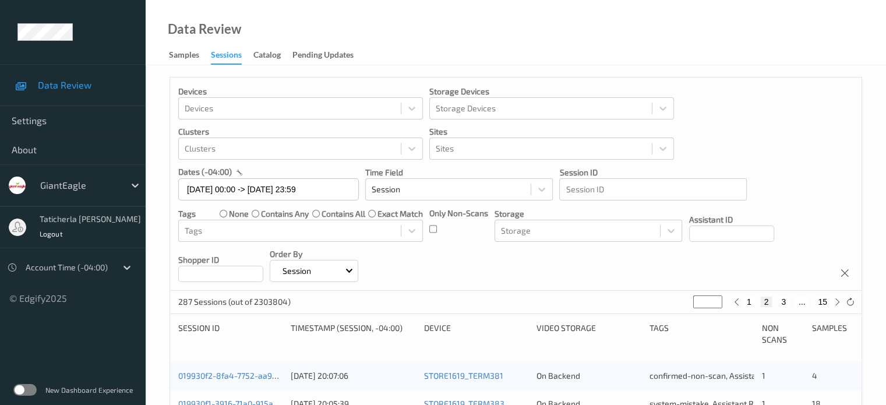
click at [785, 298] on div "1 2 3 ... 15" at bounding box center [788, 301] width 114 height 13
click at [784, 299] on button "3" at bounding box center [784, 302] width 12 height 10
type input "*"
click at [790, 300] on button "4" at bounding box center [791, 302] width 12 height 10
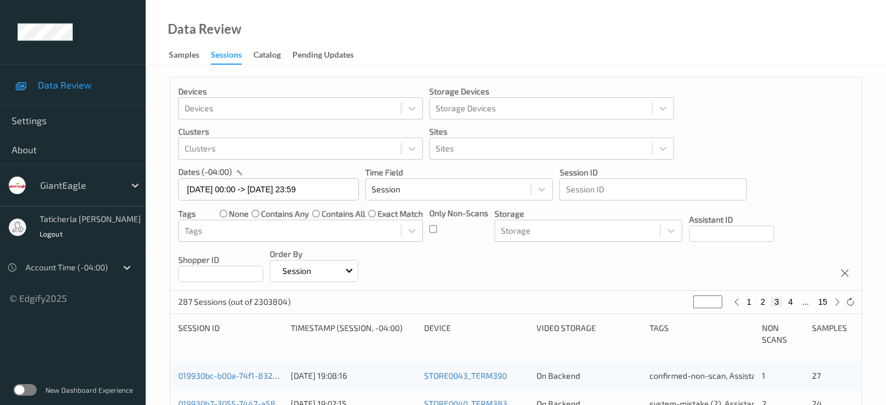
type input "*"
click at [792, 300] on button "5" at bounding box center [795, 302] width 12 height 10
type input "*"
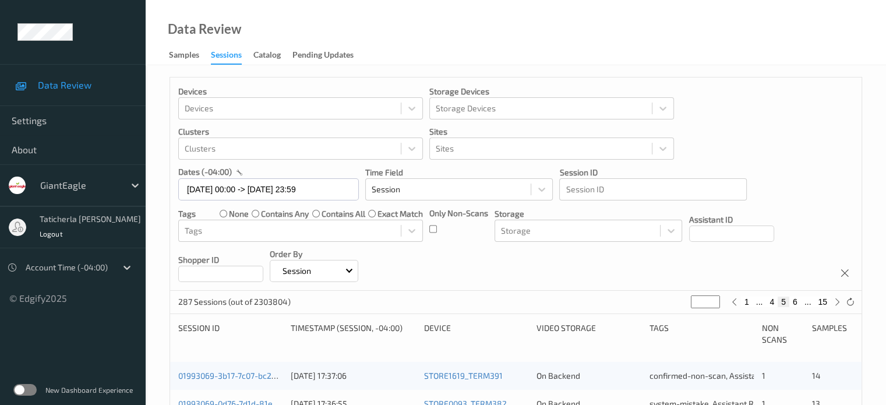
drag, startPoint x: 792, startPoint y: 300, endPoint x: 797, endPoint y: 304, distance: 6.6
click at [797, 304] on button "6" at bounding box center [795, 302] width 12 height 10
type input "*"
click at [798, 305] on button "7" at bounding box center [795, 302] width 12 height 10
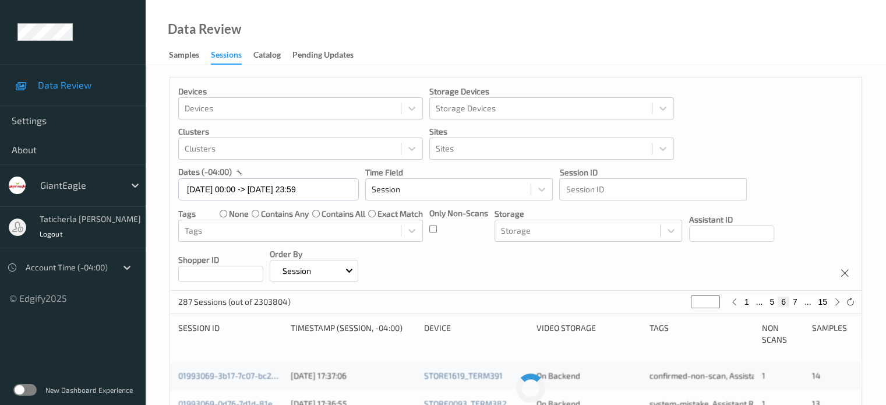
type input "*"
click at [798, 304] on button "8" at bounding box center [795, 302] width 12 height 10
type input "*"
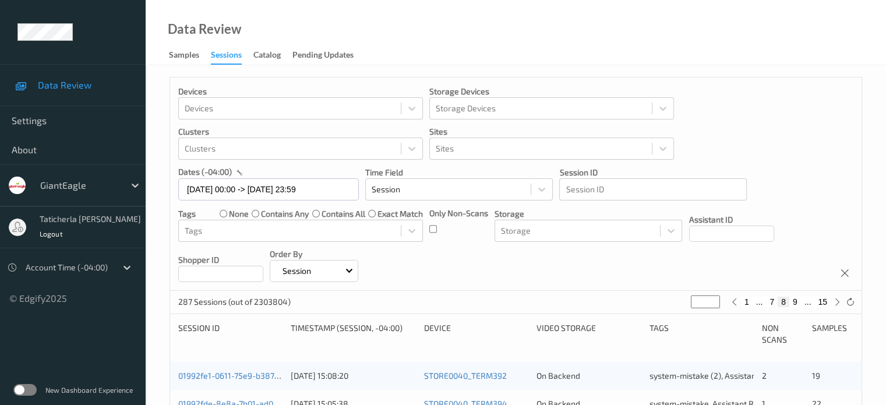
click at [798, 304] on button "9" at bounding box center [795, 302] width 12 height 10
type input "*"
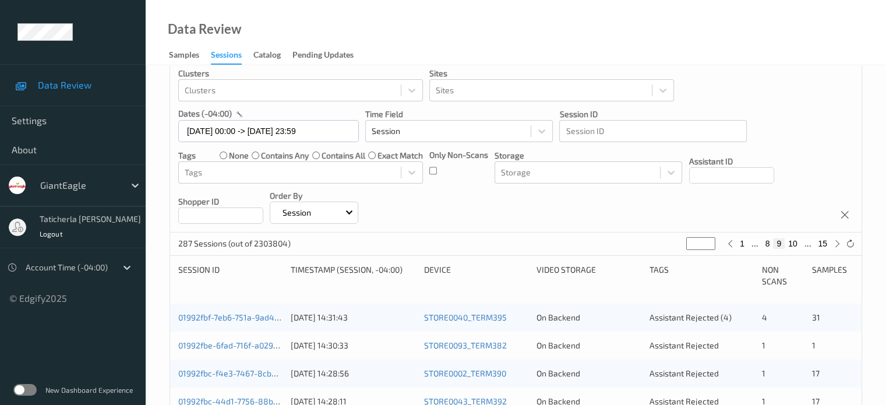
scroll to position [117, 0]
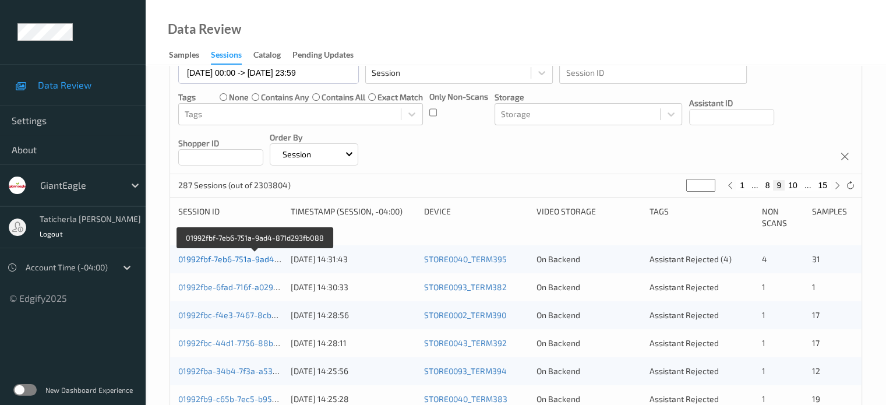
click at [232, 260] on link "01992fbf-7eb6-751a-9ad4-871d293fb088" at bounding box center [255, 259] width 154 height 10
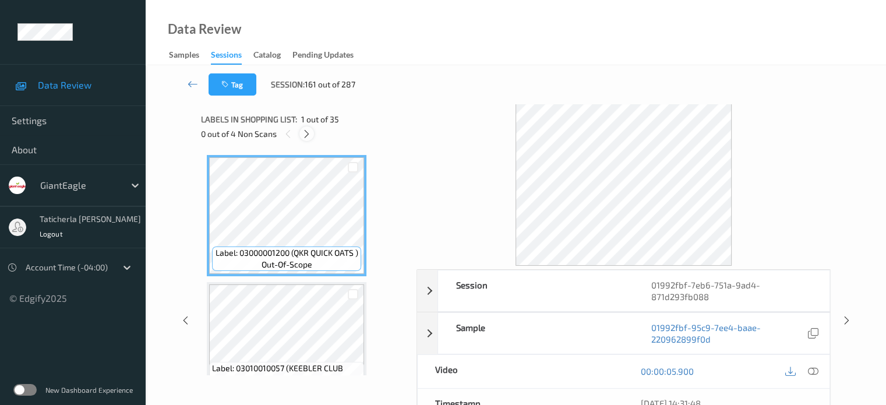
drag, startPoint x: 301, startPoint y: 132, endPoint x: 308, endPoint y: 131, distance: 7.1
click at [301, 129] on div at bounding box center [306, 133] width 15 height 15
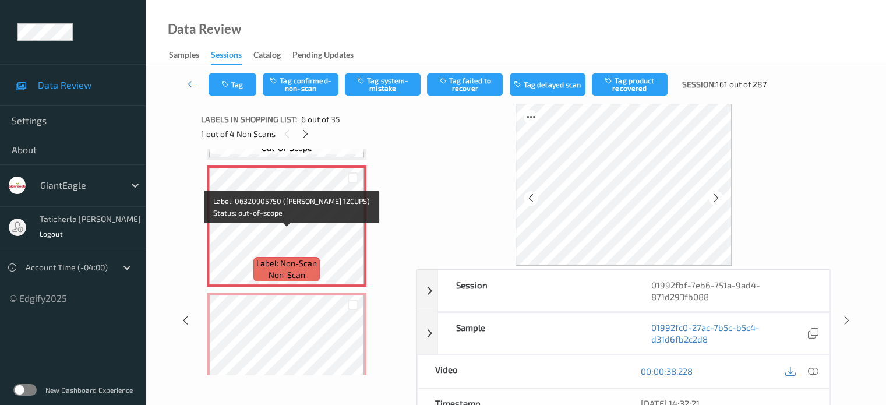
scroll to position [630, 0]
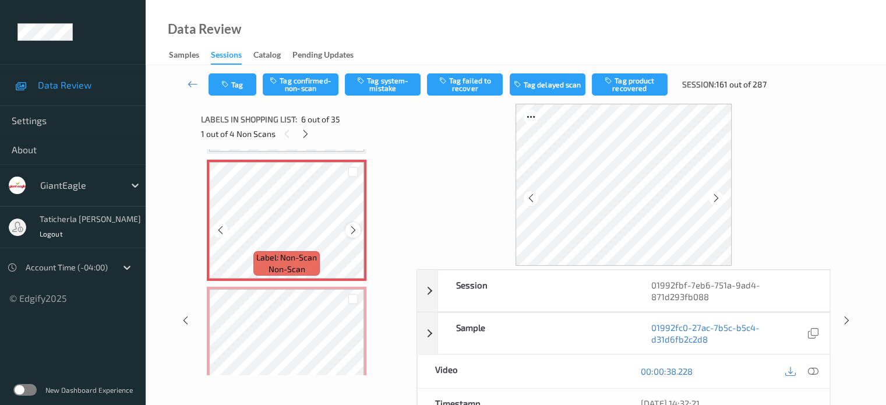
click at [348, 227] on icon at bounding box center [353, 230] width 10 height 10
click at [307, 135] on icon at bounding box center [306, 134] width 10 height 10
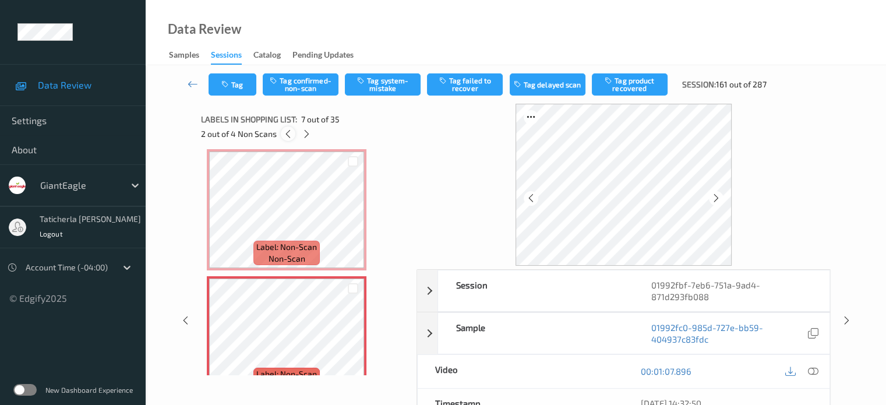
click at [287, 133] on icon at bounding box center [288, 134] width 10 height 10
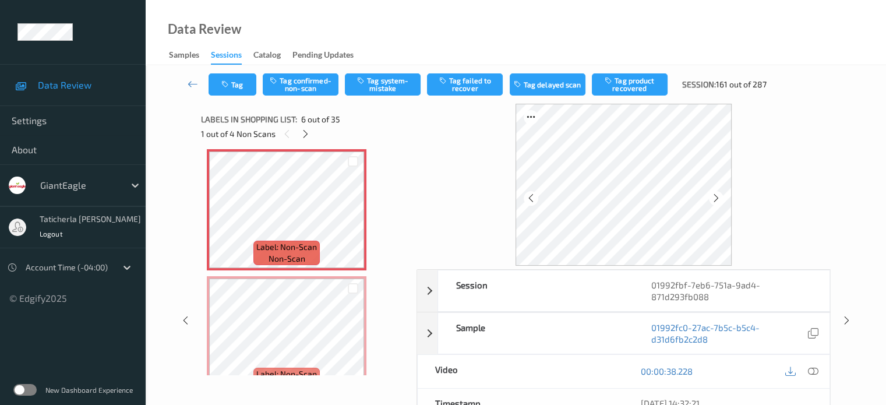
scroll to position [514, 0]
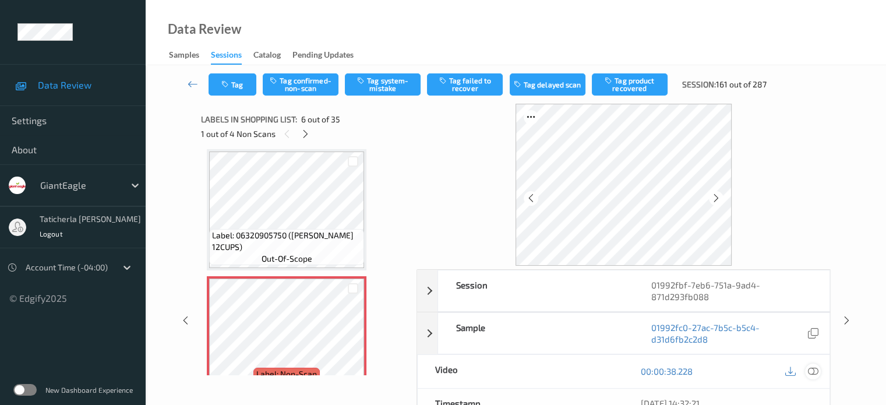
click at [811, 369] on icon at bounding box center [813, 371] width 10 height 10
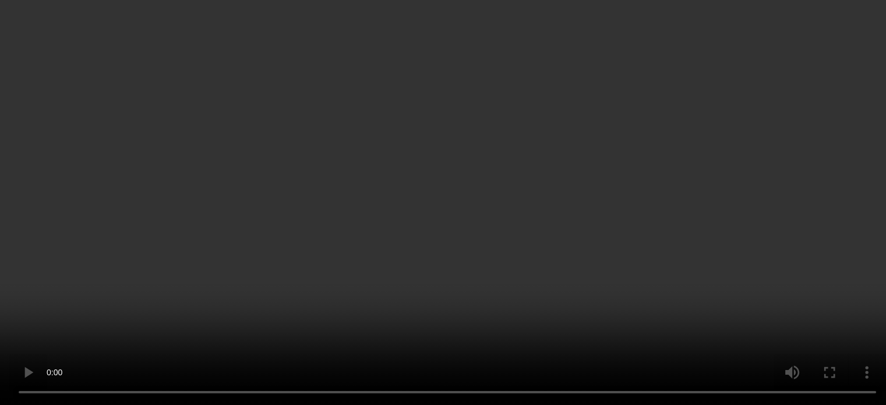
scroll to position [630, 0]
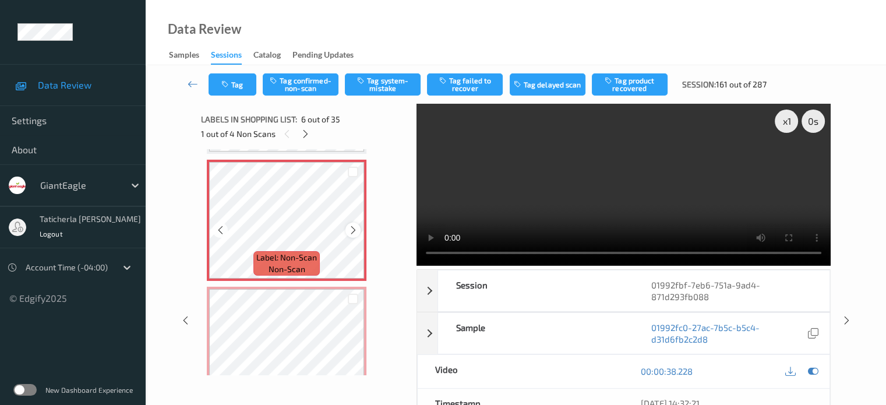
click at [354, 226] on icon at bounding box center [353, 230] width 10 height 10
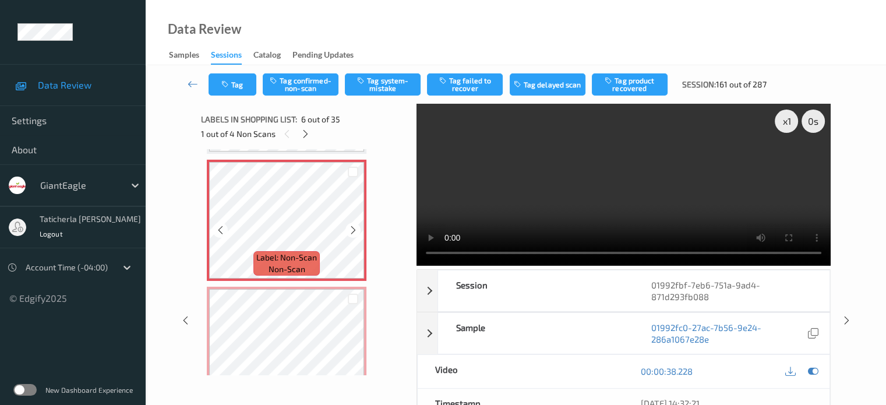
click at [354, 226] on icon at bounding box center [353, 230] width 10 height 10
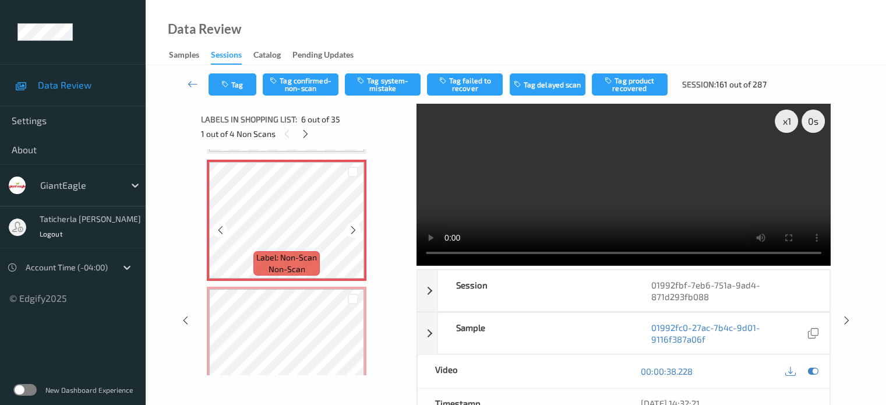
click at [354, 226] on icon at bounding box center [353, 230] width 10 height 10
drag, startPoint x: 703, startPoint y: 173, endPoint x: 787, endPoint y: 256, distance: 117.8
click at [707, 174] on video at bounding box center [624, 185] width 414 height 162
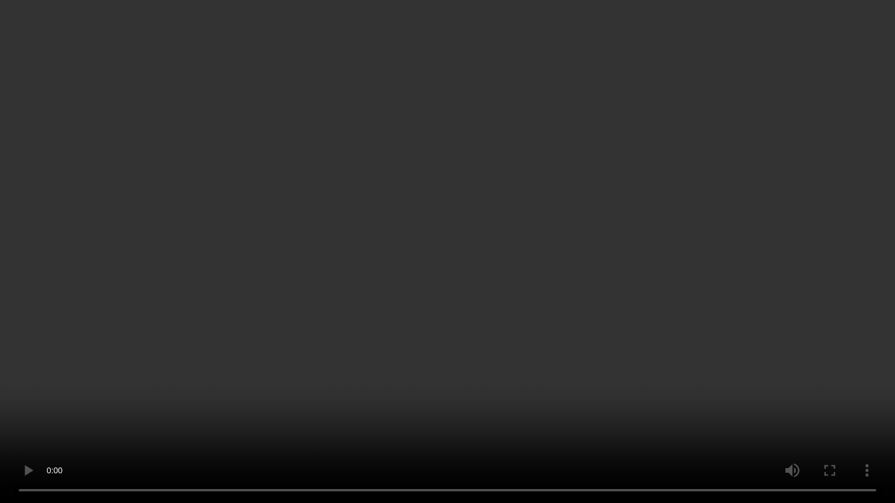
click at [640, 335] on video at bounding box center [447, 251] width 895 height 503
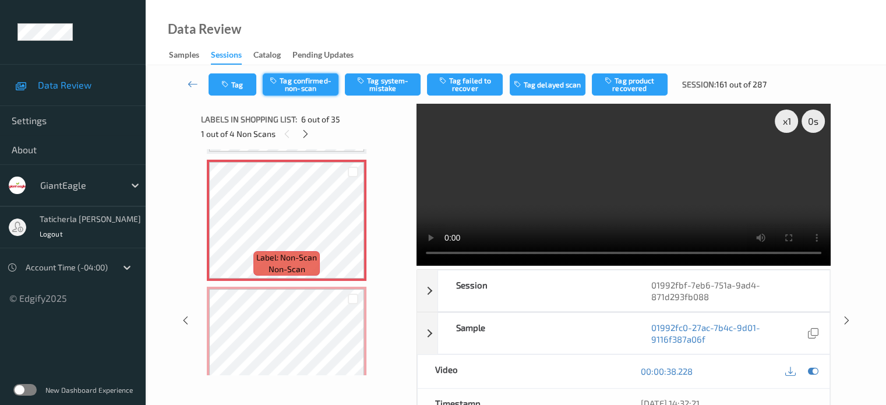
click at [302, 89] on button "Tag confirmed-non-scan" at bounding box center [301, 84] width 76 height 22
click at [472, 76] on button "Tag failed to recover" at bounding box center [465, 84] width 76 height 22
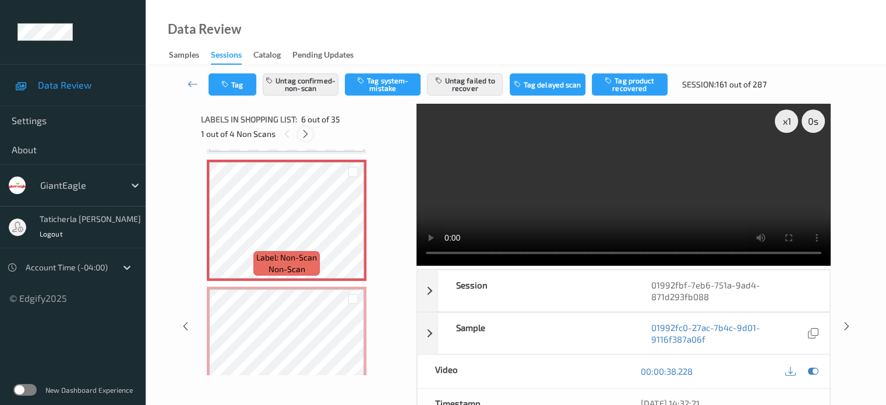
click at [305, 130] on icon at bounding box center [306, 134] width 10 height 10
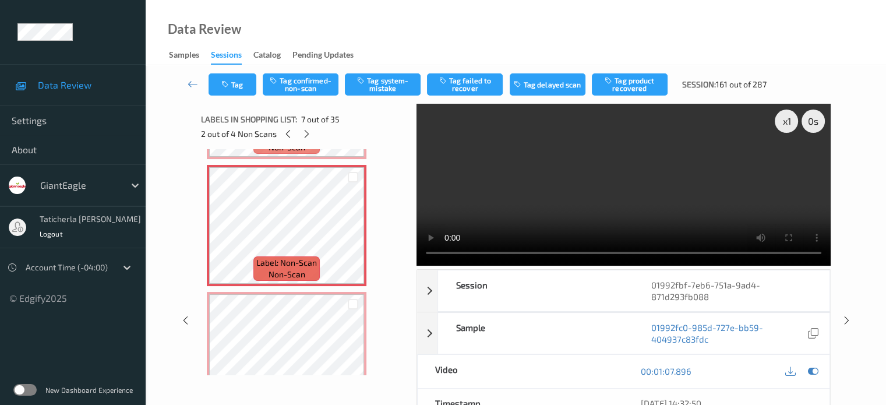
scroll to position [757, 0]
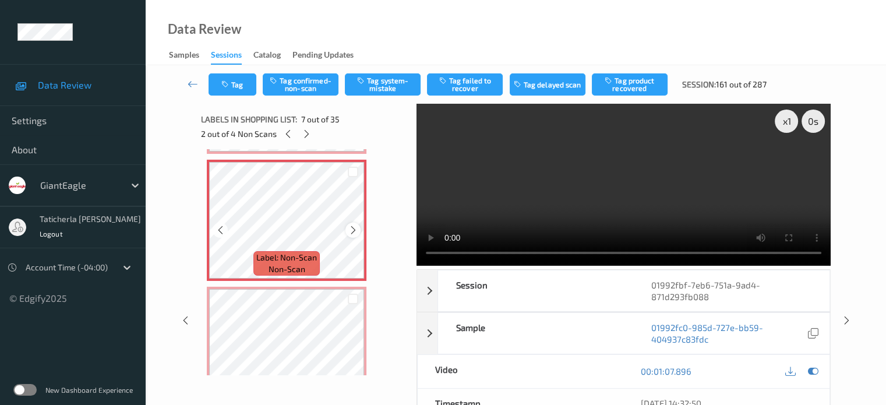
click at [355, 227] on icon at bounding box center [353, 230] width 10 height 10
click at [354, 227] on icon at bounding box center [353, 230] width 10 height 10
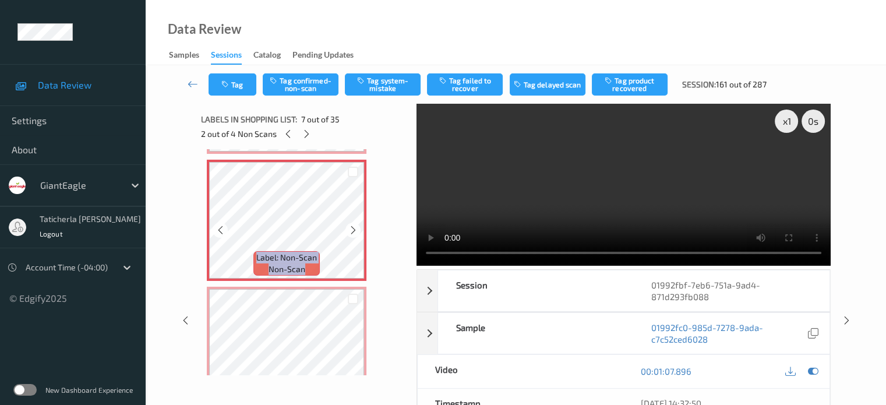
click at [354, 227] on icon at bounding box center [353, 230] width 10 height 10
click at [351, 228] on icon at bounding box center [353, 230] width 10 height 10
click at [354, 230] on icon at bounding box center [353, 230] width 10 height 10
click at [354, 228] on icon at bounding box center [353, 230] width 10 height 10
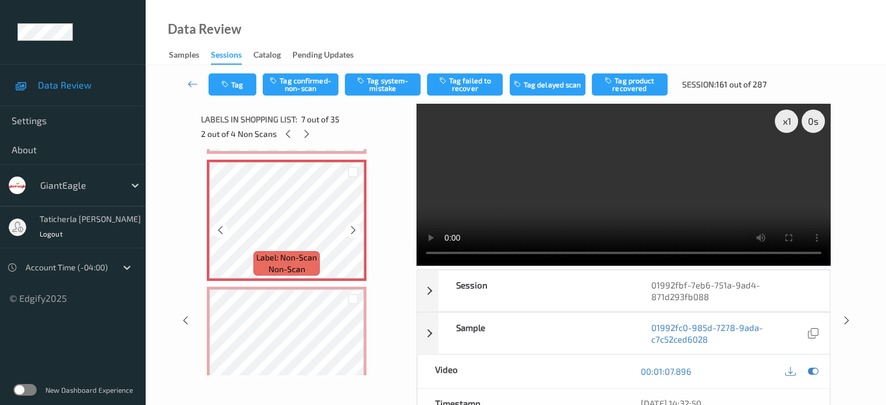
click at [354, 228] on icon at bounding box center [353, 230] width 10 height 10
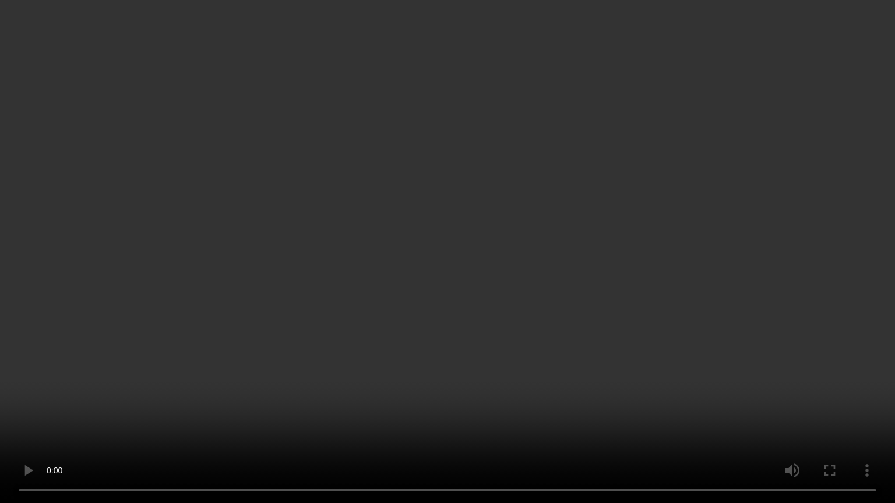
click at [827, 338] on video at bounding box center [447, 251] width 895 height 503
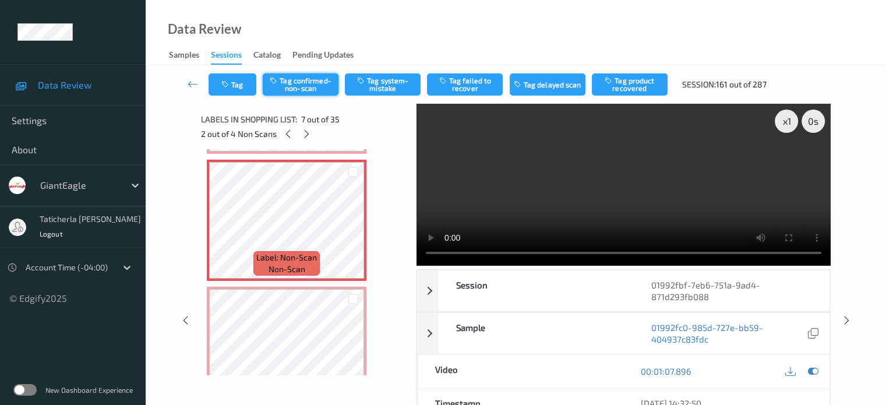
click at [312, 78] on button "Tag confirmed-non-scan" at bounding box center [301, 84] width 76 height 22
click at [478, 83] on button "Tag failed to recover" at bounding box center [465, 84] width 76 height 22
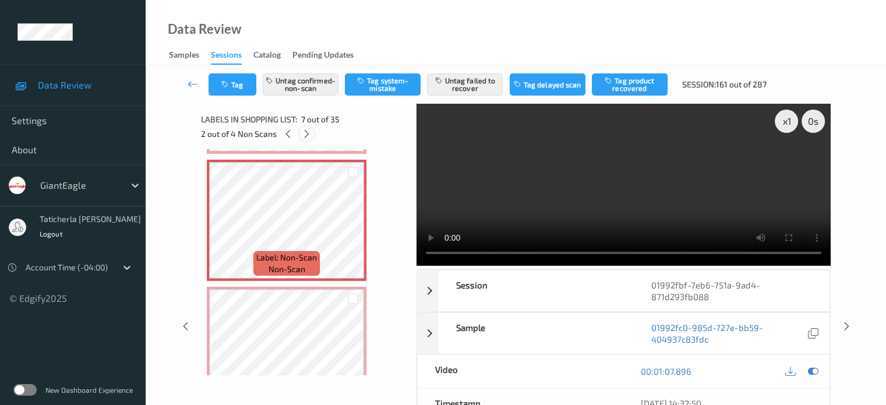
click at [306, 136] on icon at bounding box center [307, 134] width 10 height 10
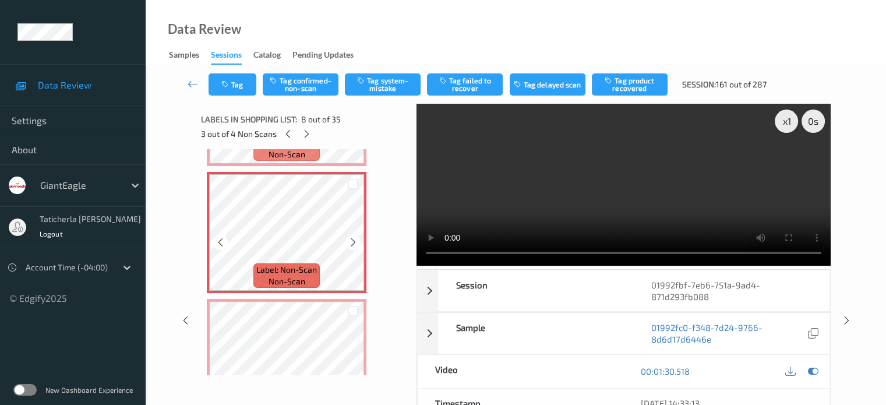
scroll to position [884, 0]
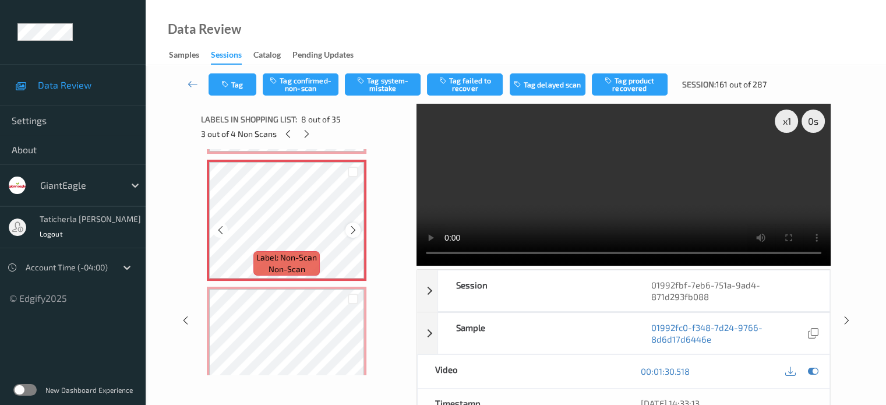
click at [356, 230] on icon at bounding box center [353, 230] width 10 height 10
click at [299, 81] on button "Tag confirmed-non-scan" at bounding box center [301, 84] width 76 height 22
click at [474, 86] on button "Tag failed to recover" at bounding box center [465, 84] width 76 height 22
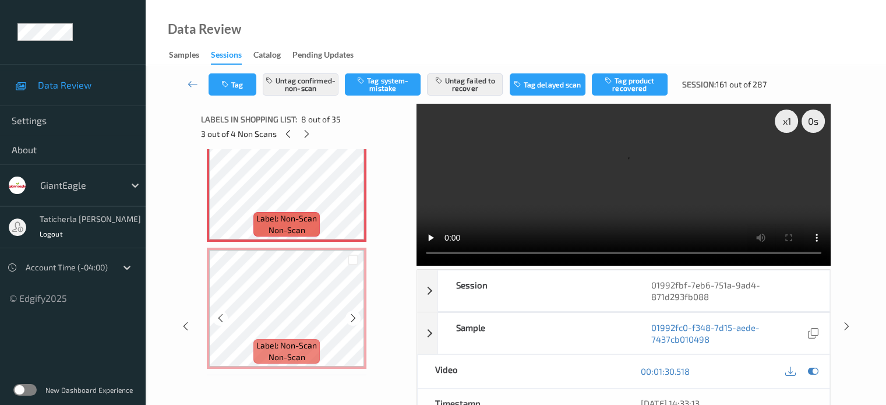
scroll to position [943, 0]
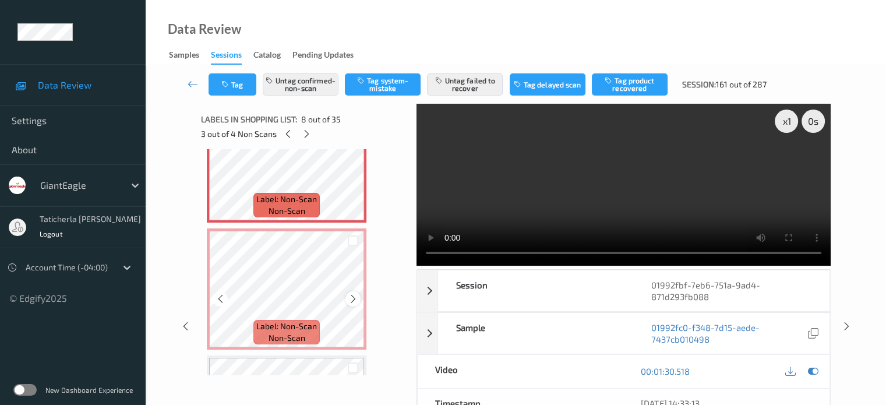
click at [354, 295] on icon at bounding box center [353, 299] width 10 height 10
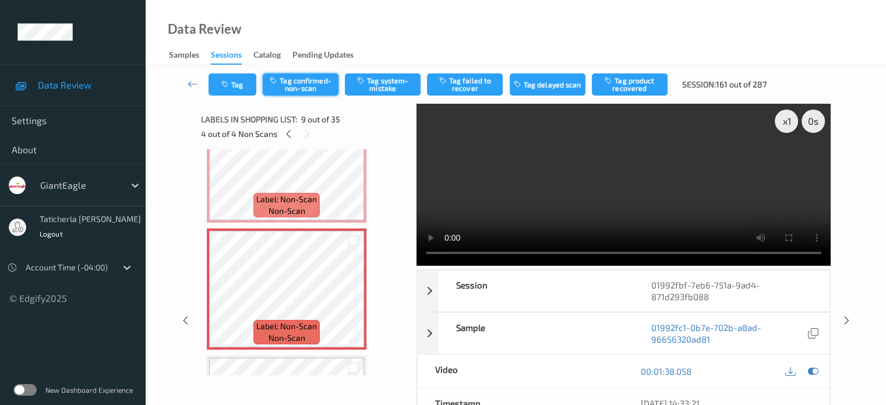
click at [296, 85] on button "Tag confirmed-non-scan" at bounding box center [301, 84] width 76 height 22
click at [474, 93] on button "Tag failed to recover" at bounding box center [465, 84] width 76 height 22
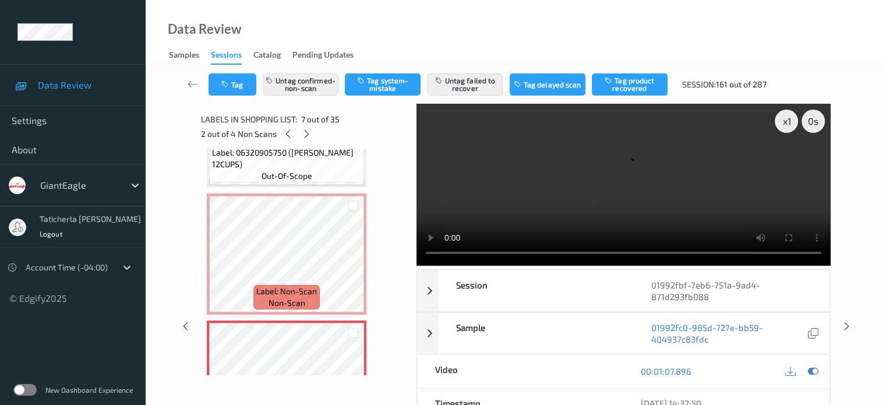
scroll to position [593, 0]
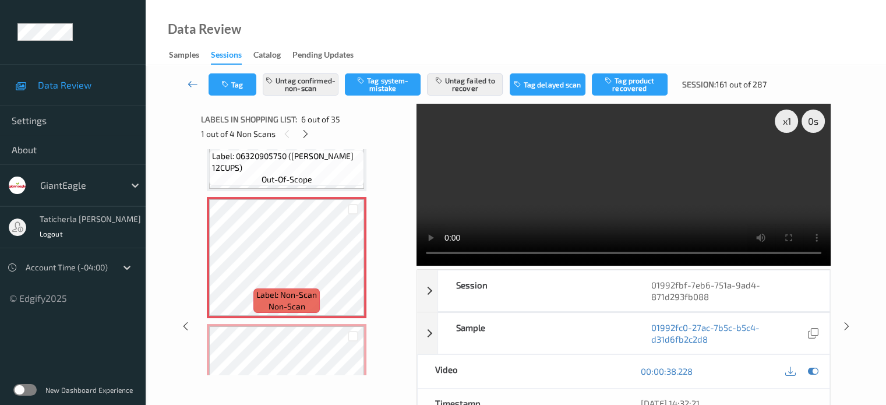
click at [193, 80] on icon at bounding box center [193, 84] width 10 height 12
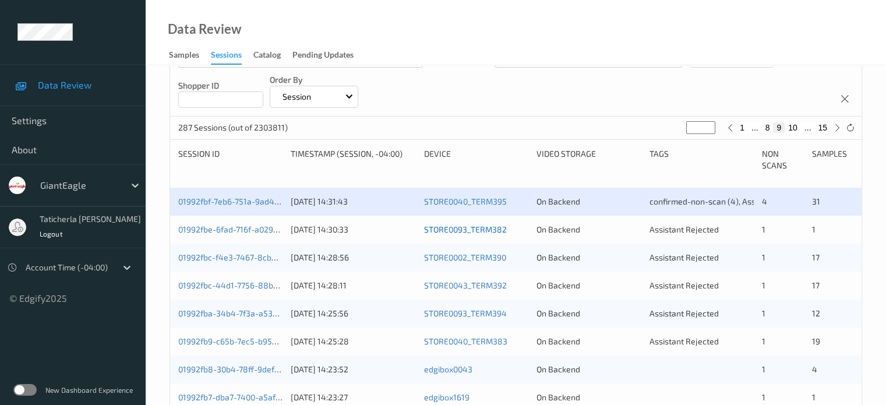
scroll to position [175, 0]
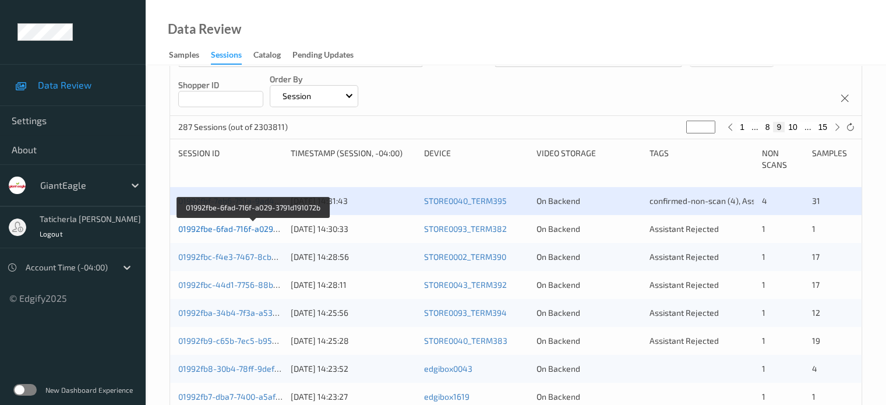
click at [262, 230] on link "01992fbe-6fad-716f-a029-3791d191072b" at bounding box center [253, 229] width 150 height 10
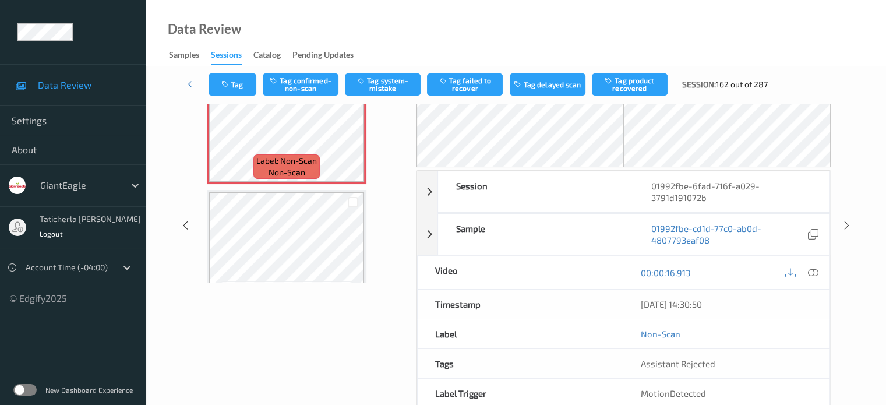
scroll to position [20, 0]
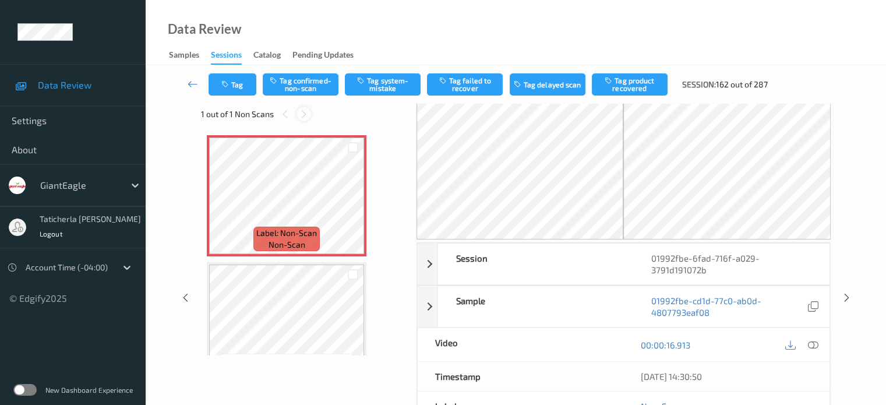
click at [306, 116] on icon at bounding box center [304, 114] width 10 height 10
click at [353, 203] on icon at bounding box center [353, 205] width 10 height 10
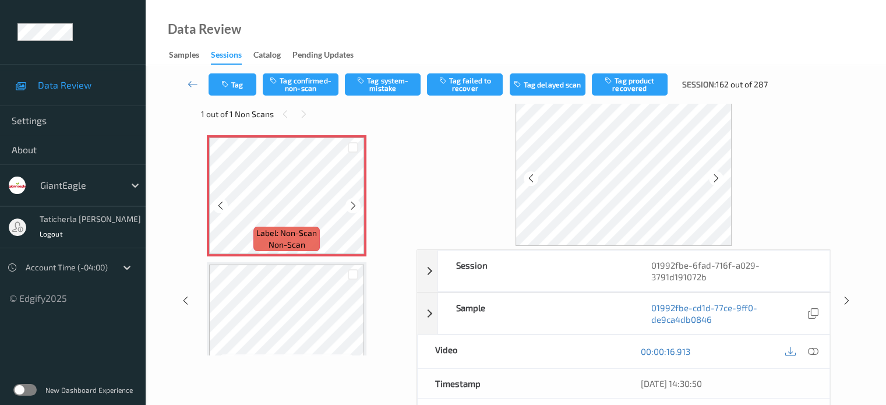
click at [353, 203] on icon at bounding box center [353, 205] width 10 height 10
click at [356, 201] on icon at bounding box center [353, 205] width 10 height 10
click at [352, 206] on icon at bounding box center [353, 205] width 10 height 10
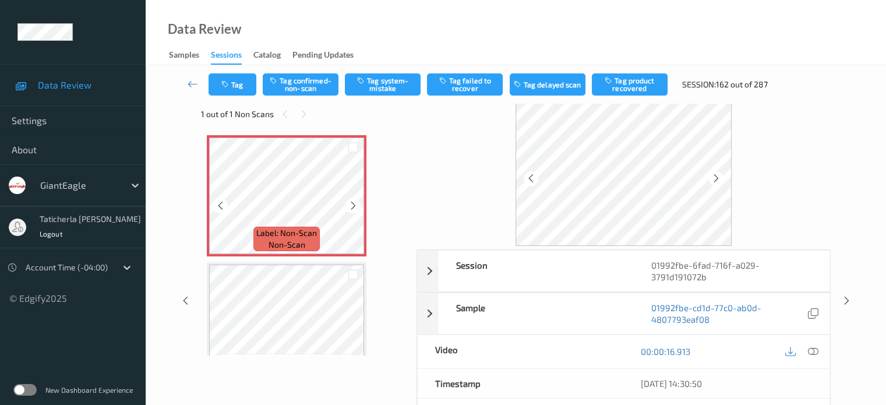
click at [352, 206] on icon at bounding box center [353, 205] width 10 height 10
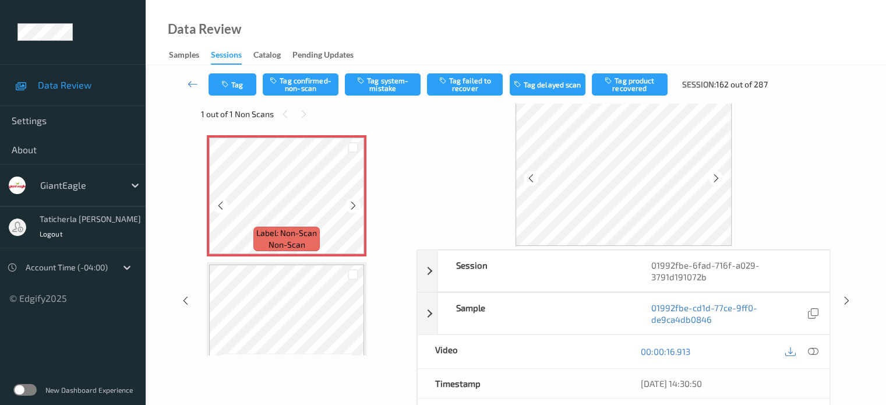
click at [352, 206] on icon at bounding box center [353, 205] width 10 height 10
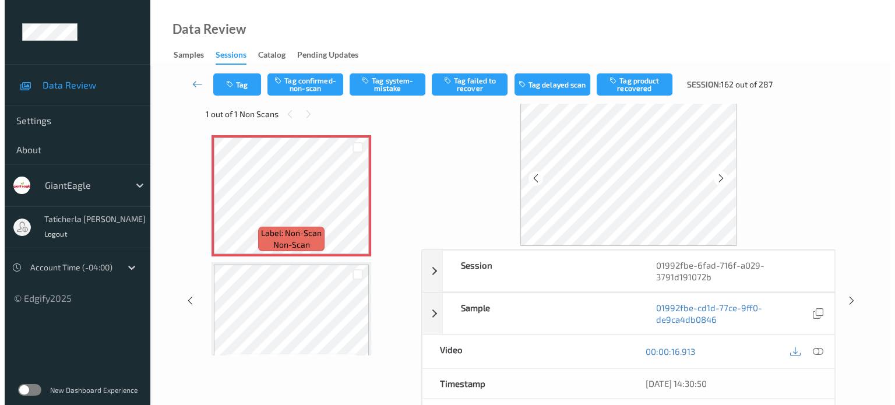
scroll to position [0, 0]
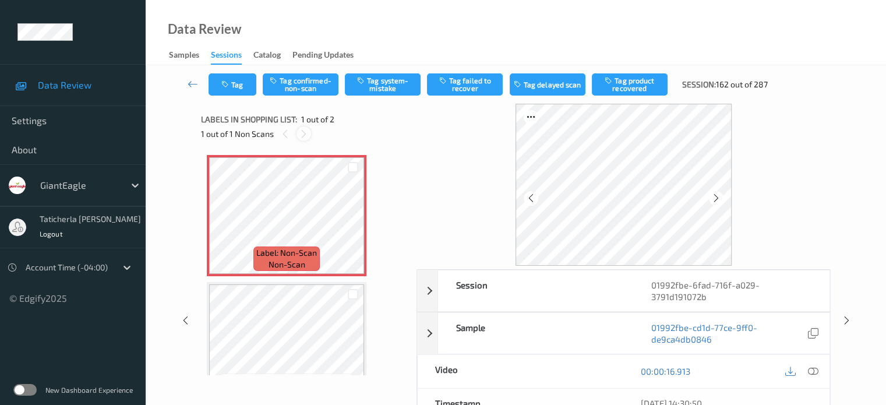
click at [307, 130] on icon at bounding box center [304, 134] width 10 height 10
click at [355, 225] on icon at bounding box center [353, 225] width 10 height 10
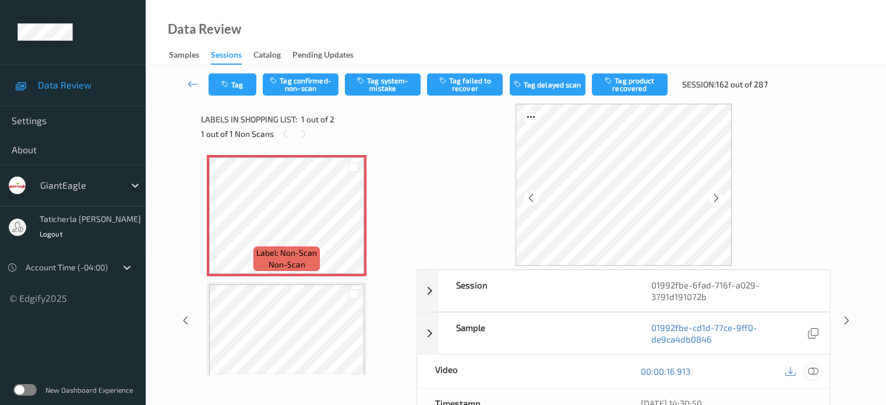
click at [813, 366] on icon at bounding box center [813, 371] width 10 height 10
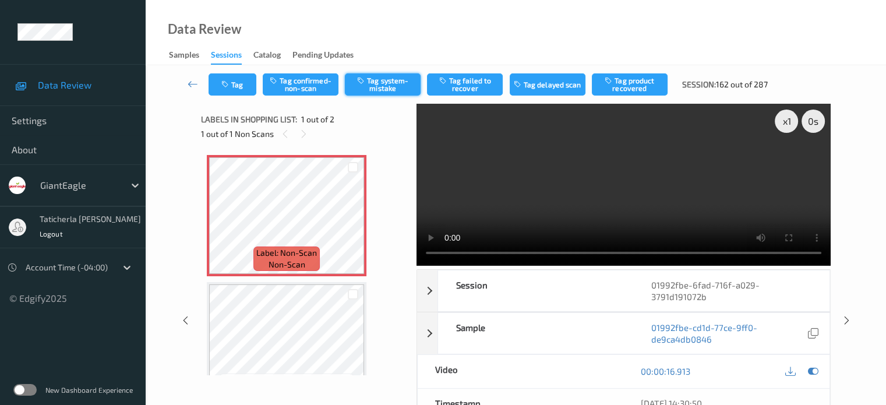
click at [382, 80] on button "Tag system-mistake" at bounding box center [383, 84] width 76 height 22
click at [242, 82] on button "Tag" at bounding box center [233, 84] width 48 height 22
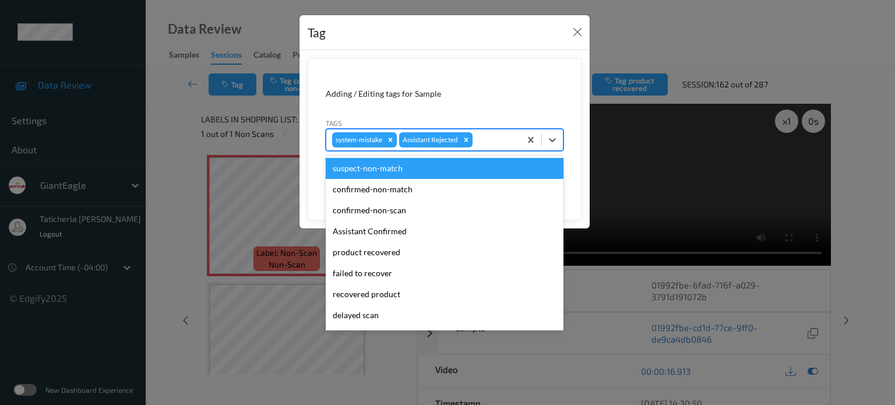
click at [494, 137] on div at bounding box center [495, 140] width 40 height 14
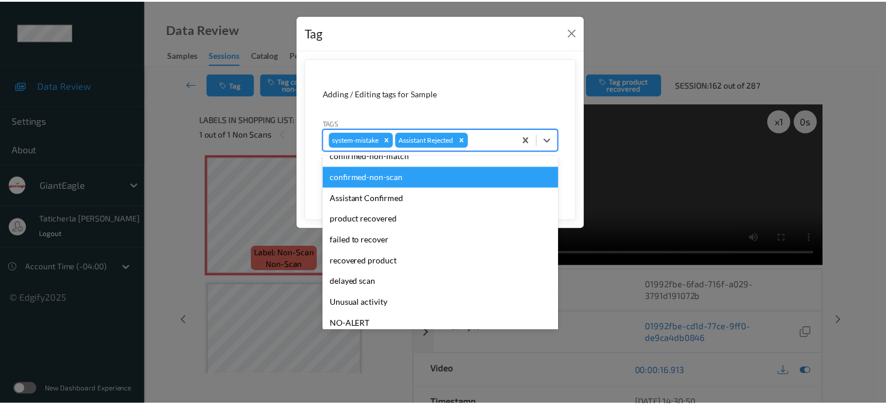
scroll to position [103, 0]
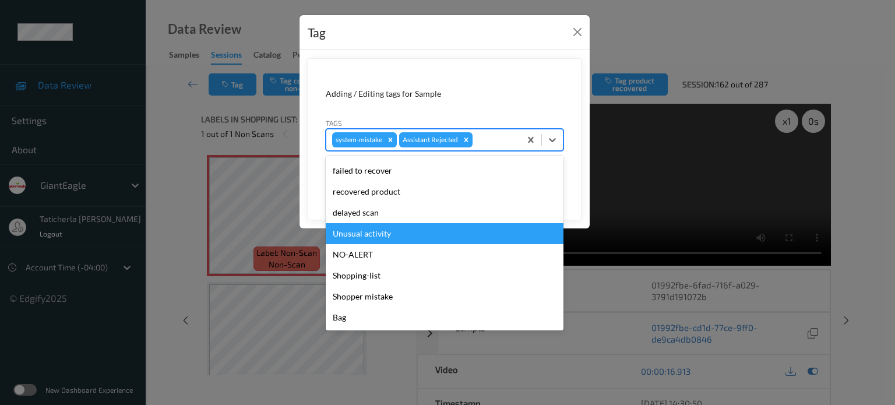
drag, startPoint x: 415, startPoint y: 238, endPoint x: 430, endPoint y: 229, distance: 17.8
click at [417, 236] on div "Unusual activity" at bounding box center [445, 233] width 238 height 21
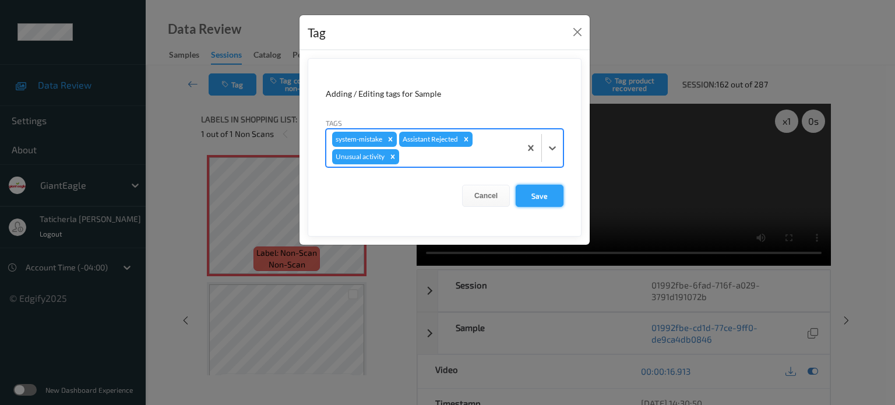
click at [559, 196] on button "Save" at bounding box center [540, 196] width 48 height 22
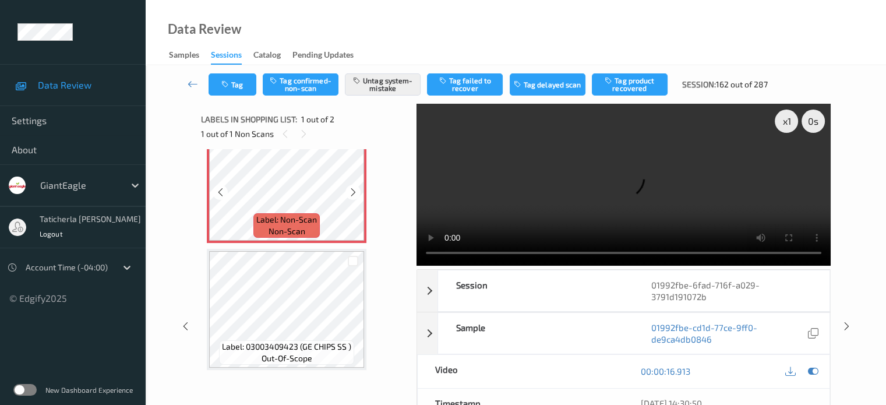
scroll to position [0, 0]
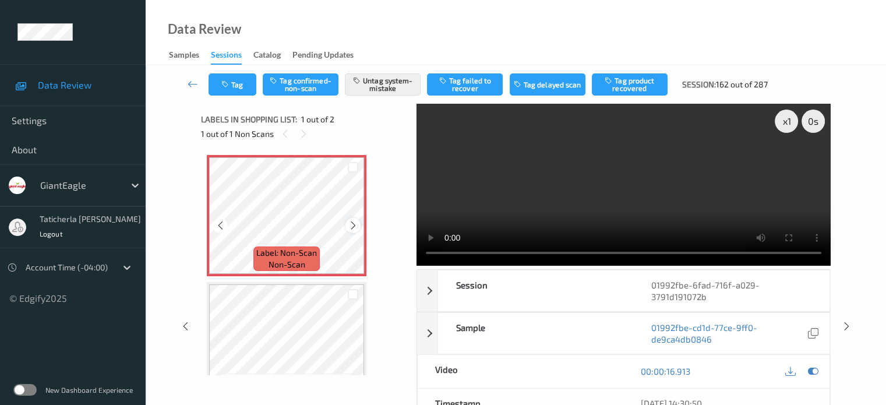
click at [357, 223] on icon at bounding box center [353, 225] width 10 height 10
click at [188, 82] on icon at bounding box center [193, 84] width 10 height 12
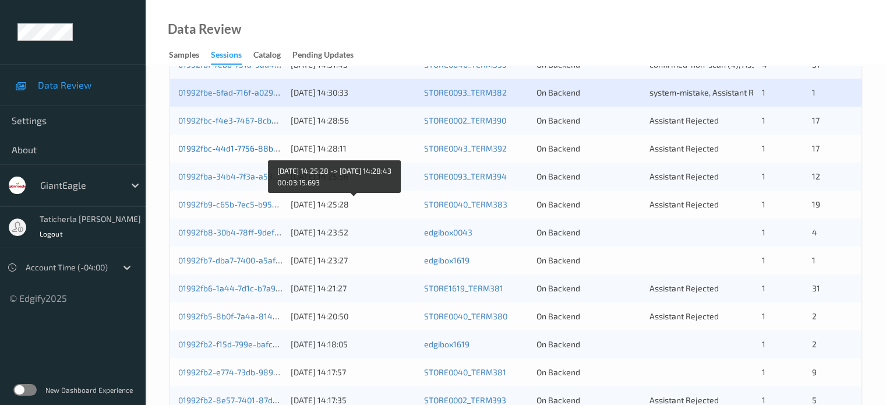
scroll to position [291, 0]
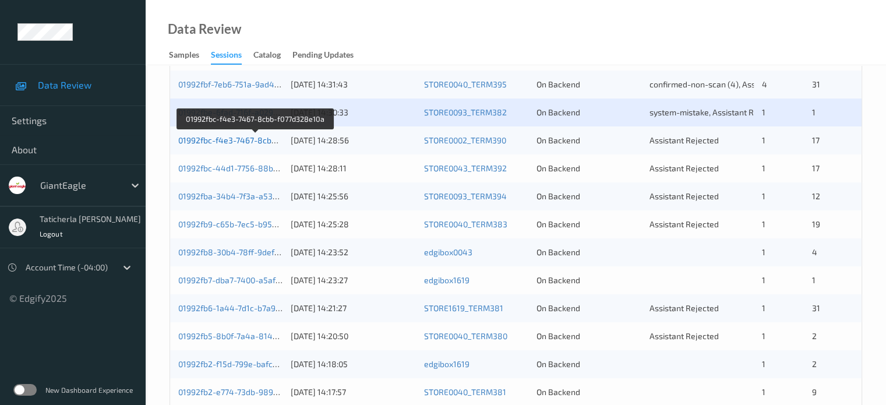
click at [225, 135] on link "01992fbc-f4e3-7467-8cbb-f077d328e10a" at bounding box center [255, 140] width 154 height 10
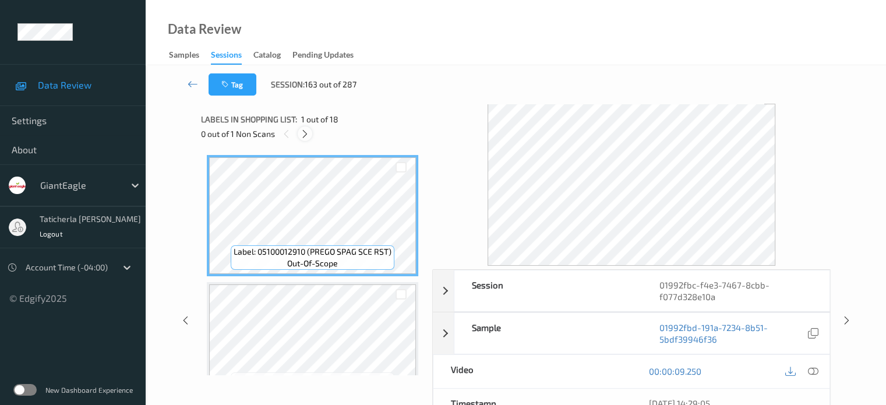
click at [306, 133] on icon at bounding box center [305, 134] width 10 height 10
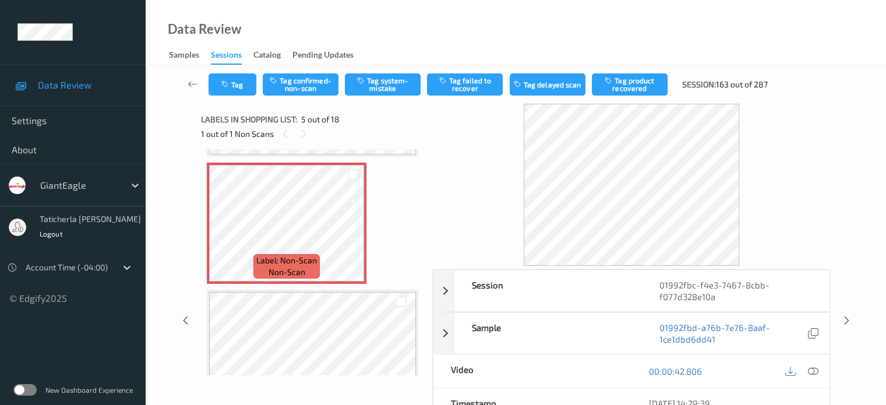
scroll to position [503, 0]
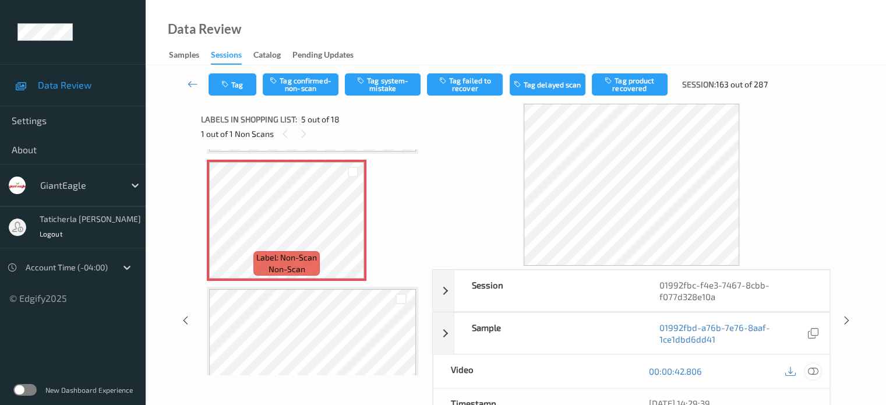
click at [811, 368] on icon at bounding box center [813, 371] width 10 height 10
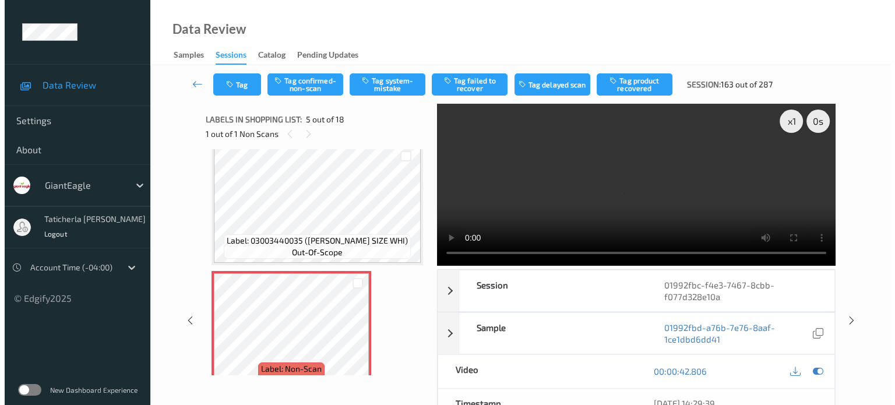
scroll to position [387, 0]
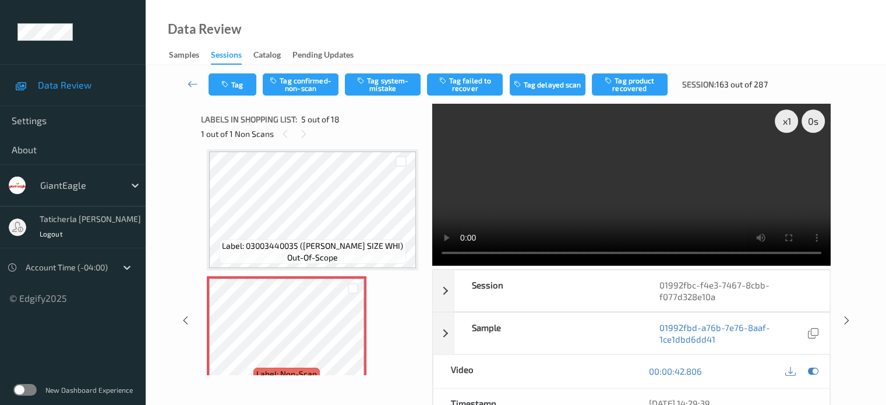
click at [396, 73] on div "Tag Tag confirmed-non-scan Tag system-mistake Tag failed to recover Tag delayed…" at bounding box center [492, 84] width 567 height 22
click at [392, 80] on button "Tag system-mistake" at bounding box center [383, 84] width 76 height 22
click at [242, 90] on button "Tag" at bounding box center [233, 84] width 48 height 22
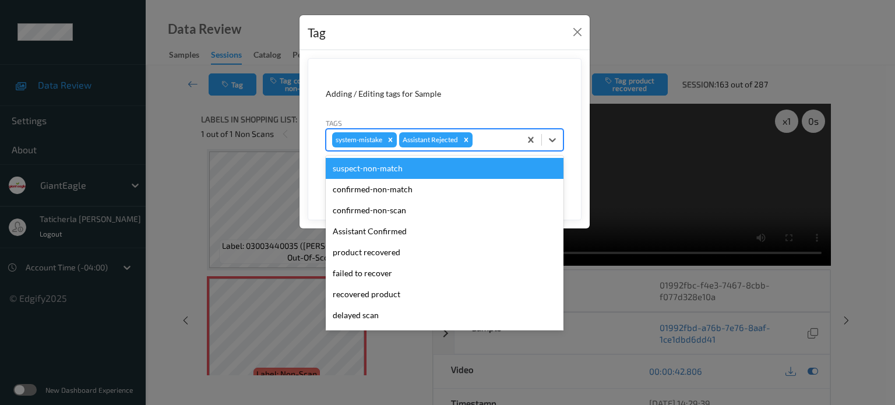
click at [493, 139] on div at bounding box center [495, 140] width 40 height 14
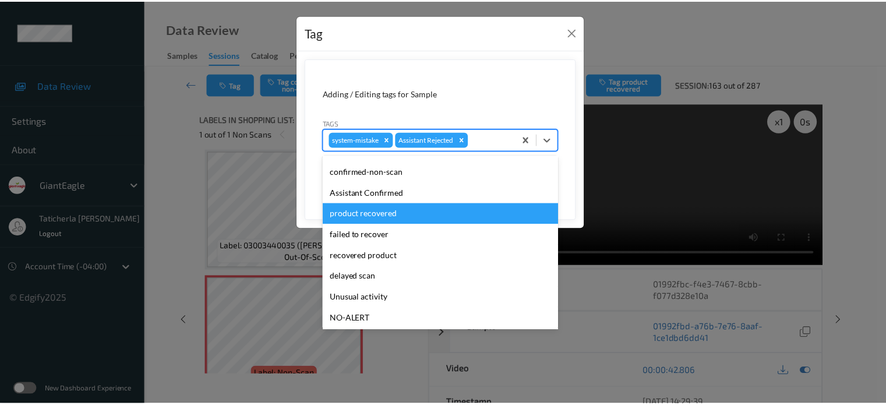
scroll to position [103, 0]
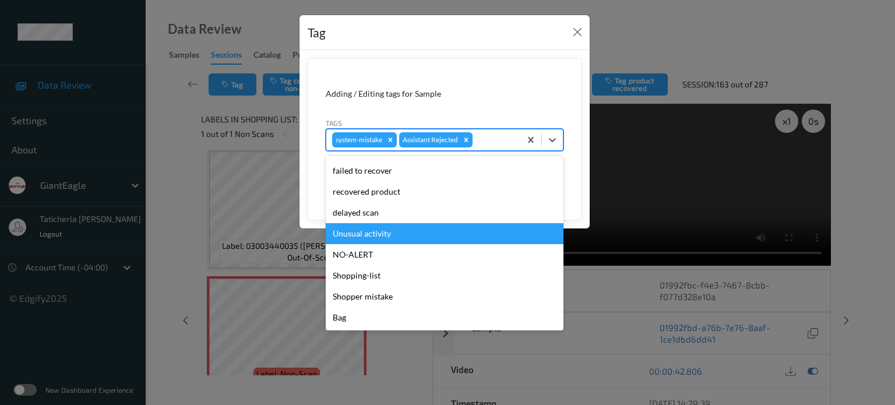
click at [421, 239] on div "Unusual activity" at bounding box center [445, 233] width 238 height 21
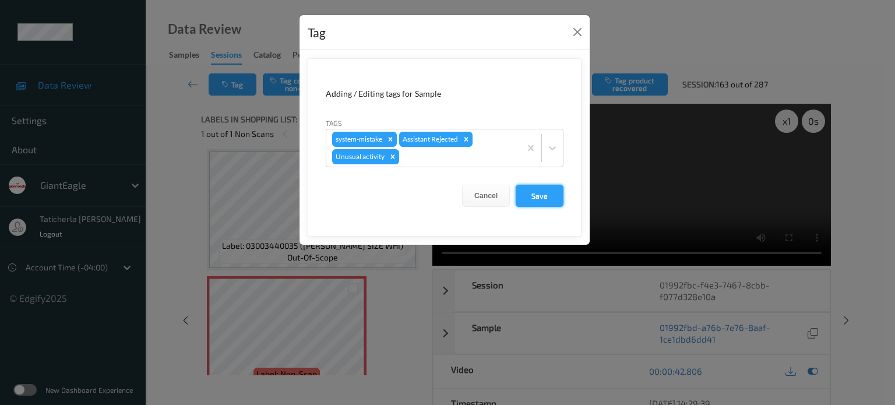
click at [531, 191] on button "Save" at bounding box center [540, 196] width 48 height 22
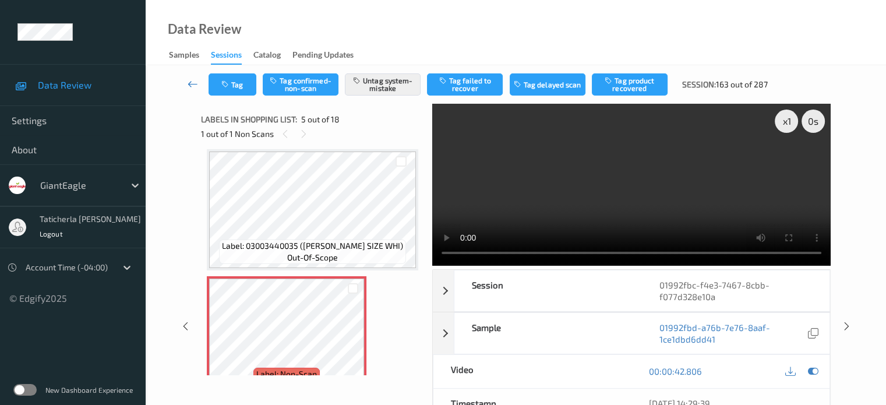
click at [191, 85] on icon at bounding box center [193, 84] width 10 height 12
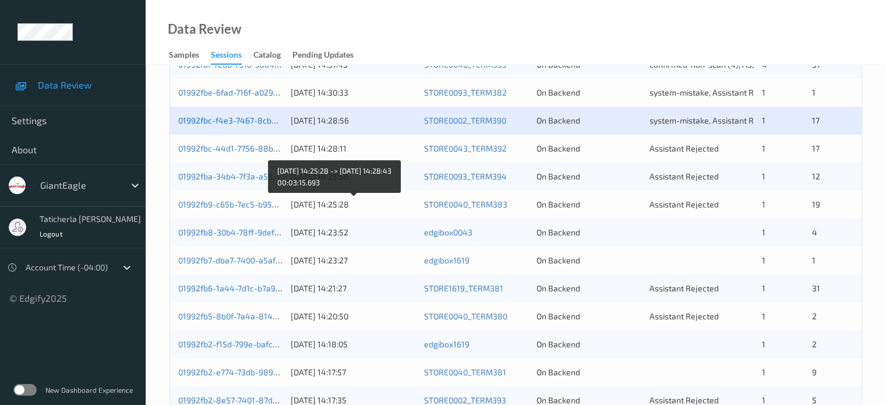
scroll to position [291, 0]
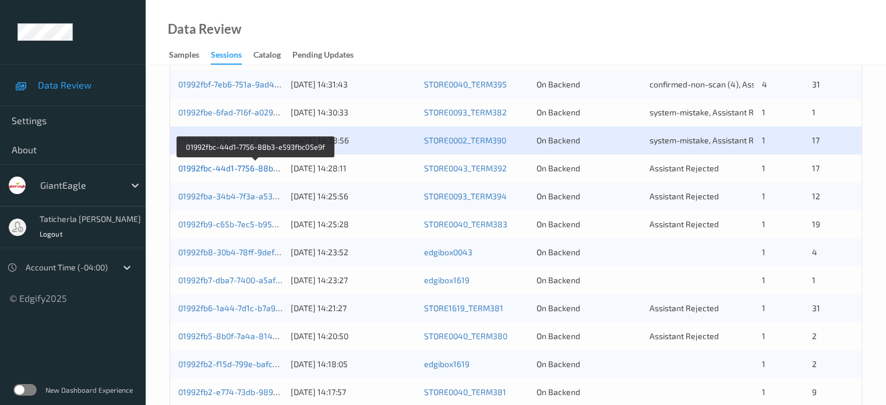
click at [222, 164] on link "01992fbc-44d1-7756-88b3-e593fbc05e9f" at bounding box center [255, 168] width 155 height 10
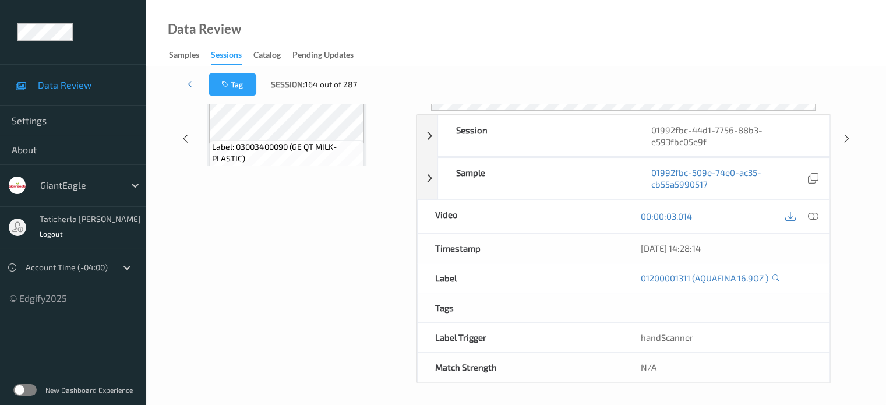
scroll to position [154, 0]
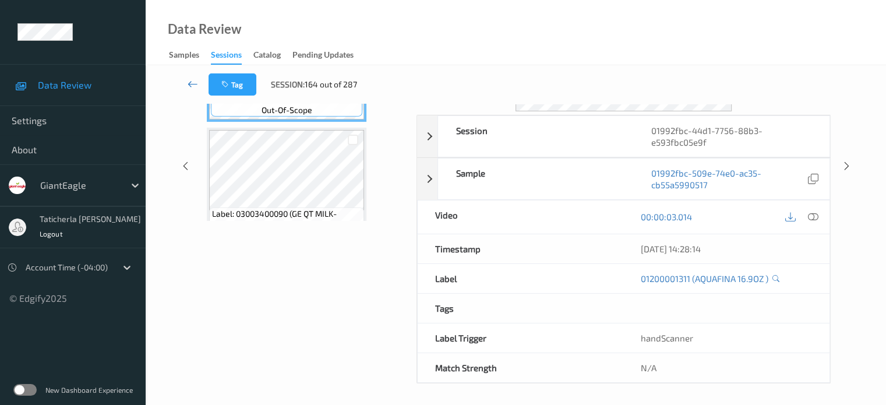
click at [192, 80] on icon at bounding box center [193, 84] width 10 height 12
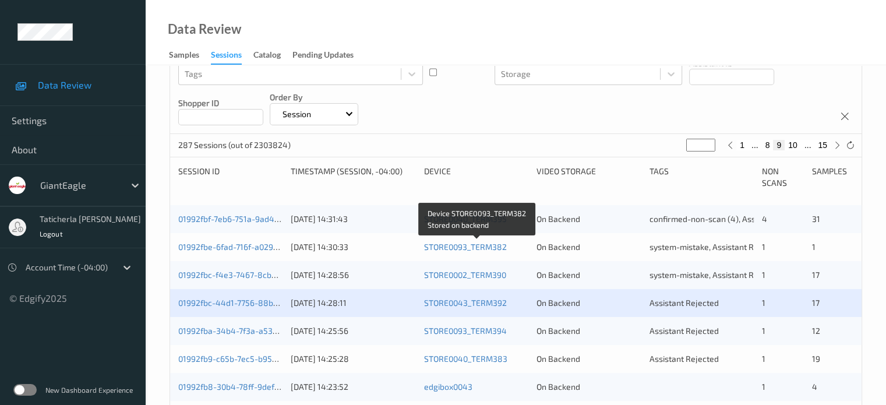
scroll to position [233, 0]
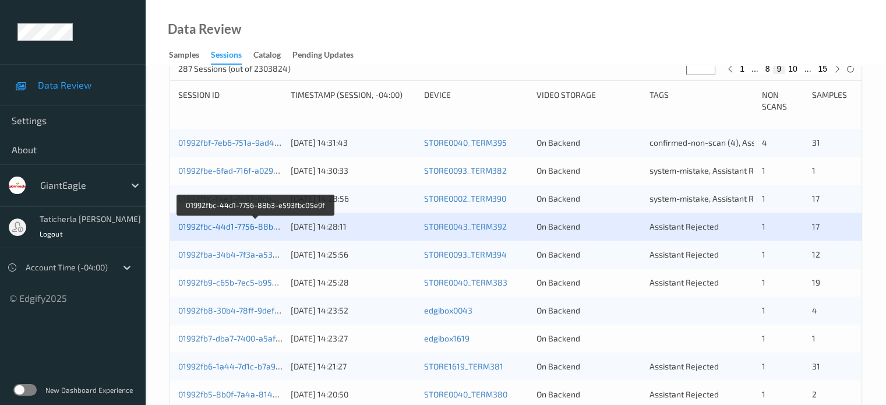
click at [242, 228] on link "01992fbc-44d1-7756-88b3-e593fbc05e9f" at bounding box center [255, 226] width 155 height 10
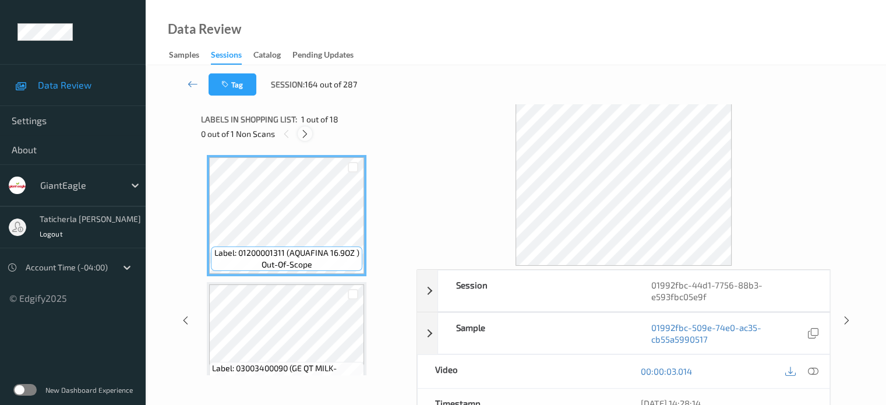
click at [306, 131] on icon at bounding box center [305, 134] width 10 height 10
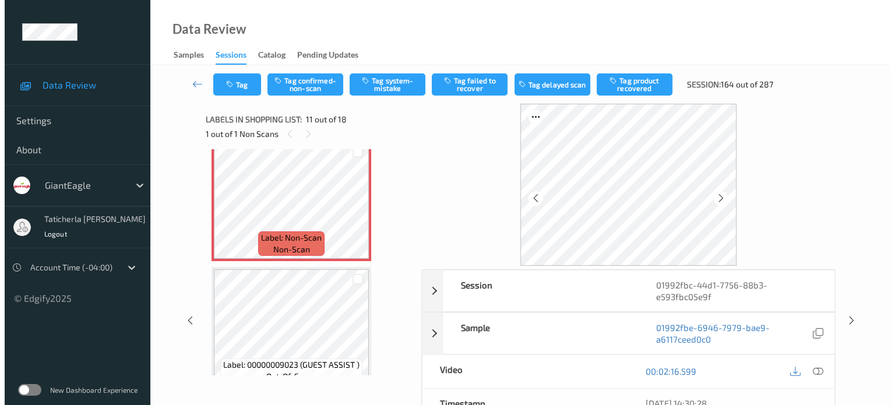
scroll to position [1265, 0]
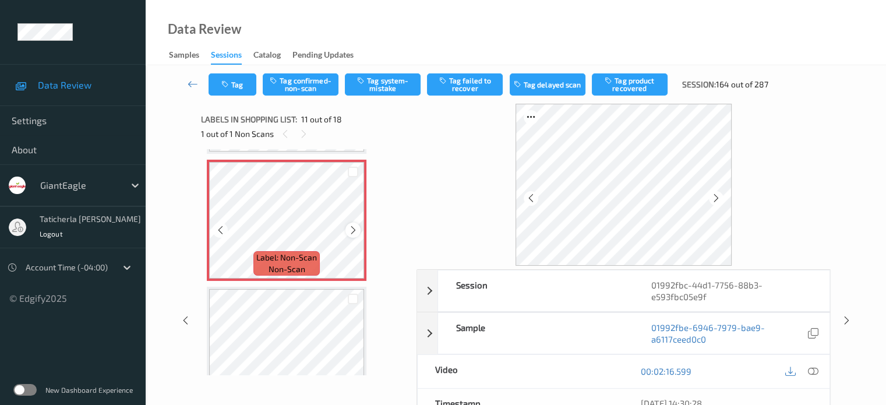
click at [351, 230] on icon at bounding box center [353, 230] width 10 height 10
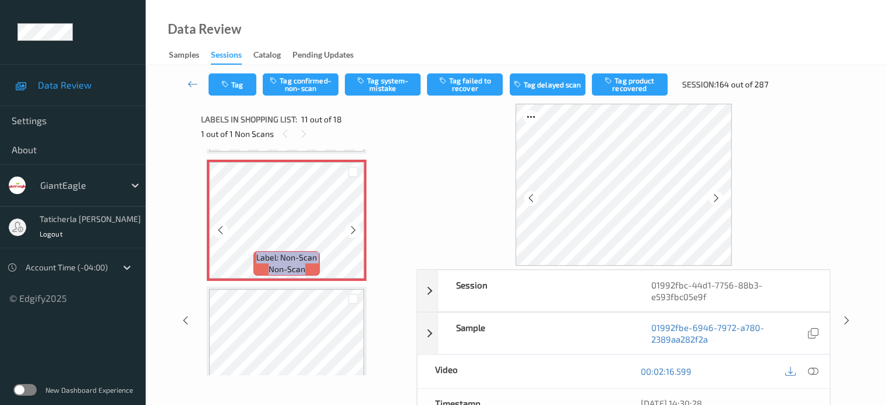
click at [351, 230] on icon at bounding box center [353, 230] width 10 height 10
click at [811, 369] on icon at bounding box center [813, 371] width 10 height 10
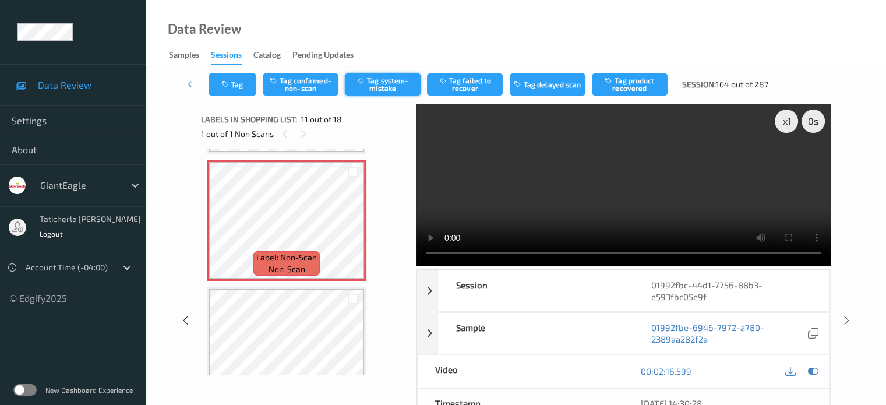
click at [398, 83] on button "Tag system-mistake" at bounding box center [383, 84] width 76 height 22
click at [246, 81] on button "Tag" at bounding box center [233, 84] width 48 height 22
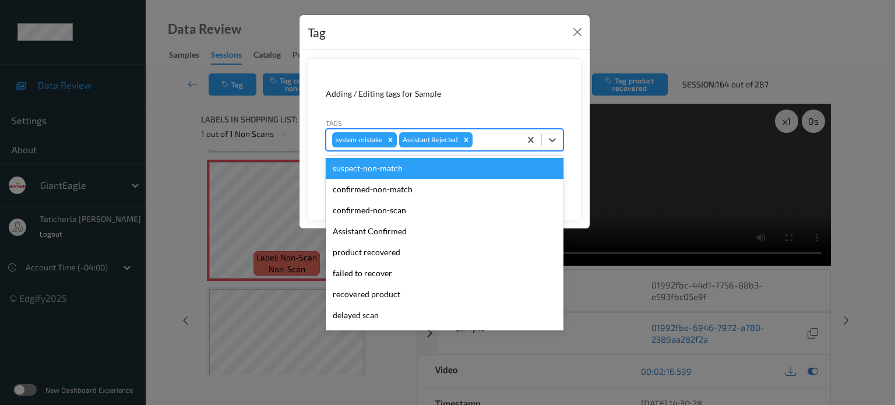
drag, startPoint x: 487, startPoint y: 139, endPoint x: 488, endPoint y: 156, distance: 16.9
click at [488, 139] on div at bounding box center [495, 140] width 40 height 14
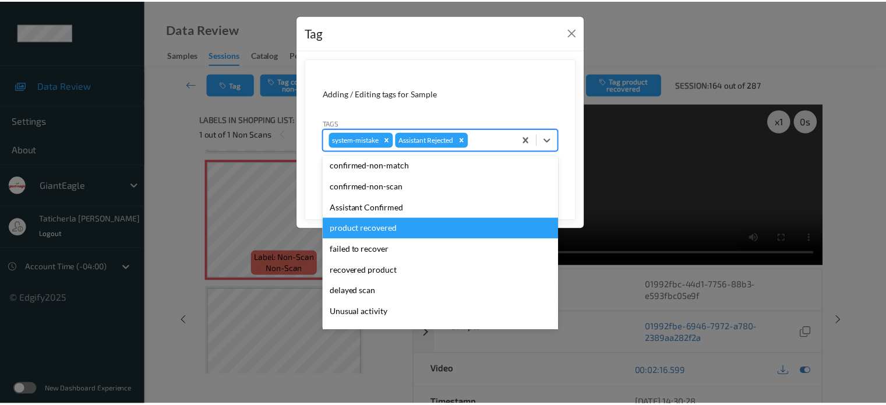
scroll to position [58, 0]
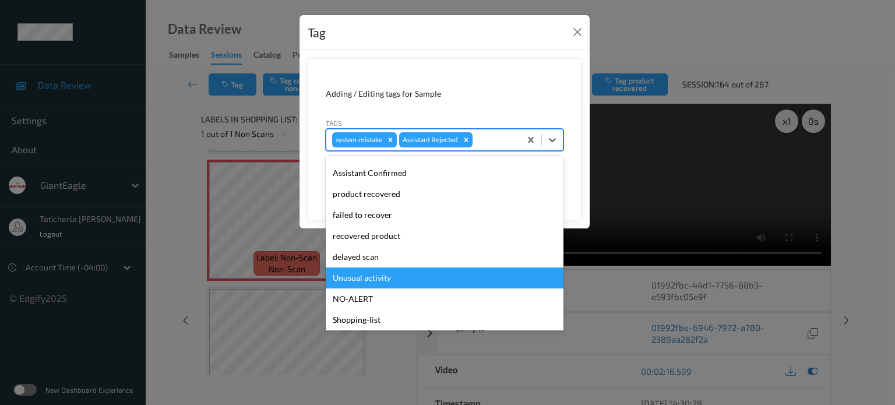
drag, startPoint x: 378, startPoint y: 277, endPoint x: 485, endPoint y: 246, distance: 111.6
click at [379, 277] on div "Unusual activity" at bounding box center [445, 277] width 238 height 21
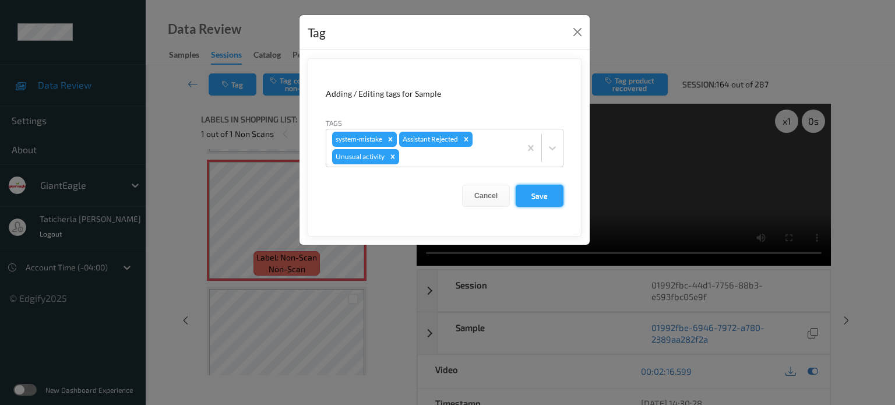
click at [548, 188] on button "Save" at bounding box center [540, 196] width 48 height 22
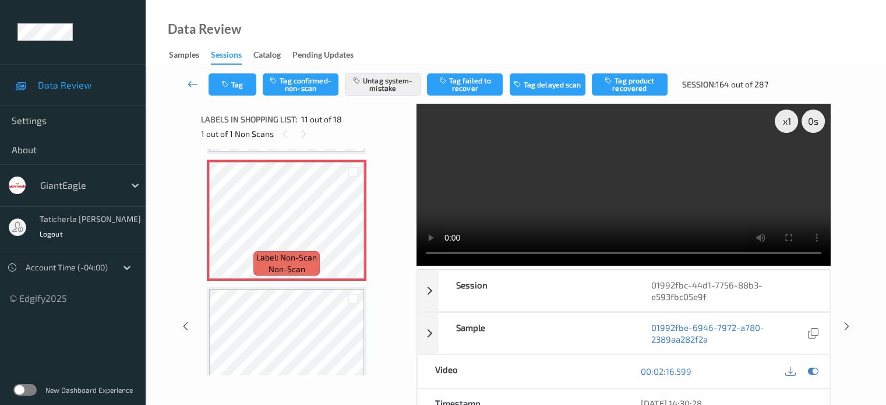
click at [192, 85] on icon at bounding box center [193, 84] width 10 height 12
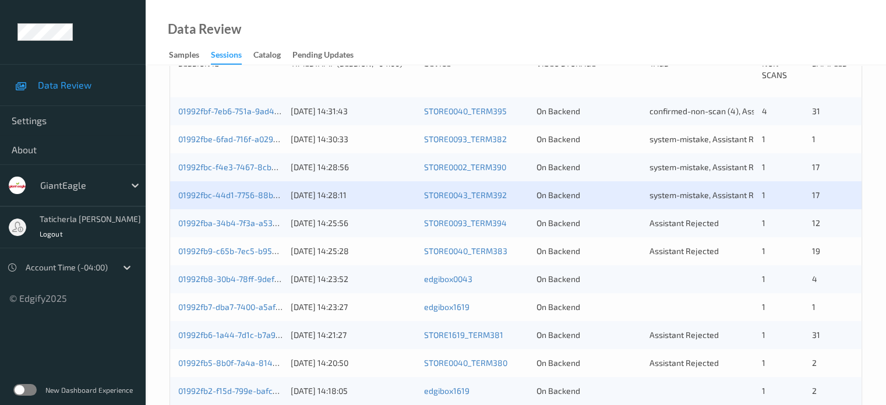
scroll to position [291, 0]
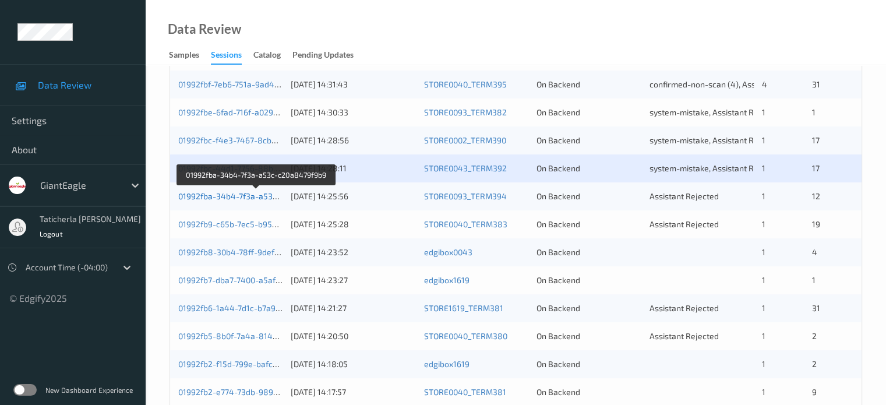
click at [233, 193] on link "01992fba-34b4-7f3a-a53c-c20a8479f9b9" at bounding box center [256, 196] width 156 height 10
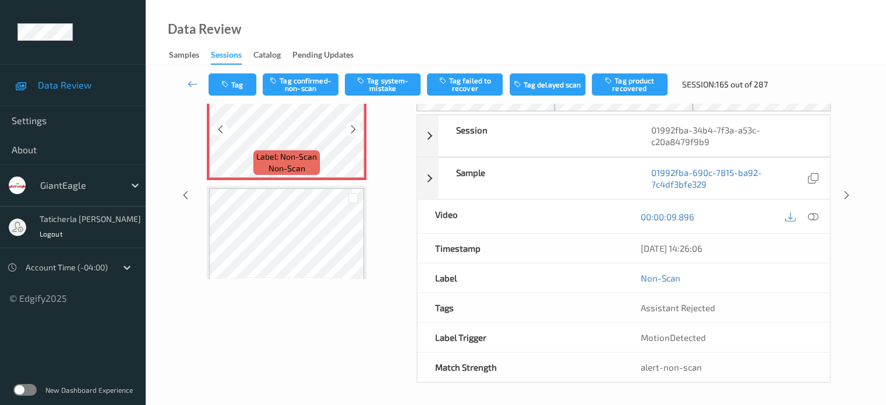
scroll to position [38, 0]
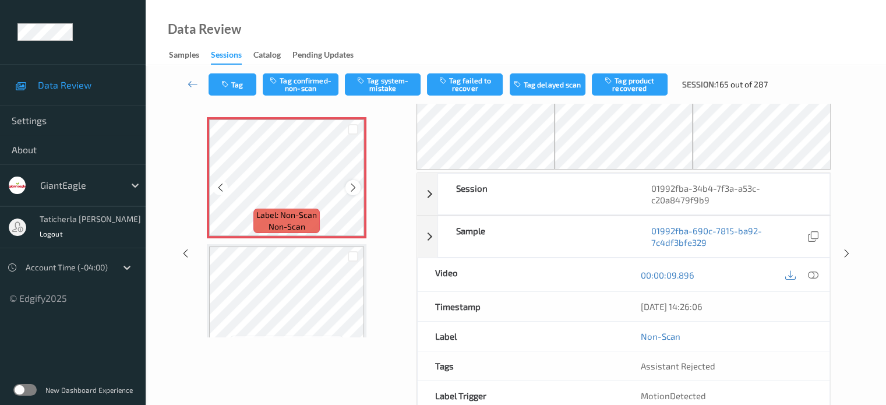
click at [351, 188] on icon at bounding box center [353, 187] width 10 height 10
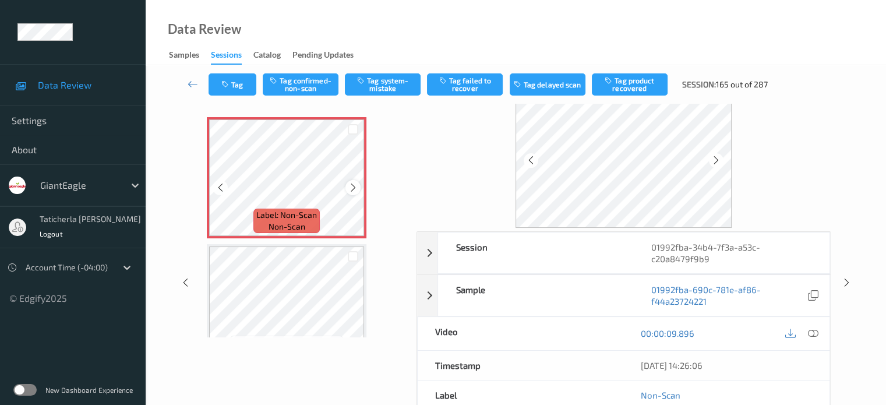
click at [349, 186] on icon at bounding box center [353, 187] width 10 height 10
click at [812, 332] on icon at bounding box center [813, 333] width 10 height 10
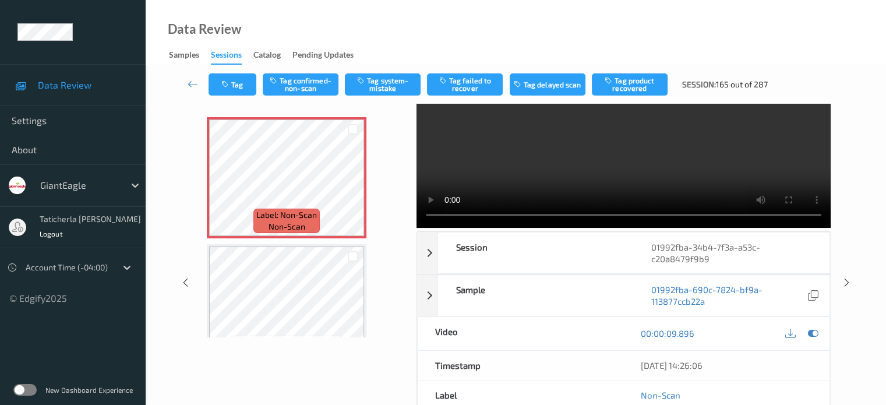
click at [792, 117] on video at bounding box center [624, 147] width 414 height 162
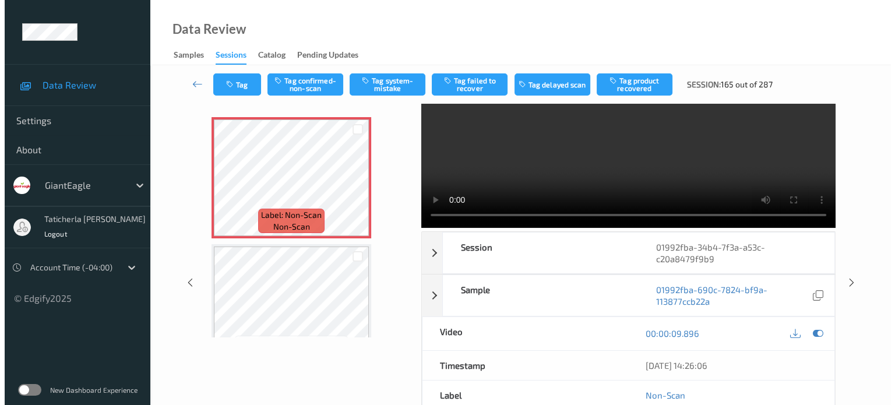
scroll to position [0, 0]
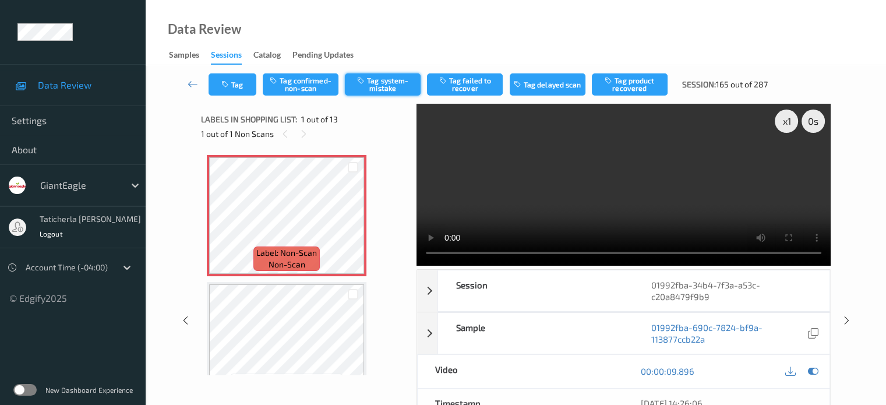
click at [387, 85] on button "Tag system-mistake" at bounding box center [383, 84] width 76 height 22
click at [239, 81] on button "Tag" at bounding box center [233, 84] width 48 height 22
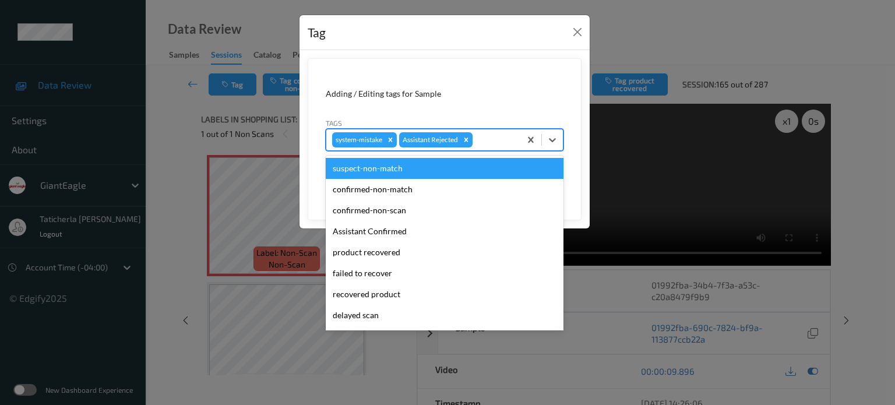
click at [502, 144] on div at bounding box center [495, 140] width 40 height 14
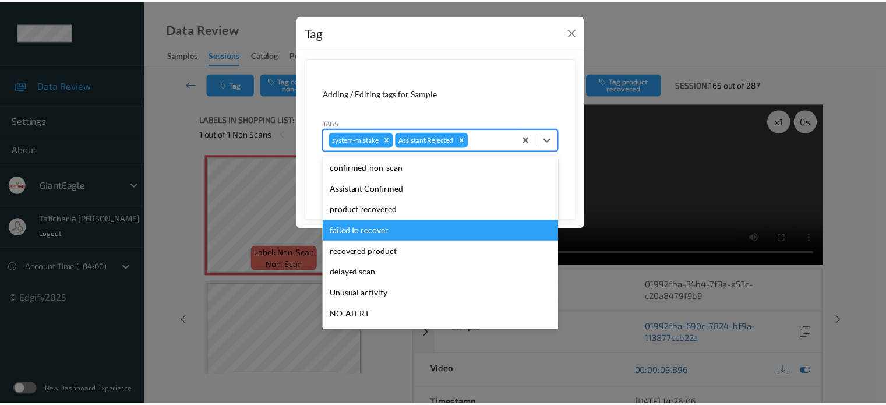
scroll to position [58, 0]
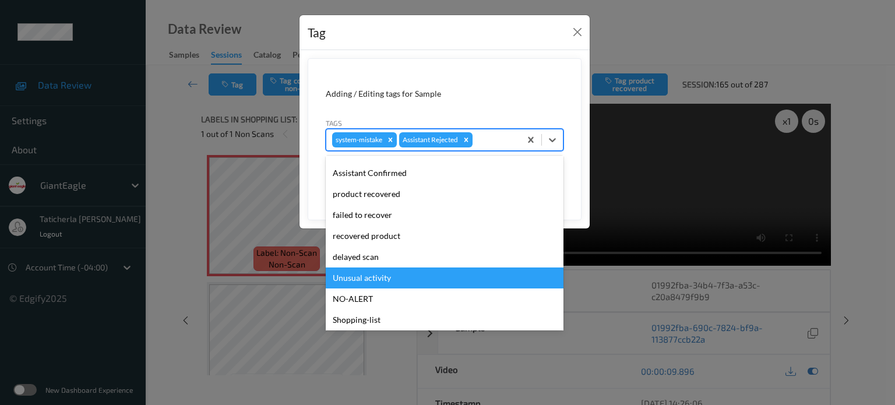
click at [396, 281] on div "Unusual activity" at bounding box center [445, 277] width 238 height 21
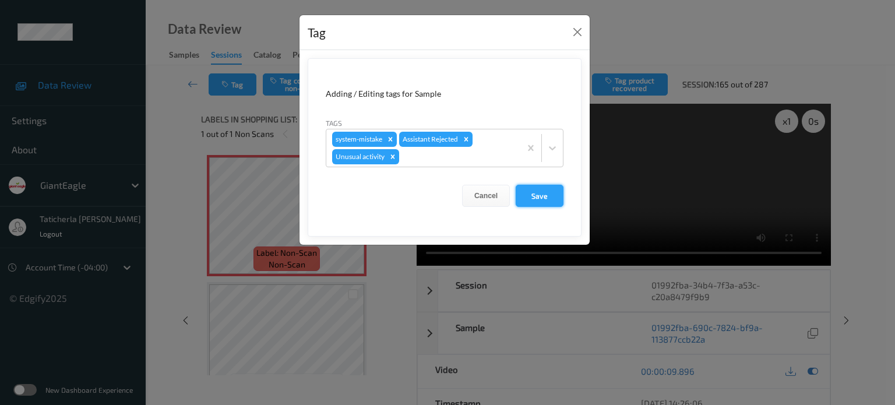
click at [539, 198] on button "Save" at bounding box center [540, 196] width 48 height 22
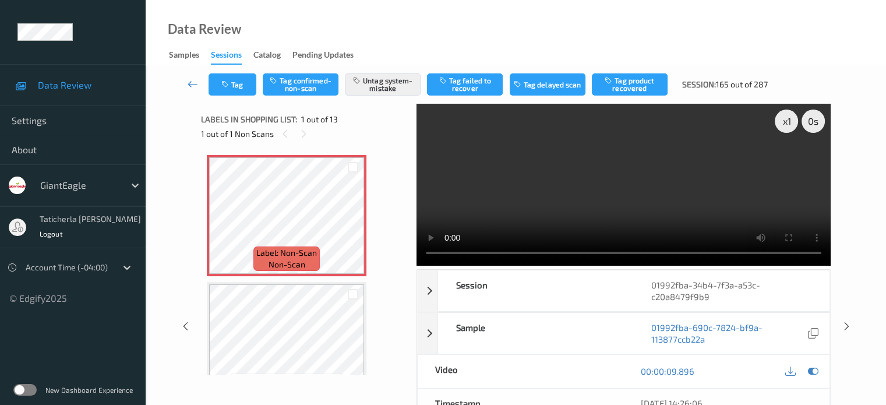
click at [188, 83] on icon at bounding box center [193, 84] width 10 height 12
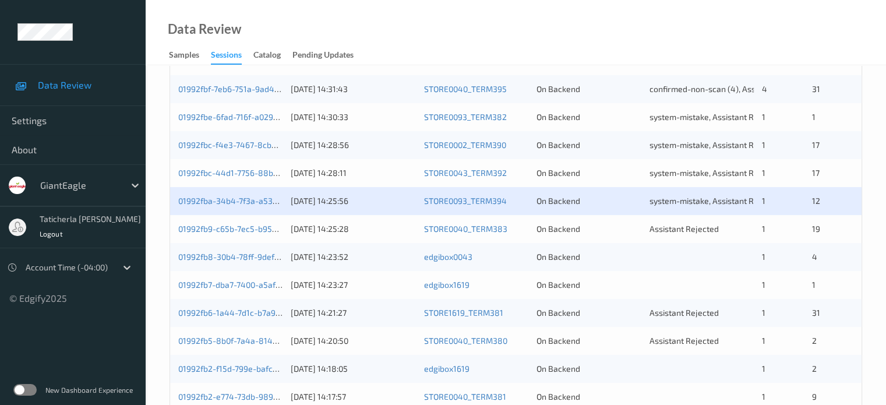
scroll to position [291, 0]
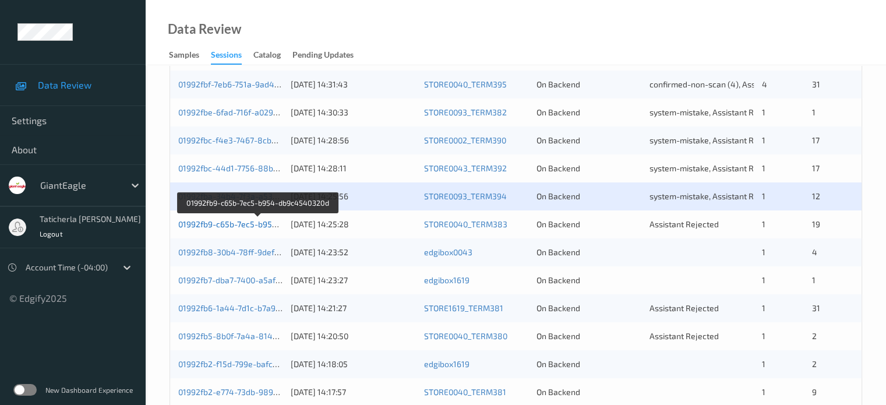
click at [231, 222] on link "01992fb9-c65b-7ec5-b954-db9c4540320d" at bounding box center [257, 224] width 159 height 10
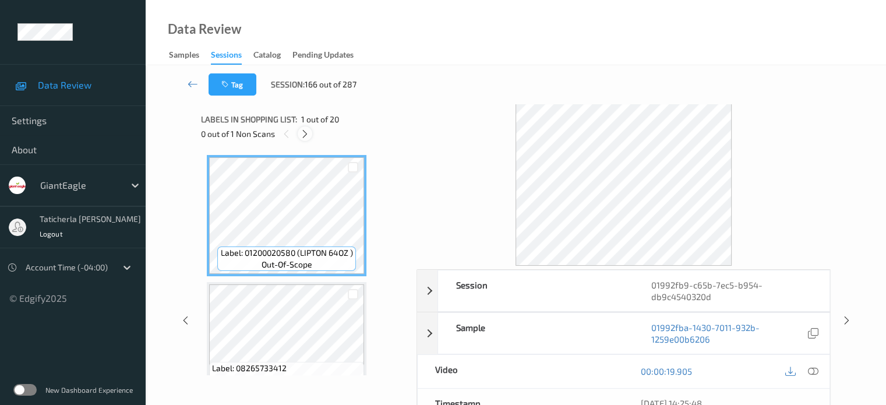
click at [303, 129] on icon at bounding box center [305, 134] width 10 height 10
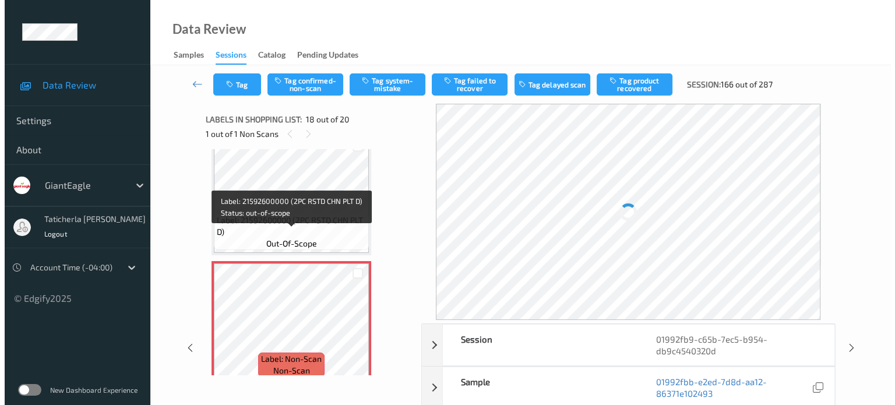
scroll to position [2096, 0]
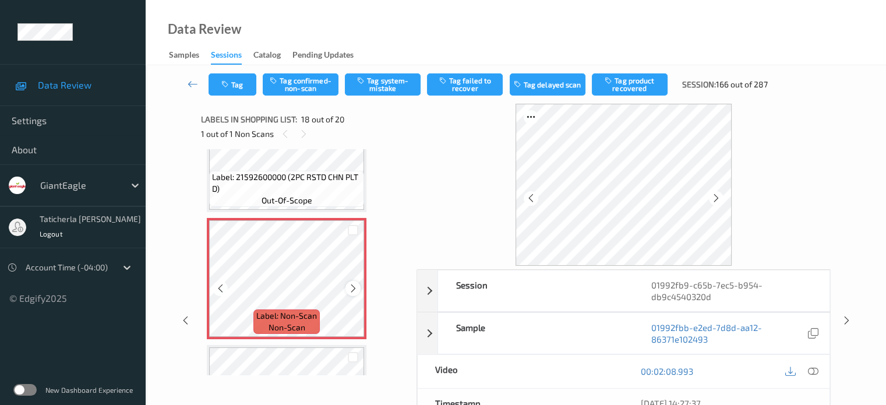
click at [352, 289] on icon at bounding box center [353, 288] width 10 height 10
click at [350, 290] on icon at bounding box center [353, 288] width 10 height 10
click at [812, 367] on icon at bounding box center [813, 371] width 10 height 10
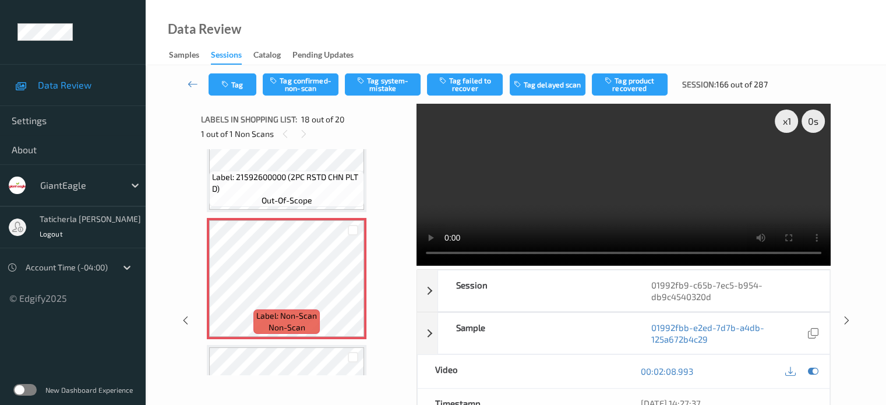
click at [787, 163] on video at bounding box center [624, 185] width 414 height 162
click at [353, 285] on icon at bounding box center [353, 288] width 10 height 10
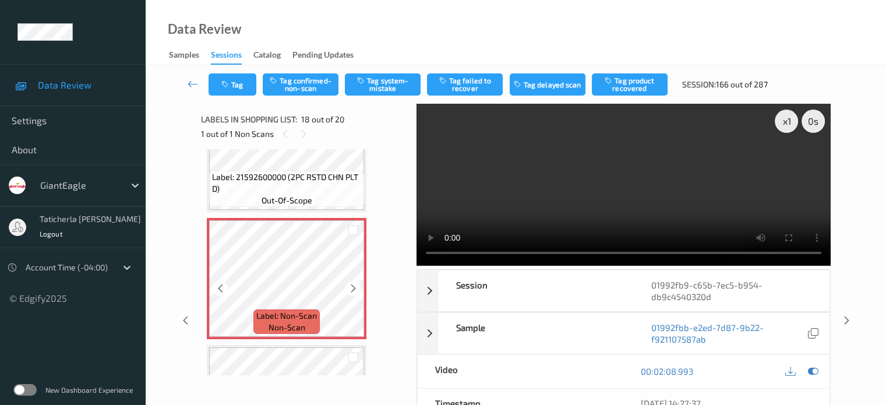
click at [353, 285] on icon at bounding box center [353, 288] width 10 height 10
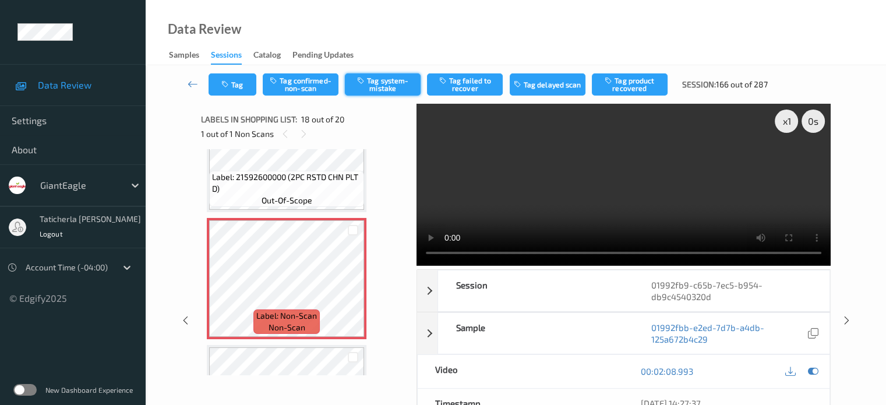
click at [391, 88] on button "Tag system-mistake" at bounding box center [383, 84] width 76 height 22
click at [246, 84] on button "Tag" at bounding box center [233, 84] width 48 height 22
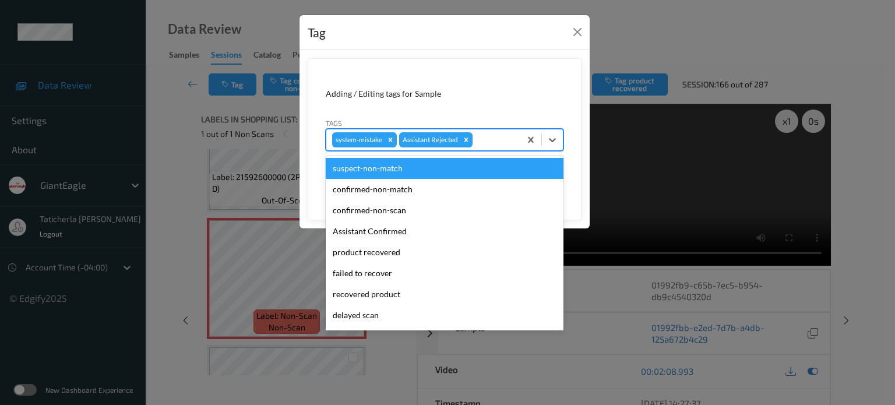
click at [486, 135] on div at bounding box center [495, 140] width 40 height 14
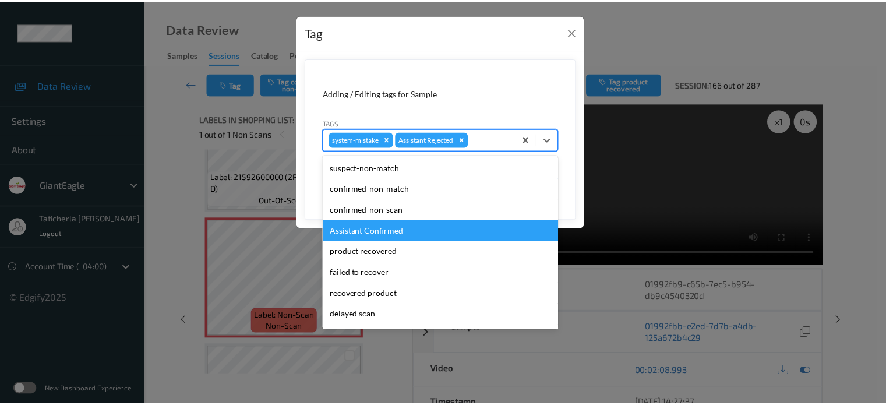
scroll to position [103, 0]
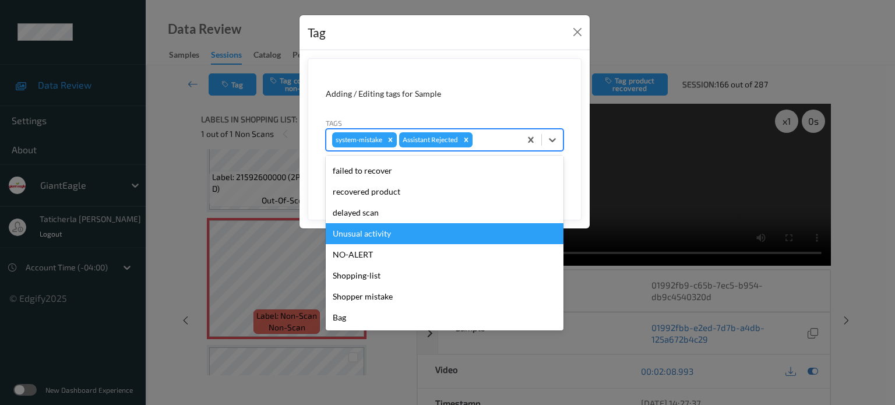
click at [434, 231] on div "Unusual activity" at bounding box center [445, 233] width 238 height 21
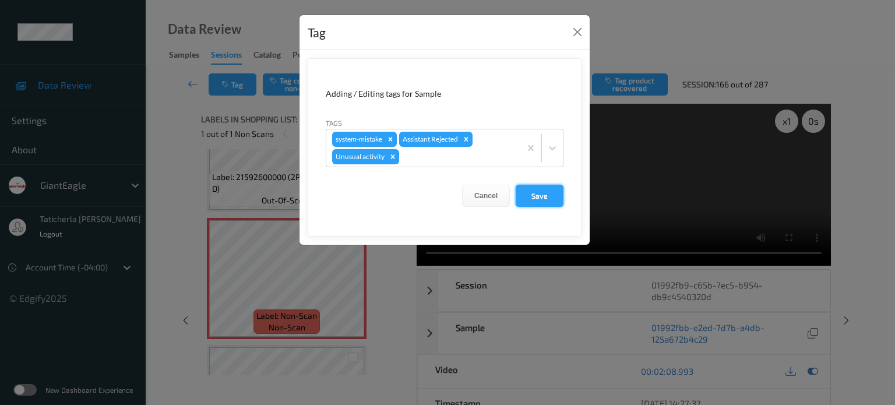
click at [531, 193] on button "Save" at bounding box center [540, 196] width 48 height 22
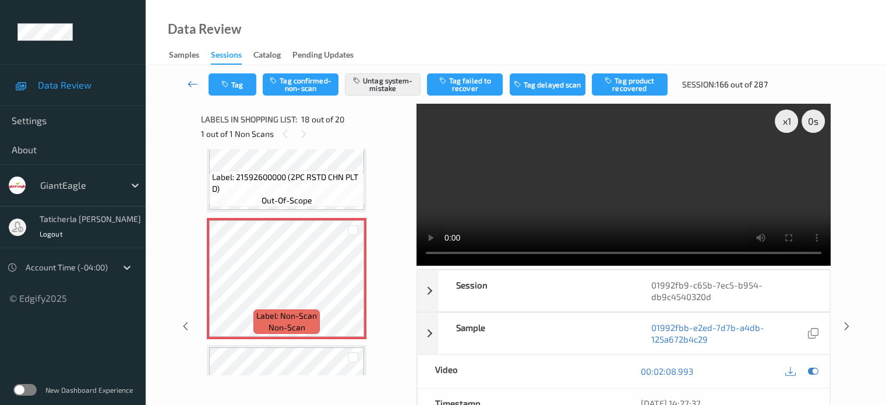
click at [191, 82] on icon at bounding box center [193, 84] width 10 height 12
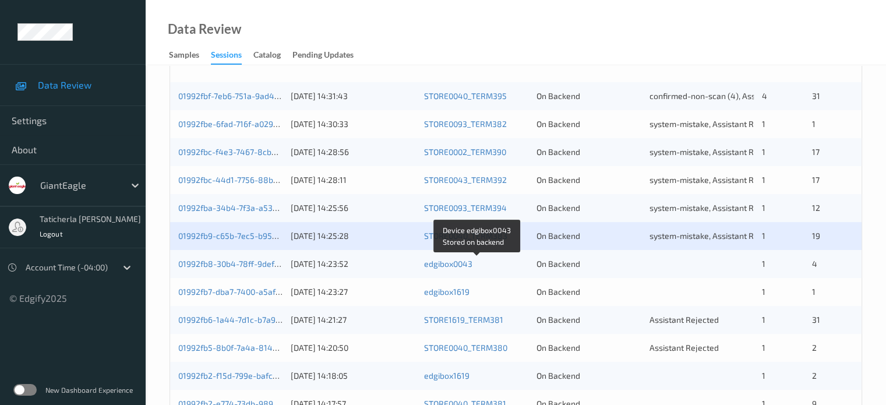
scroll to position [291, 0]
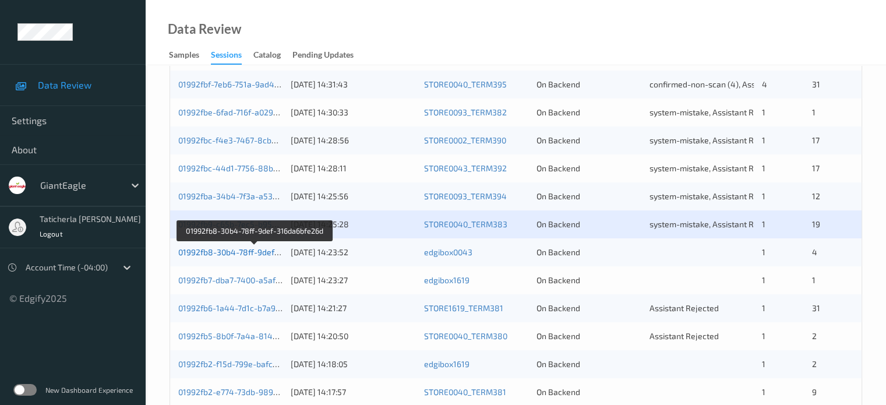
click at [261, 253] on link "01992fb8-30b4-78ff-9def-316da6bfe26d" at bounding box center [254, 252] width 153 height 10
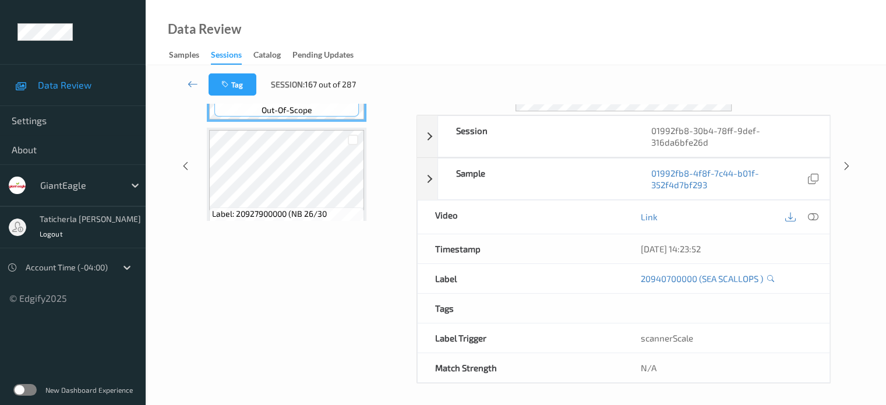
scroll to position [38, 0]
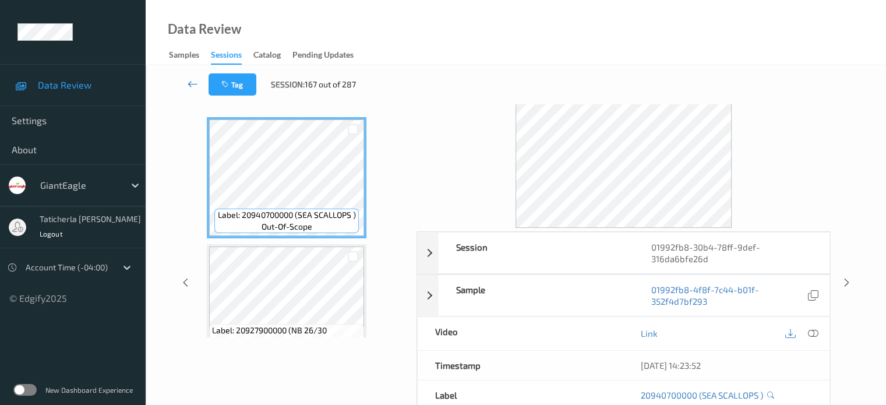
click at [197, 83] on icon at bounding box center [193, 84] width 10 height 12
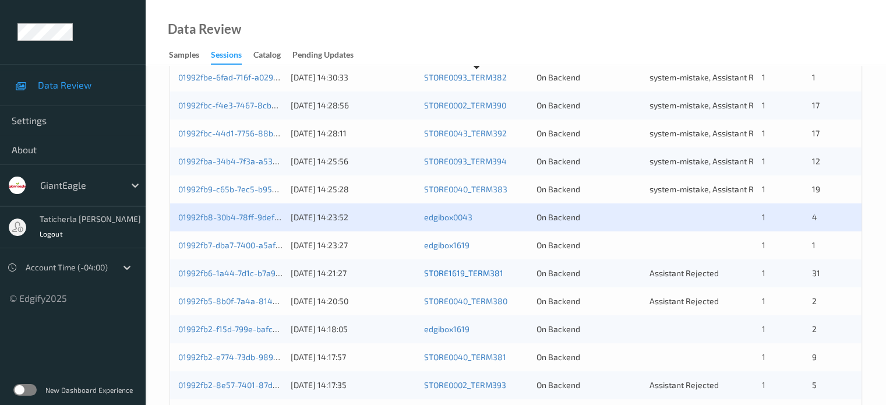
scroll to position [350, 0]
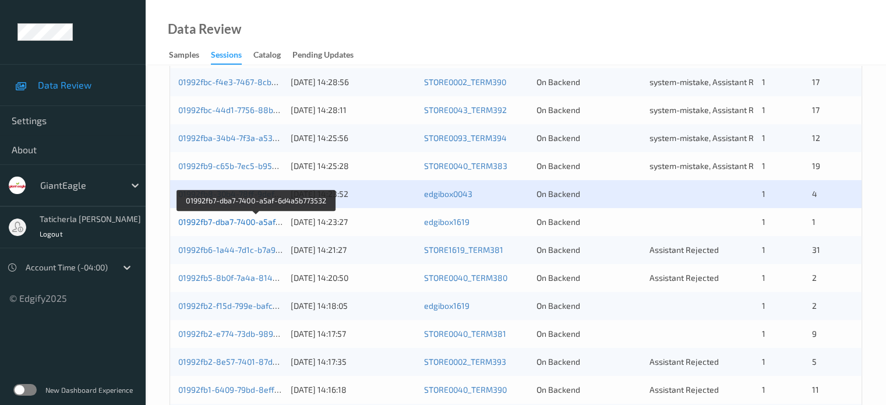
click at [221, 221] on link "01992fb7-dba7-7400-a5af-6d4a5b773532" at bounding box center [256, 222] width 156 height 10
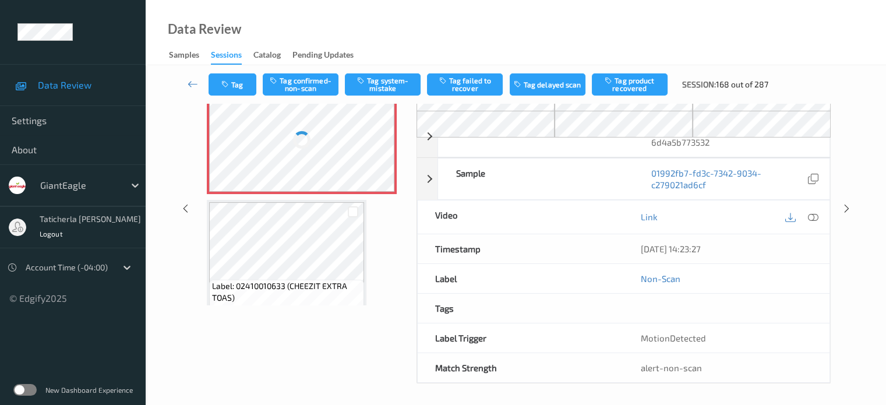
scroll to position [96, 0]
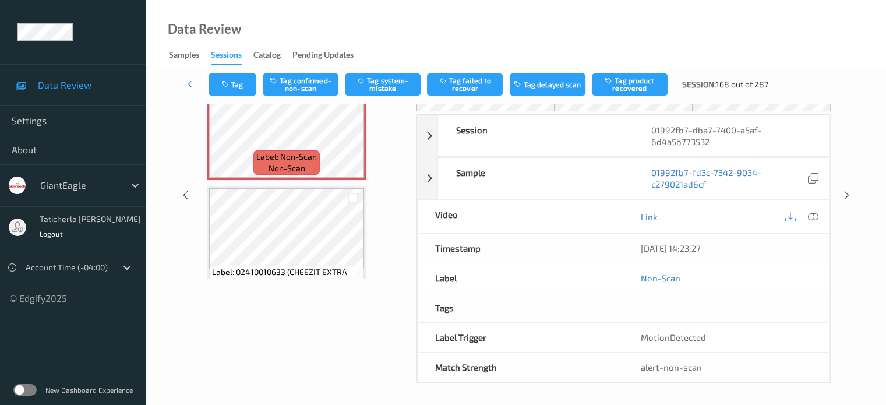
click at [191, 84] on icon at bounding box center [193, 84] width 10 height 12
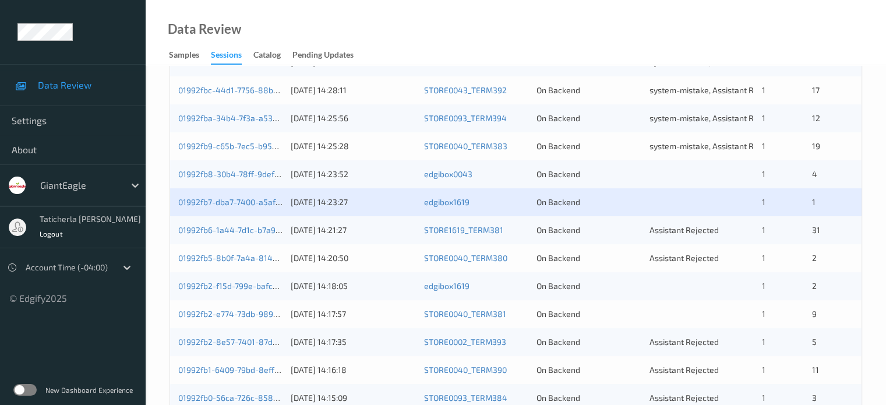
scroll to position [350, 0]
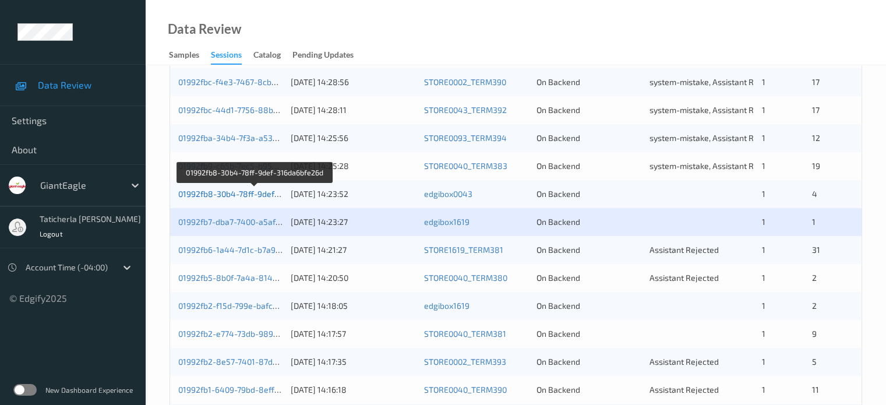
click at [217, 193] on link "01992fb8-30b4-78ff-9def-316da6bfe26d" at bounding box center [254, 194] width 153 height 10
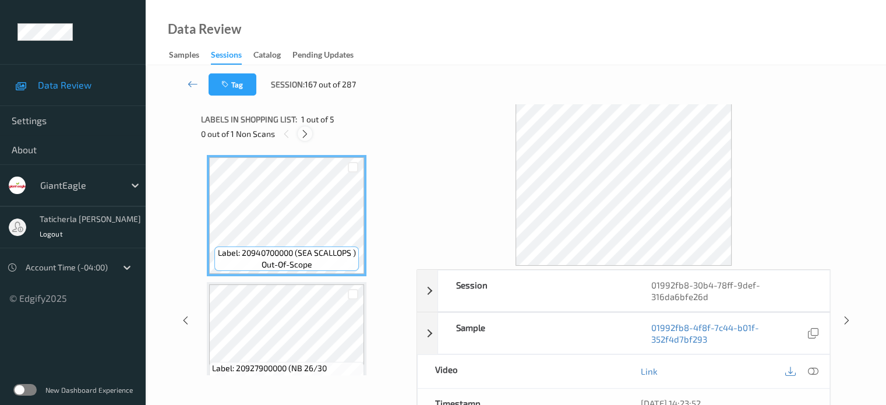
click at [303, 134] on icon at bounding box center [305, 134] width 10 height 10
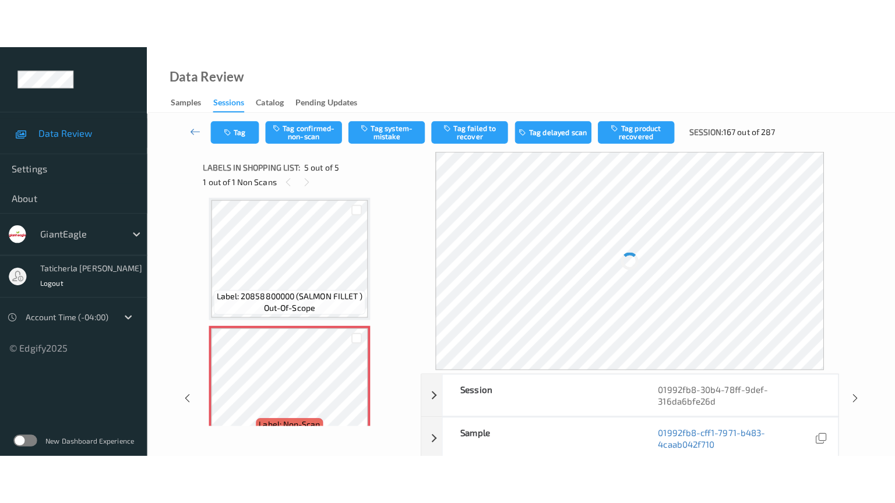
scroll to position [415, 0]
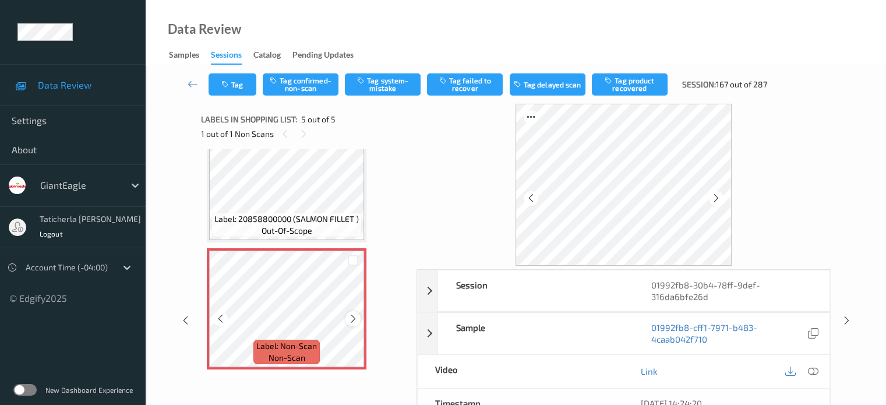
click at [357, 317] on icon at bounding box center [353, 318] width 10 height 10
click at [353, 317] on icon at bounding box center [353, 318] width 10 height 10
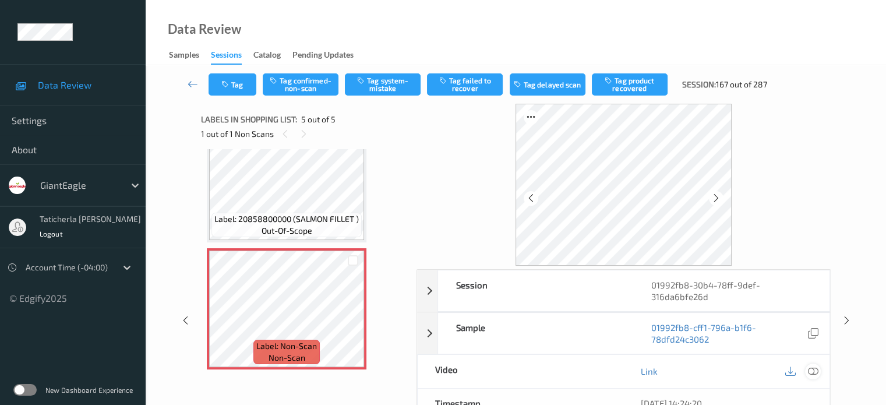
click at [812, 369] on icon at bounding box center [813, 371] width 10 height 10
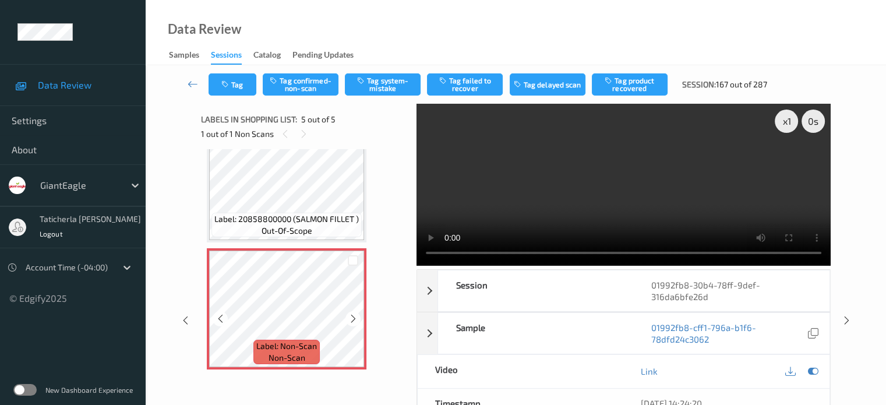
scroll to position [58, 0]
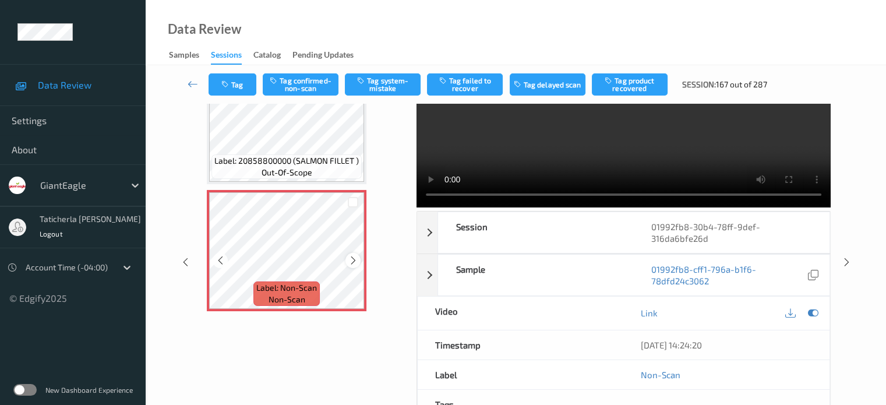
click at [352, 259] on icon at bounding box center [353, 260] width 10 height 10
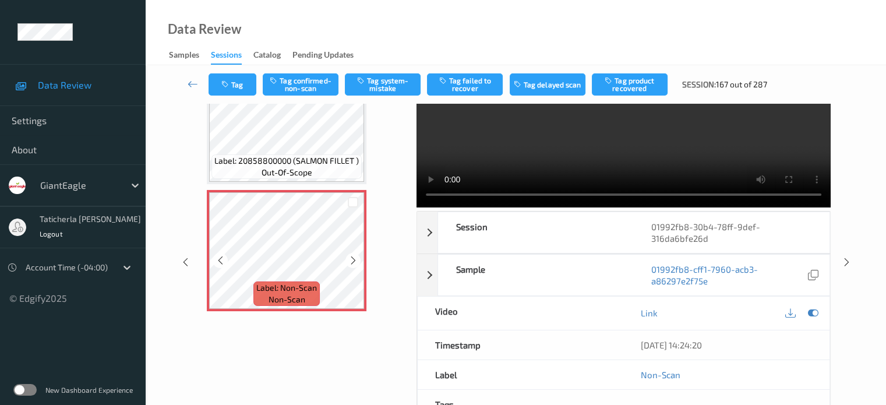
click at [352, 259] on icon at bounding box center [353, 260] width 10 height 10
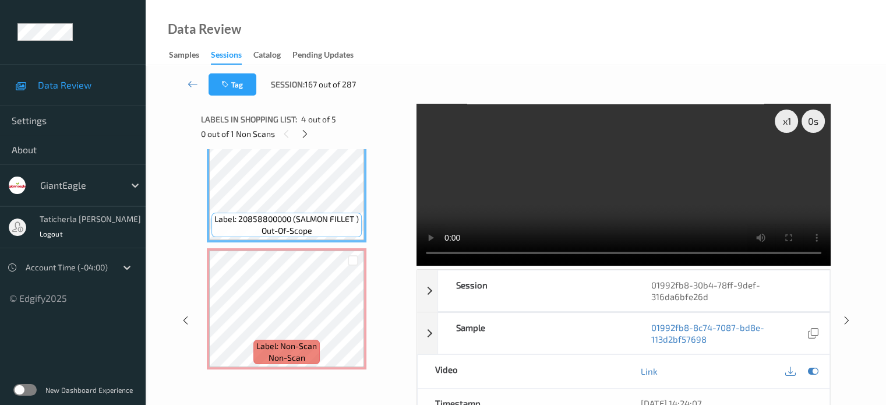
scroll to position [316, 0]
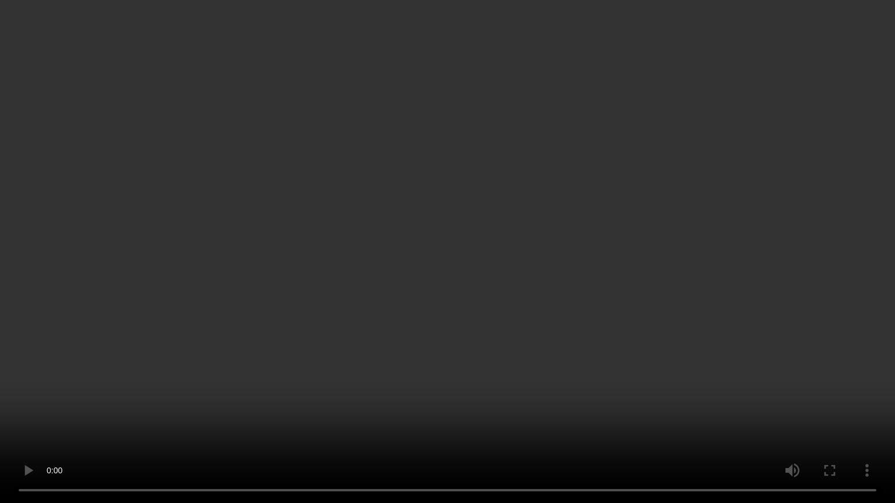
click at [857, 404] on video at bounding box center [447, 251] width 895 height 503
click at [844, 404] on video at bounding box center [447, 251] width 895 height 503
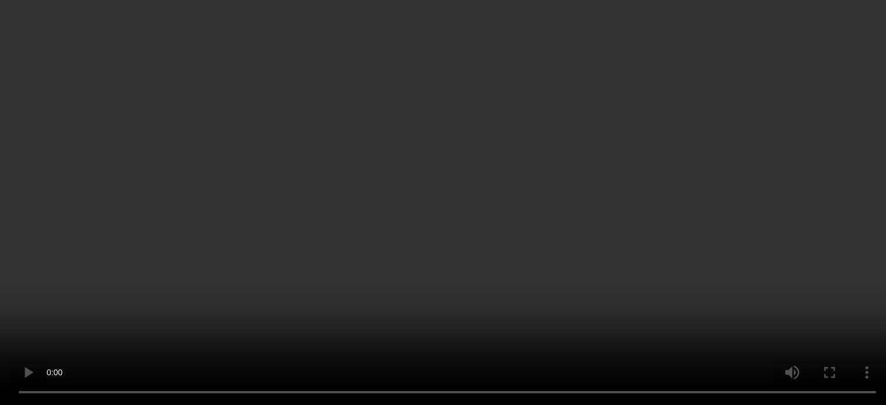
scroll to position [415, 0]
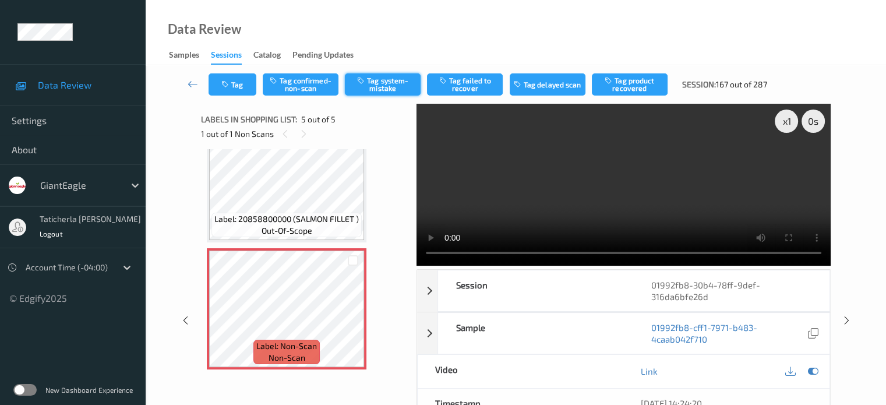
click at [382, 77] on button "Tag system-mistake" at bounding box center [383, 84] width 76 height 22
click at [198, 82] on icon at bounding box center [193, 84] width 10 height 12
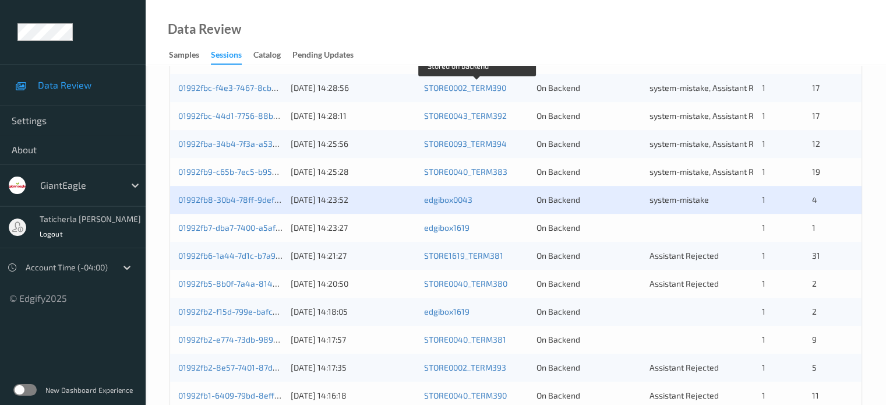
scroll to position [350, 0]
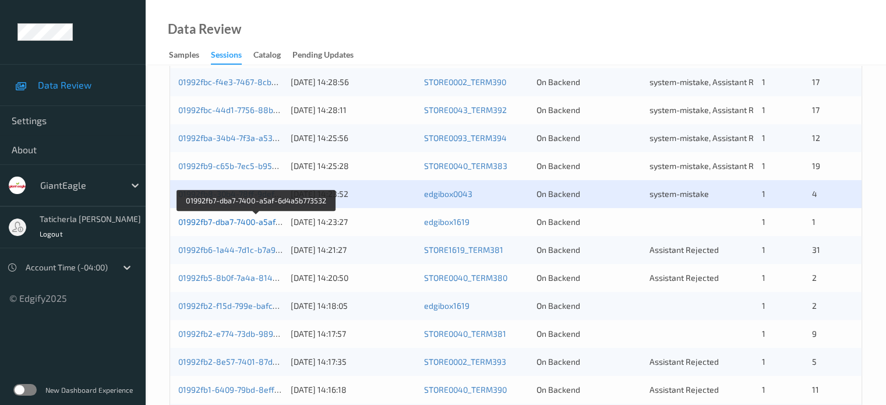
click at [229, 221] on link "01992fb7-dba7-7400-a5af-6d4a5b773532" at bounding box center [256, 222] width 156 height 10
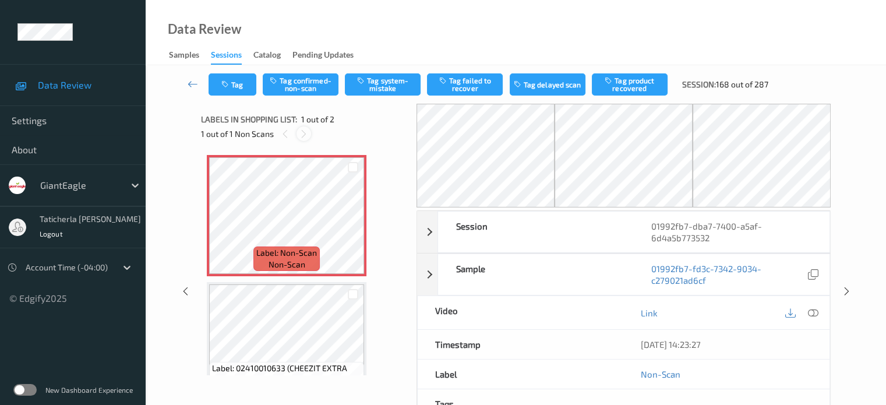
click at [312, 133] on div "1 out of 1 Non Scans" at bounding box center [304, 133] width 207 height 15
click at [303, 135] on icon at bounding box center [304, 134] width 10 height 10
click at [355, 227] on icon at bounding box center [353, 225] width 10 height 10
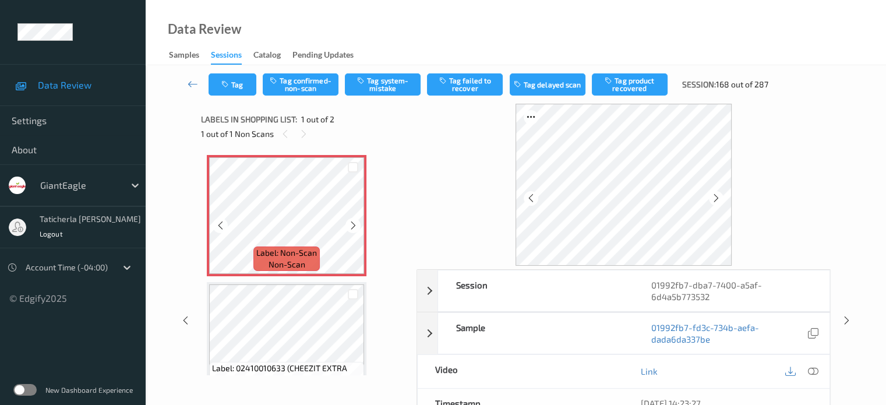
click at [355, 225] on icon at bounding box center [353, 225] width 10 height 10
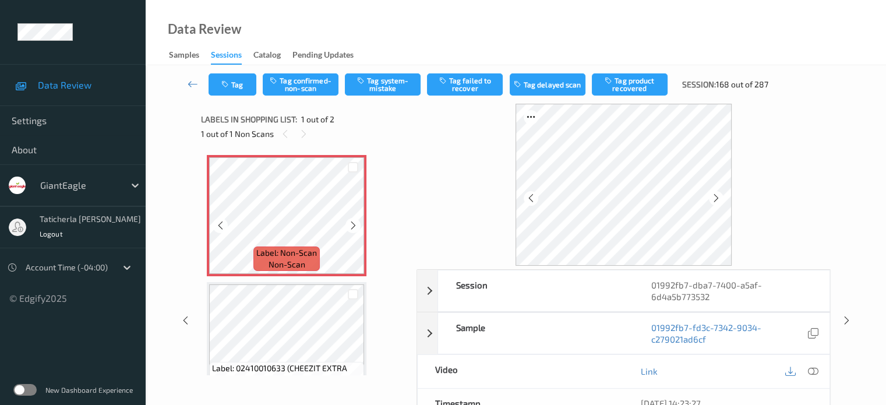
click at [355, 225] on icon at bounding box center [353, 225] width 10 height 10
click at [812, 370] on icon at bounding box center [813, 371] width 10 height 10
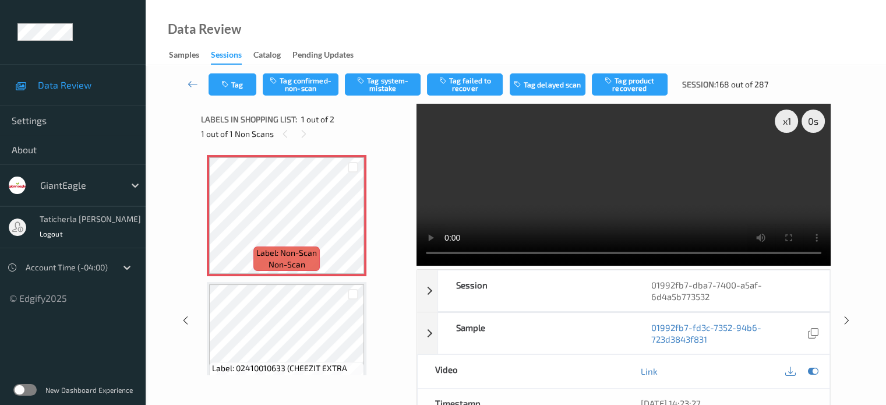
click at [788, 164] on video at bounding box center [624, 185] width 414 height 162
click at [351, 223] on icon at bounding box center [353, 225] width 10 height 10
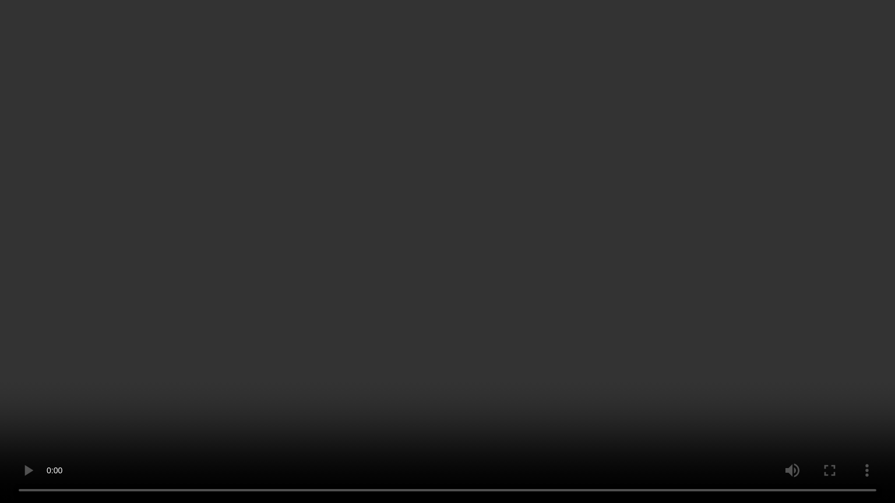
click at [837, 403] on video at bounding box center [447, 251] width 895 height 503
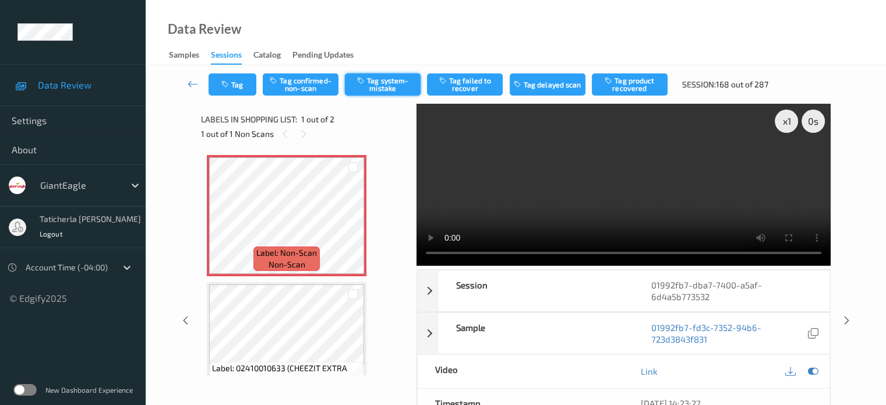
click at [396, 84] on button "Tag system-mistake" at bounding box center [383, 84] width 76 height 22
click at [188, 79] on icon at bounding box center [193, 84] width 10 height 12
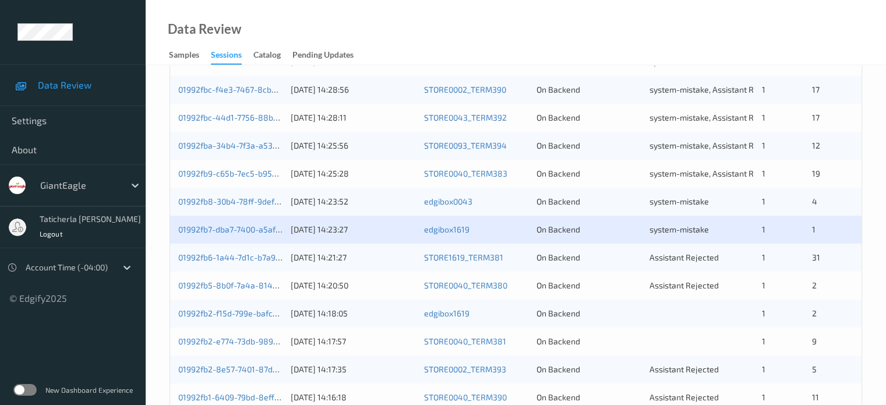
scroll to position [350, 0]
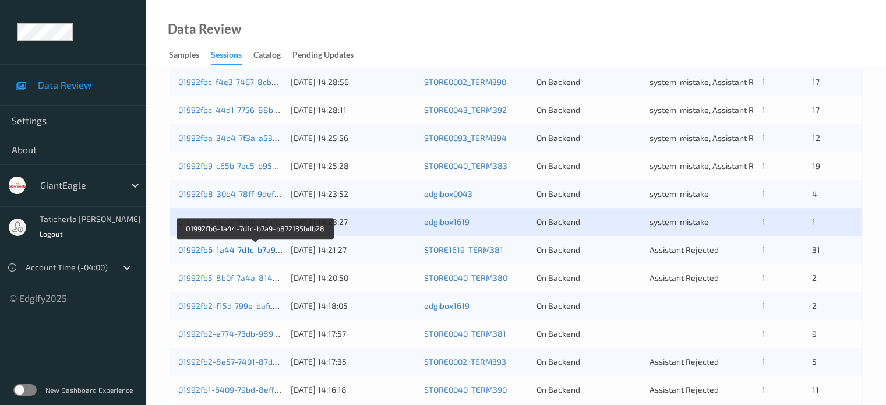
click at [214, 247] on link "01992fb6-1a44-7d1c-b7a9-b872135bdb28" at bounding box center [256, 250] width 156 height 10
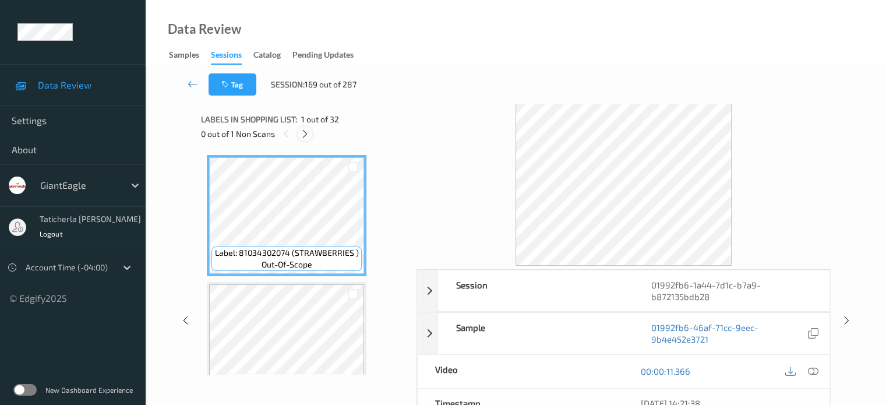
click at [307, 135] on icon at bounding box center [305, 134] width 10 height 10
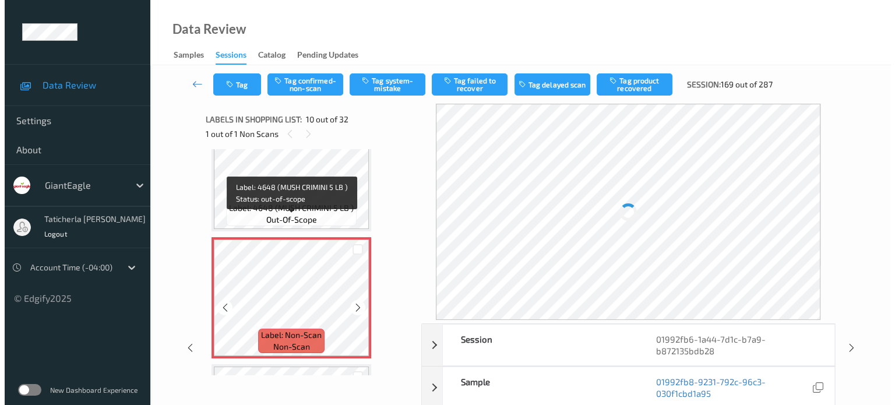
scroll to position [1138, 0]
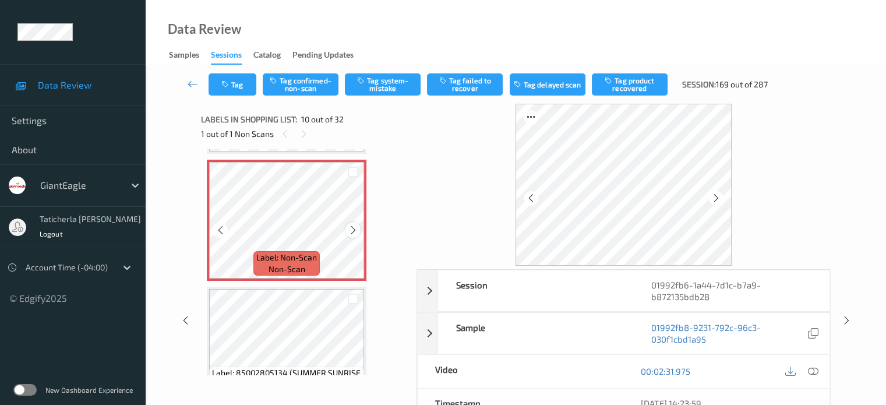
click at [354, 228] on icon at bounding box center [353, 230] width 10 height 10
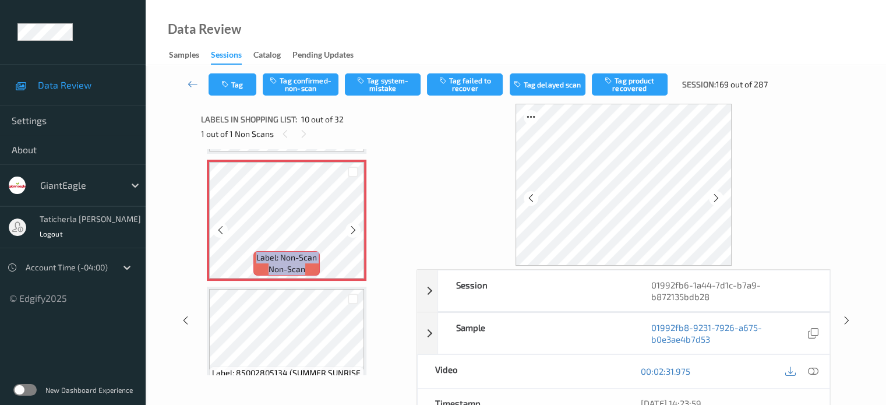
click at [354, 228] on icon at bounding box center [353, 230] width 10 height 10
click at [810, 368] on icon at bounding box center [813, 371] width 10 height 10
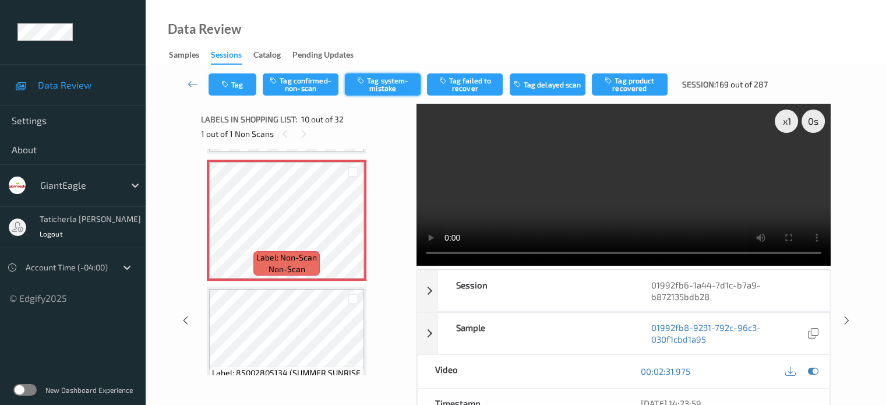
click at [376, 80] on button "Tag system-mistake" at bounding box center [383, 84] width 76 height 22
click at [241, 83] on button "Tag" at bounding box center [233, 84] width 48 height 22
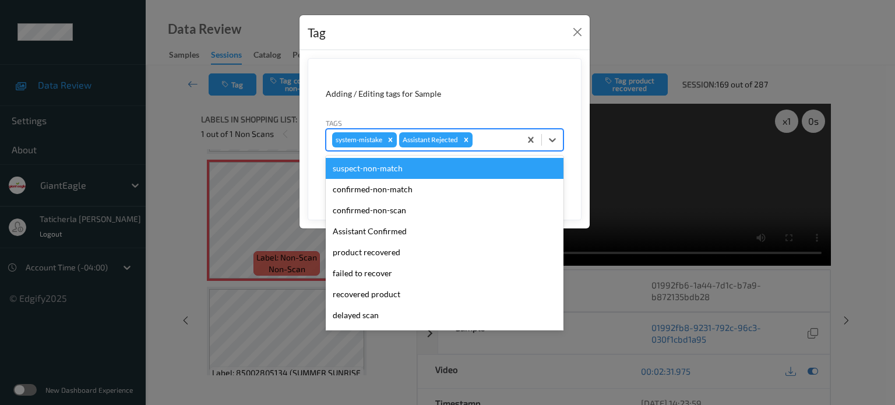
click at [482, 135] on div at bounding box center [495, 140] width 40 height 14
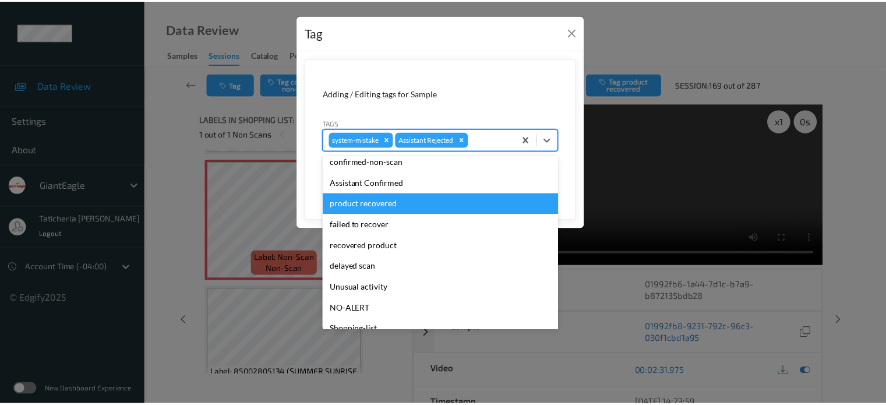
scroll to position [103, 0]
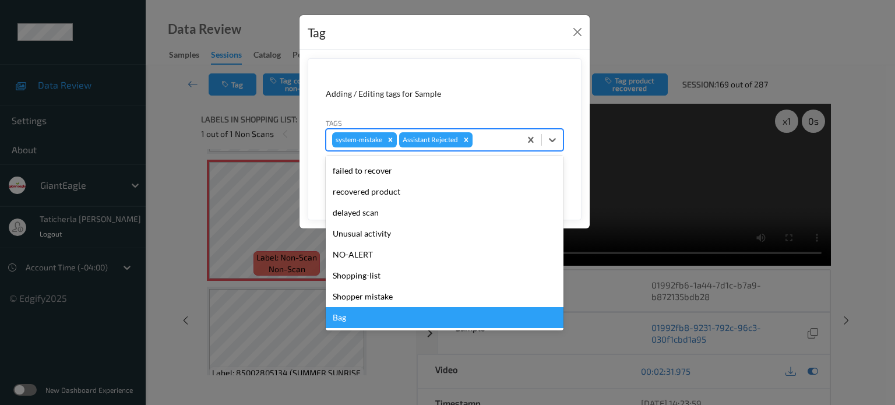
click at [385, 309] on div "Bag" at bounding box center [445, 317] width 238 height 21
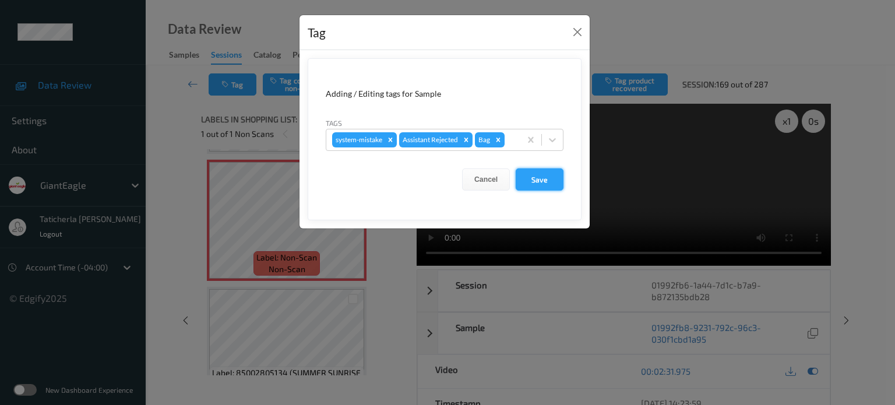
click at [547, 179] on button "Save" at bounding box center [540, 179] width 48 height 22
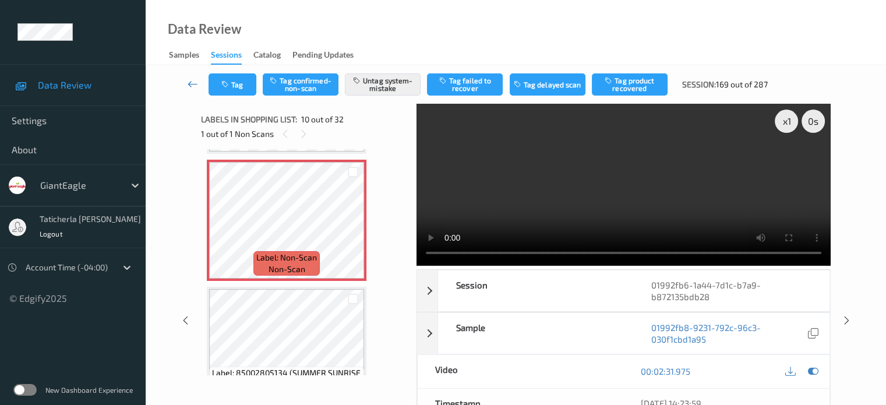
click at [195, 83] on icon at bounding box center [193, 84] width 10 height 12
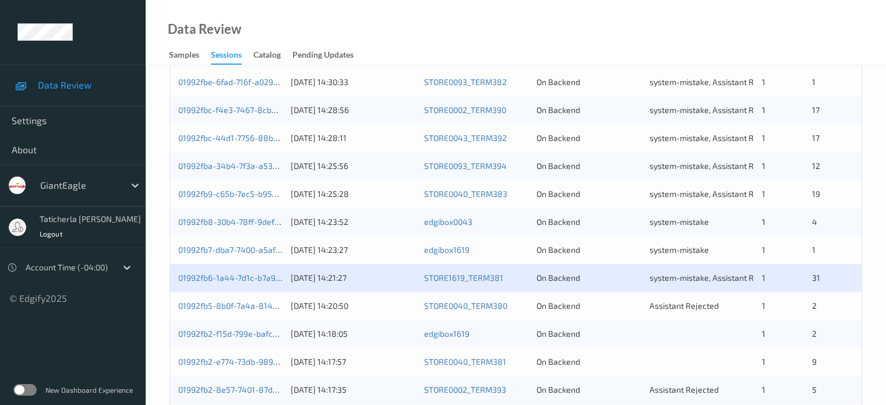
scroll to position [350, 0]
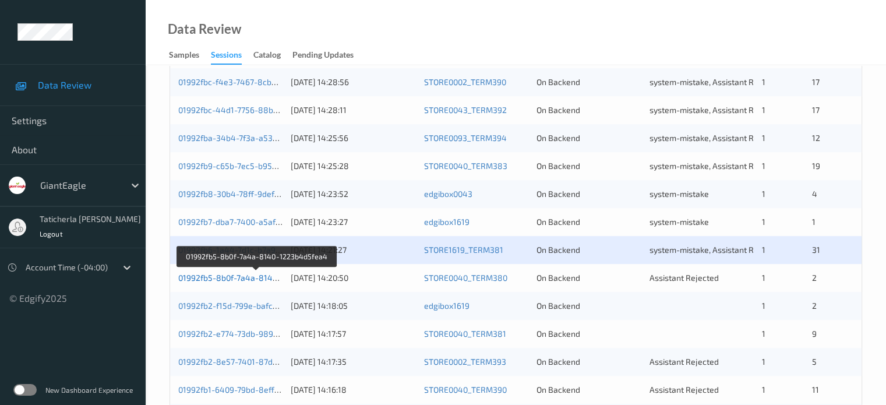
click at [238, 277] on link "01992fb5-8b0f-7a4a-8140-1223b4d5fea4" at bounding box center [256, 278] width 157 height 10
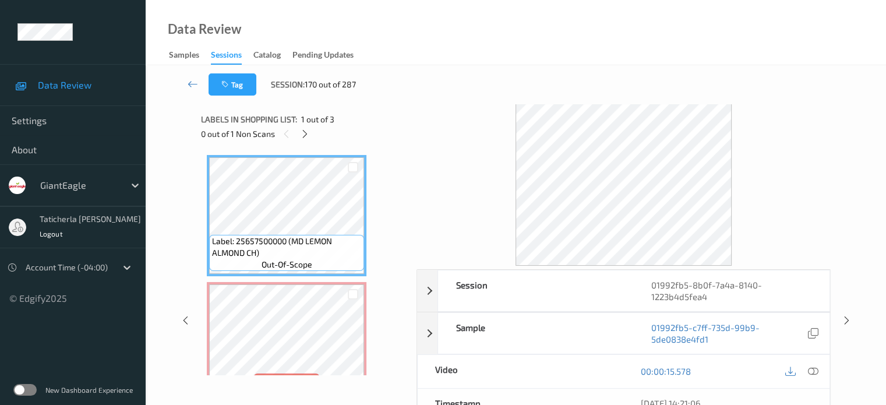
click at [308, 124] on span "1 out of 3" at bounding box center [317, 120] width 33 height 12
click at [306, 135] on icon at bounding box center [305, 134] width 10 height 10
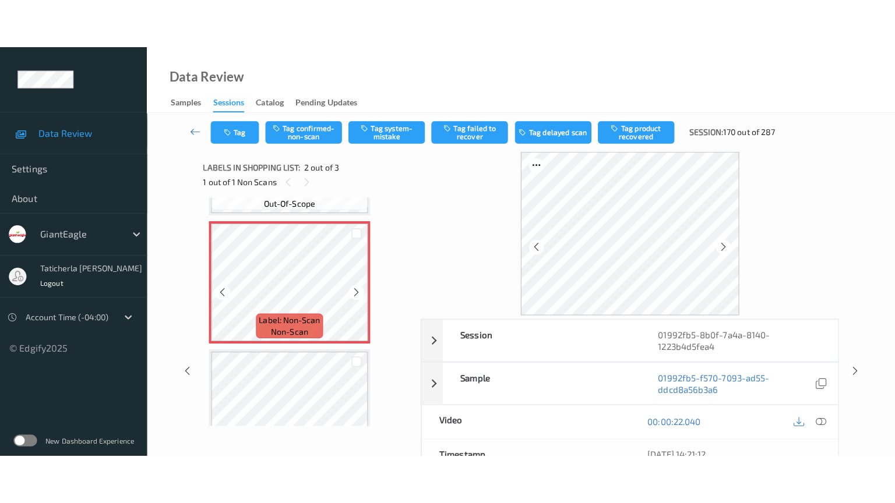
scroll to position [122, 0]
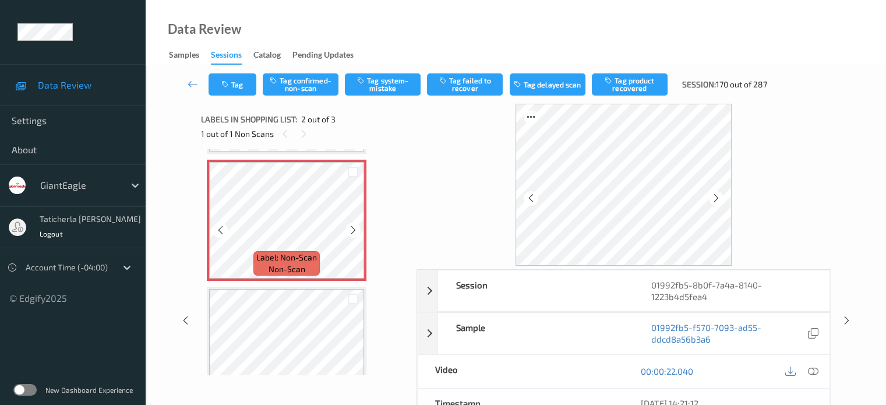
click at [350, 233] on icon at bounding box center [353, 230] width 10 height 10
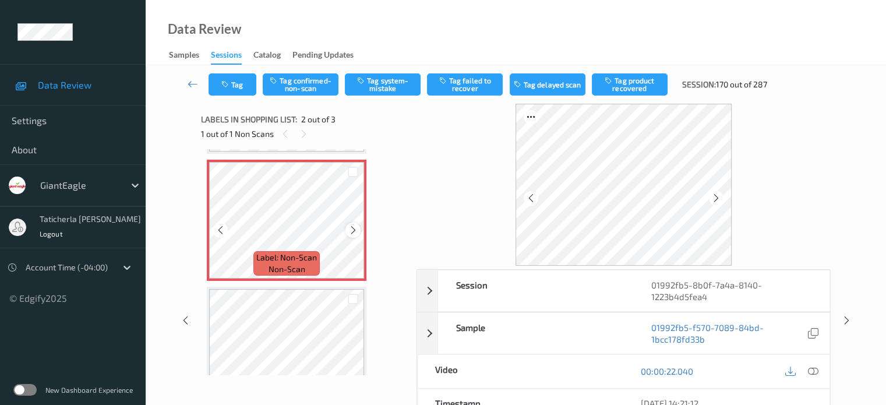
click at [350, 225] on icon at bounding box center [353, 230] width 10 height 10
click at [352, 225] on icon at bounding box center [353, 230] width 10 height 10
click at [811, 369] on icon at bounding box center [813, 371] width 10 height 10
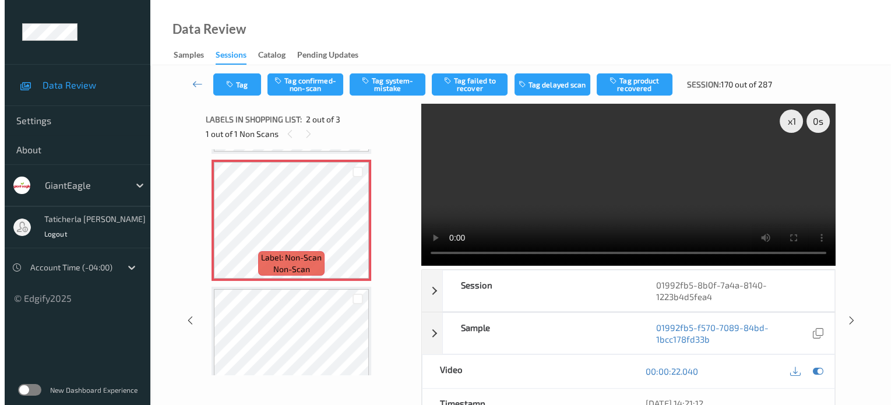
scroll to position [62, 0]
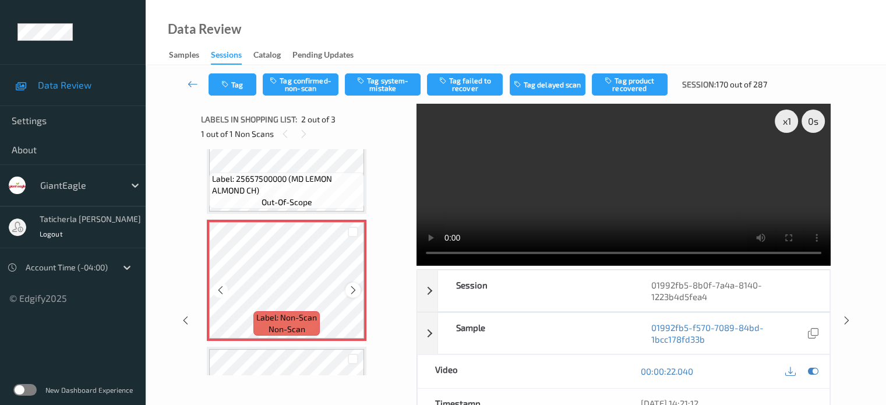
click at [353, 285] on icon at bounding box center [353, 290] width 10 height 10
click at [353, 286] on icon at bounding box center [353, 290] width 10 height 10
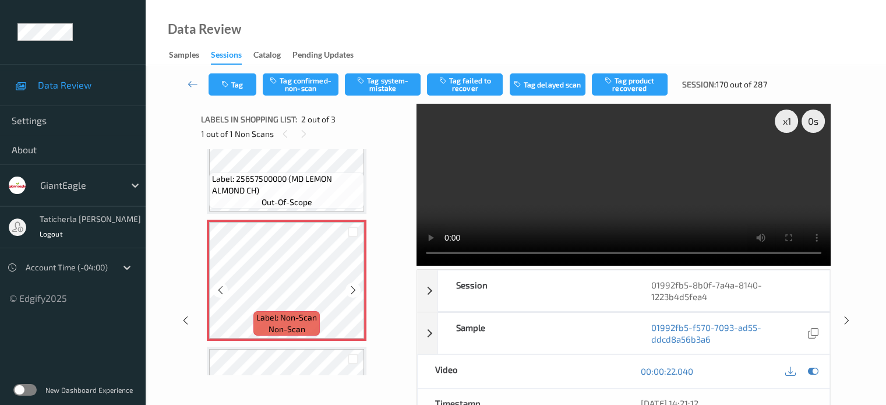
click at [353, 286] on icon at bounding box center [353, 290] width 10 height 10
click at [382, 86] on button "Tag system-mistake" at bounding box center [383, 84] width 76 height 22
click at [214, 81] on button "Tag" at bounding box center [233, 84] width 48 height 22
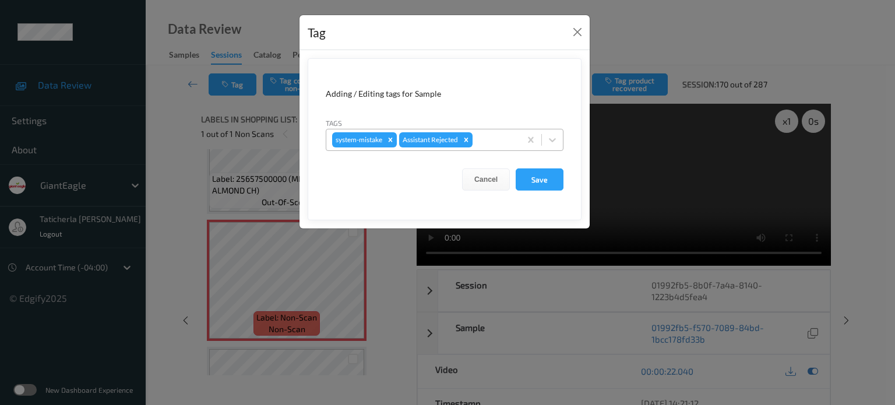
click at [487, 135] on div at bounding box center [495, 140] width 40 height 14
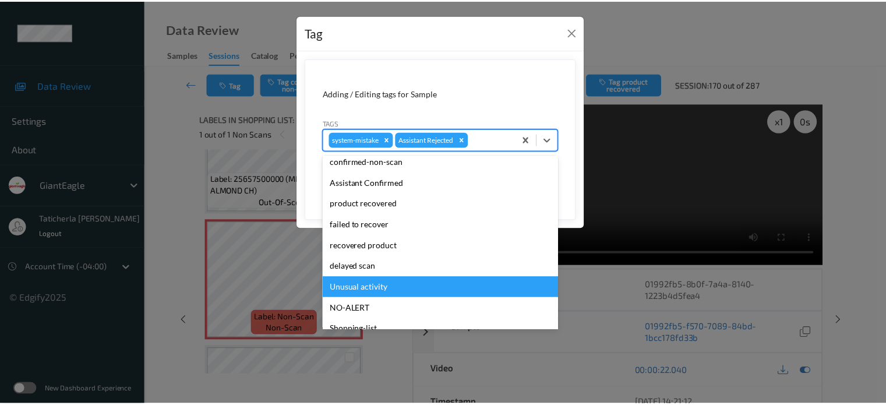
scroll to position [103, 0]
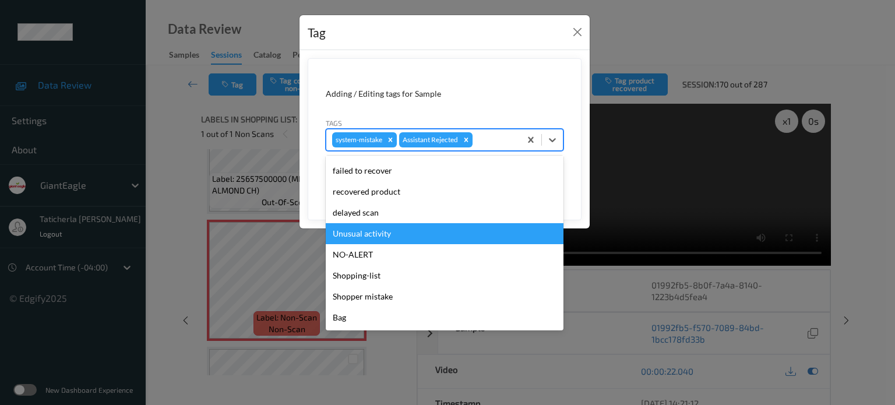
drag, startPoint x: 385, startPoint y: 235, endPoint x: 451, endPoint y: 204, distance: 73.0
click at [387, 233] on div "Unusual activity" at bounding box center [445, 233] width 238 height 21
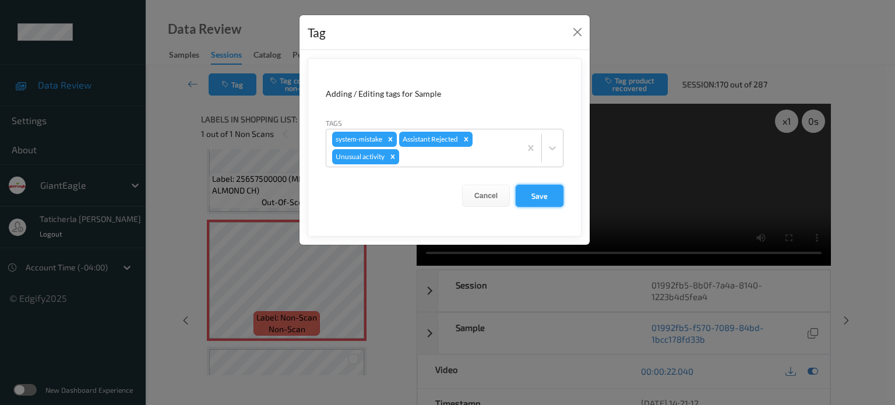
click at [551, 193] on button "Save" at bounding box center [540, 196] width 48 height 22
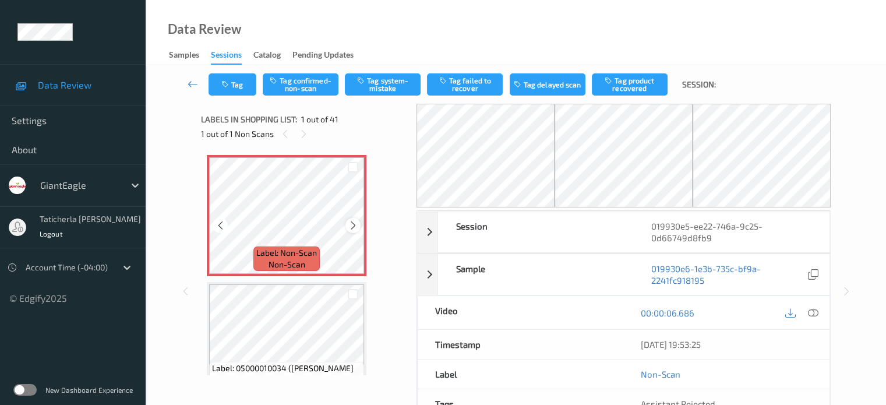
click at [354, 221] on icon at bounding box center [353, 225] width 10 height 10
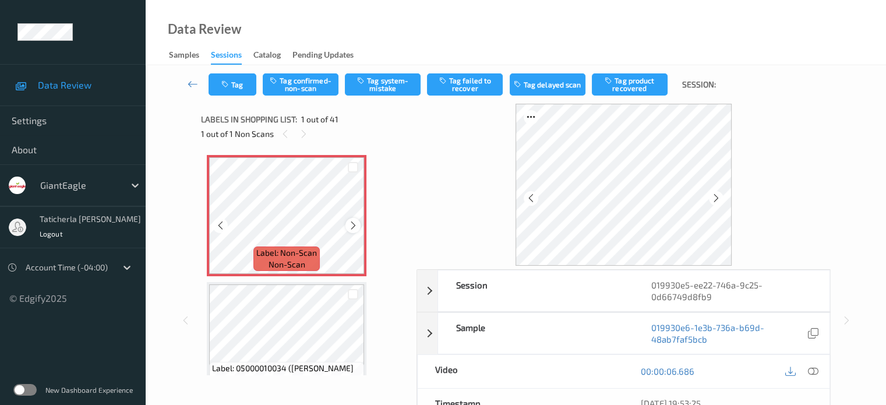
click at [354, 221] on icon at bounding box center [353, 225] width 10 height 10
click at [810, 369] on icon at bounding box center [813, 371] width 10 height 10
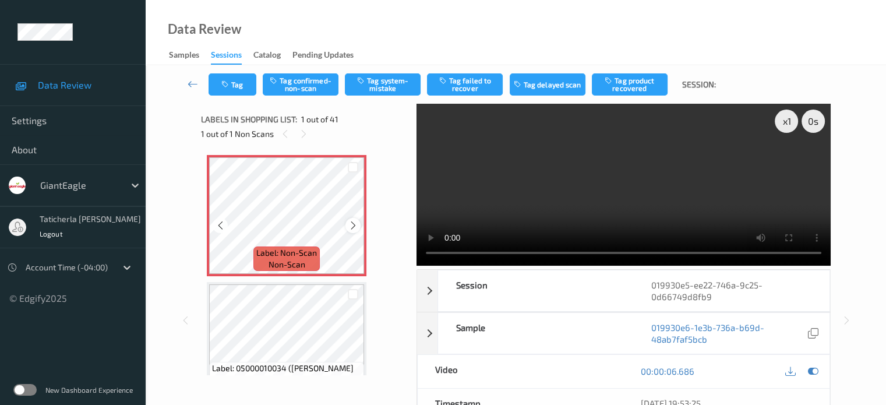
click at [349, 224] on icon at bounding box center [353, 225] width 10 height 10
click at [348, 224] on icon at bounding box center [353, 225] width 10 height 10
click at [353, 224] on icon at bounding box center [353, 225] width 10 height 10
